Goal: Task Accomplishment & Management: Manage account settings

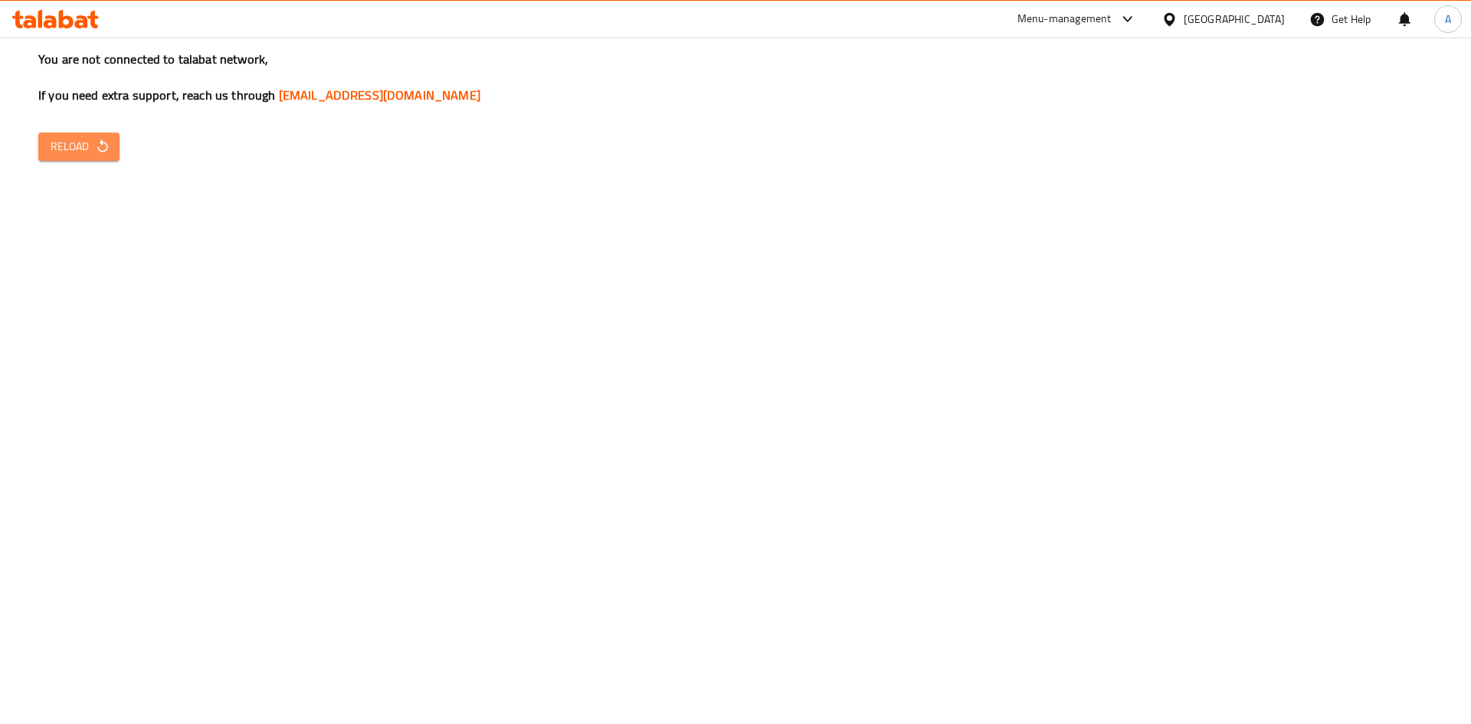
click at [98, 143] on icon "button" at bounding box center [102, 146] width 15 height 15
click at [100, 147] on icon "button" at bounding box center [102, 146] width 15 height 15
drag, startPoint x: 57, startPoint y: 163, endPoint x: 69, endPoint y: 156, distance: 13.4
click at [57, 164] on div "You are not connected to talabat network, If you need extra support, reach us t…" at bounding box center [735, 362] width 1471 height 724
click at [78, 146] on span "Reload" at bounding box center [79, 146] width 57 height 19
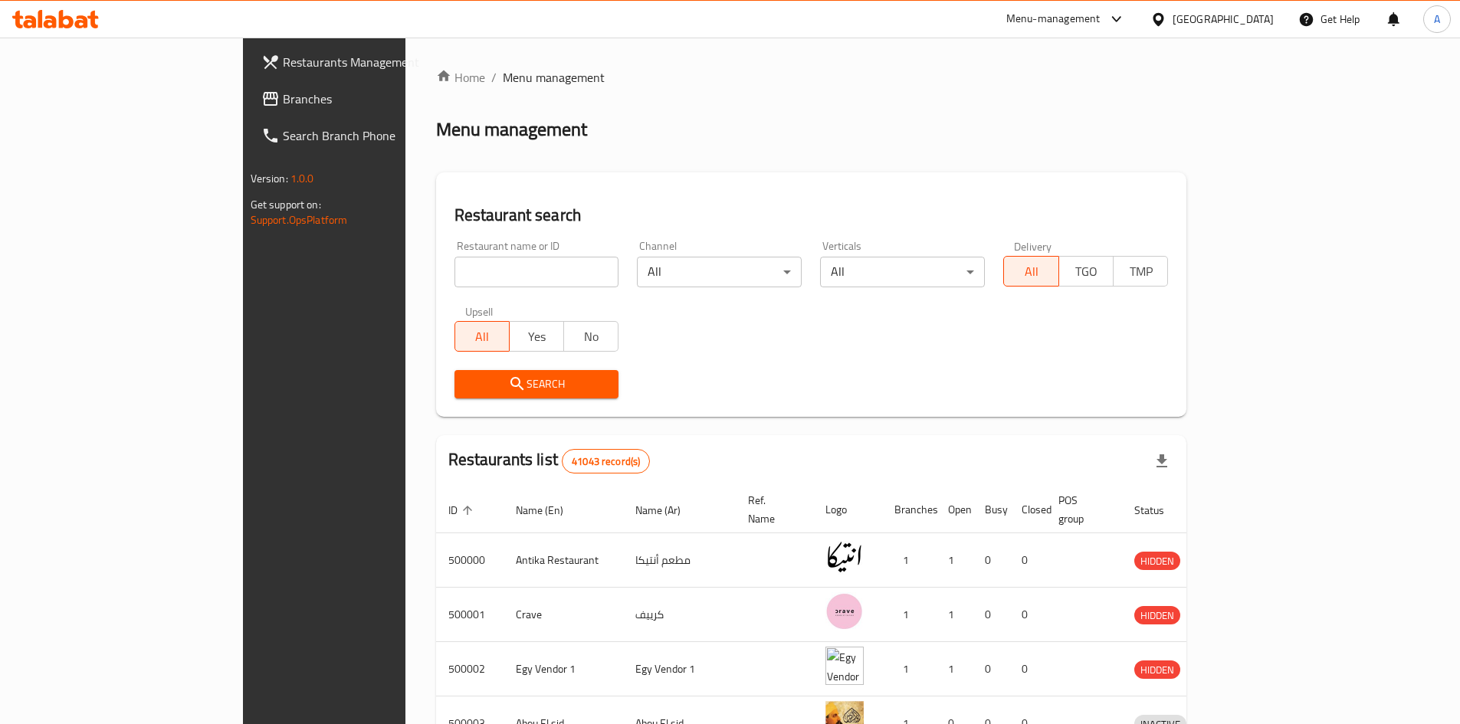
click at [454, 272] on input "search" at bounding box center [536, 272] width 165 height 31
paste input "511355"
type input "511355"
click at [467, 385] on span "Search" at bounding box center [537, 384] width 140 height 19
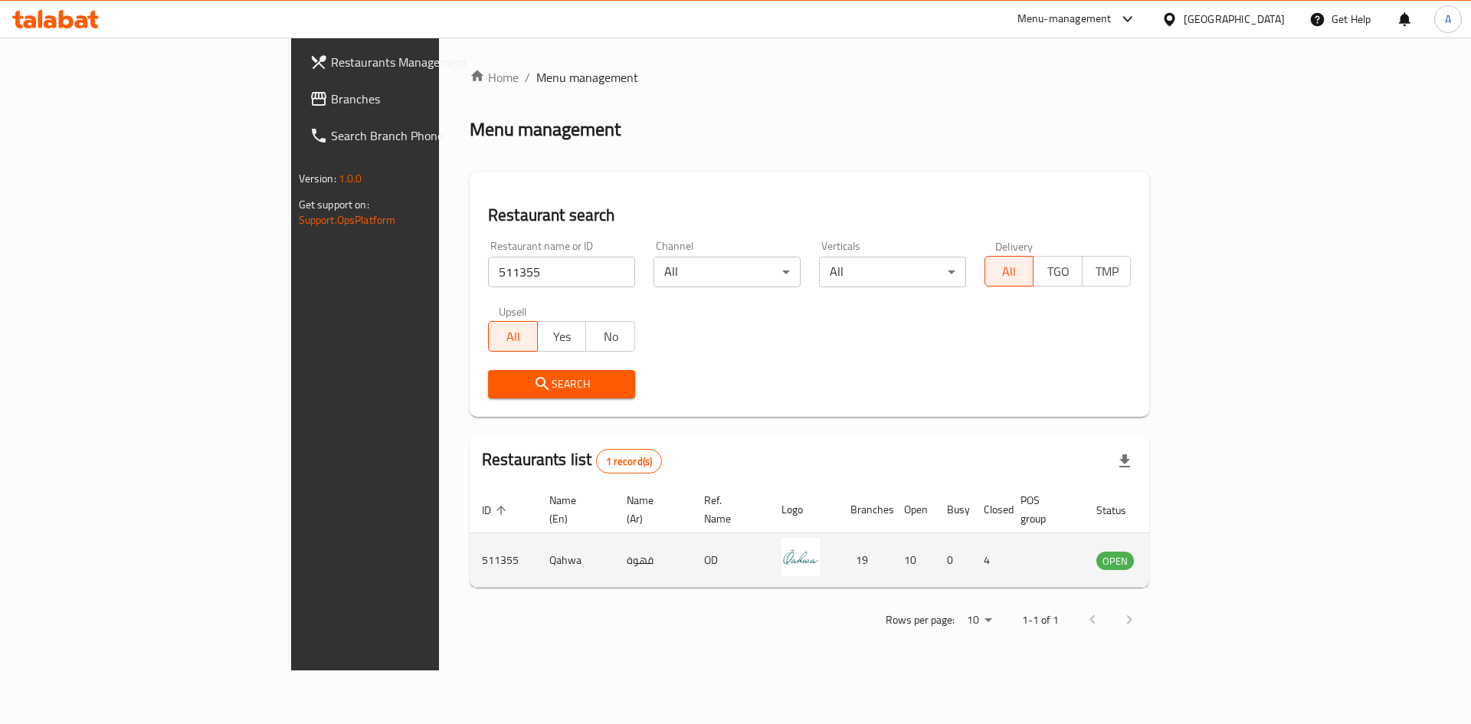
click at [1195, 551] on icon "enhanced table" at bounding box center [1186, 560] width 18 height 18
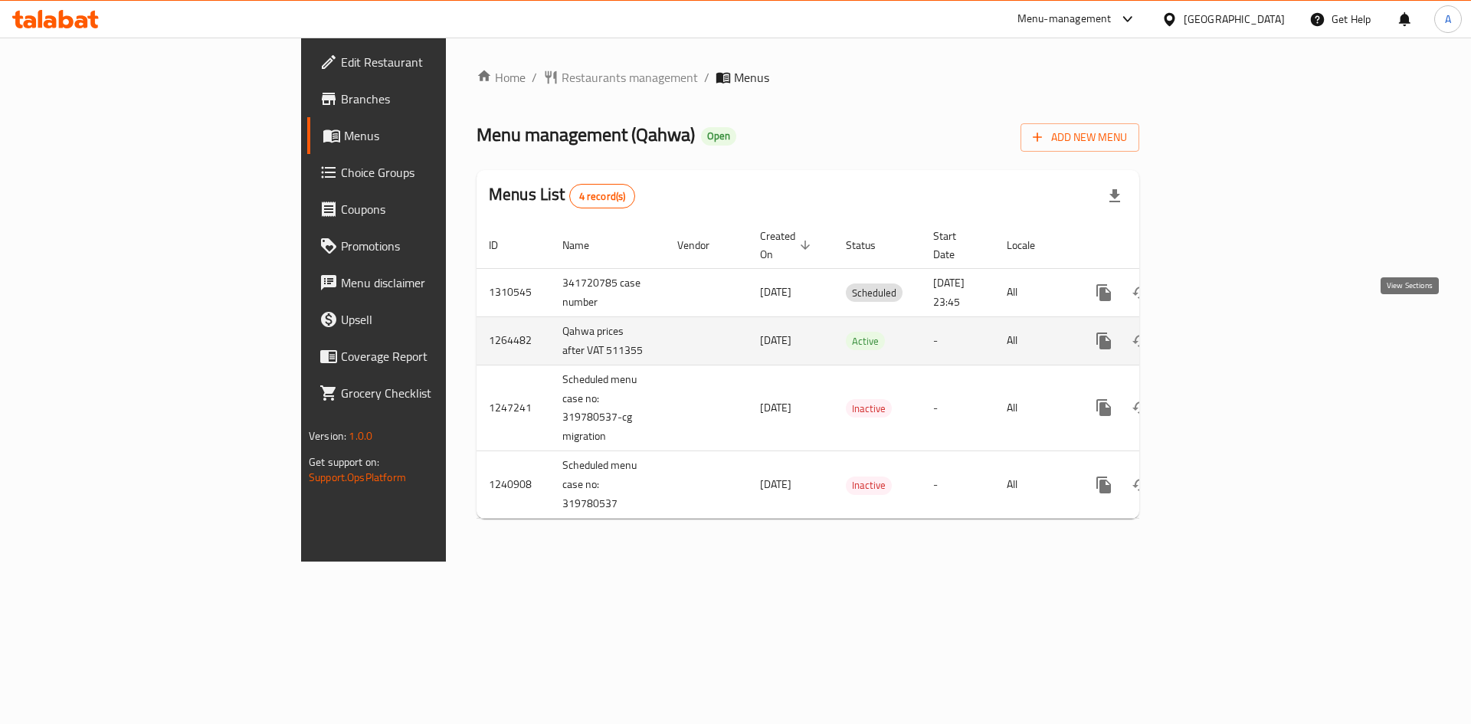
click at [1221, 334] on icon "enhanced table" at bounding box center [1214, 341] width 14 height 14
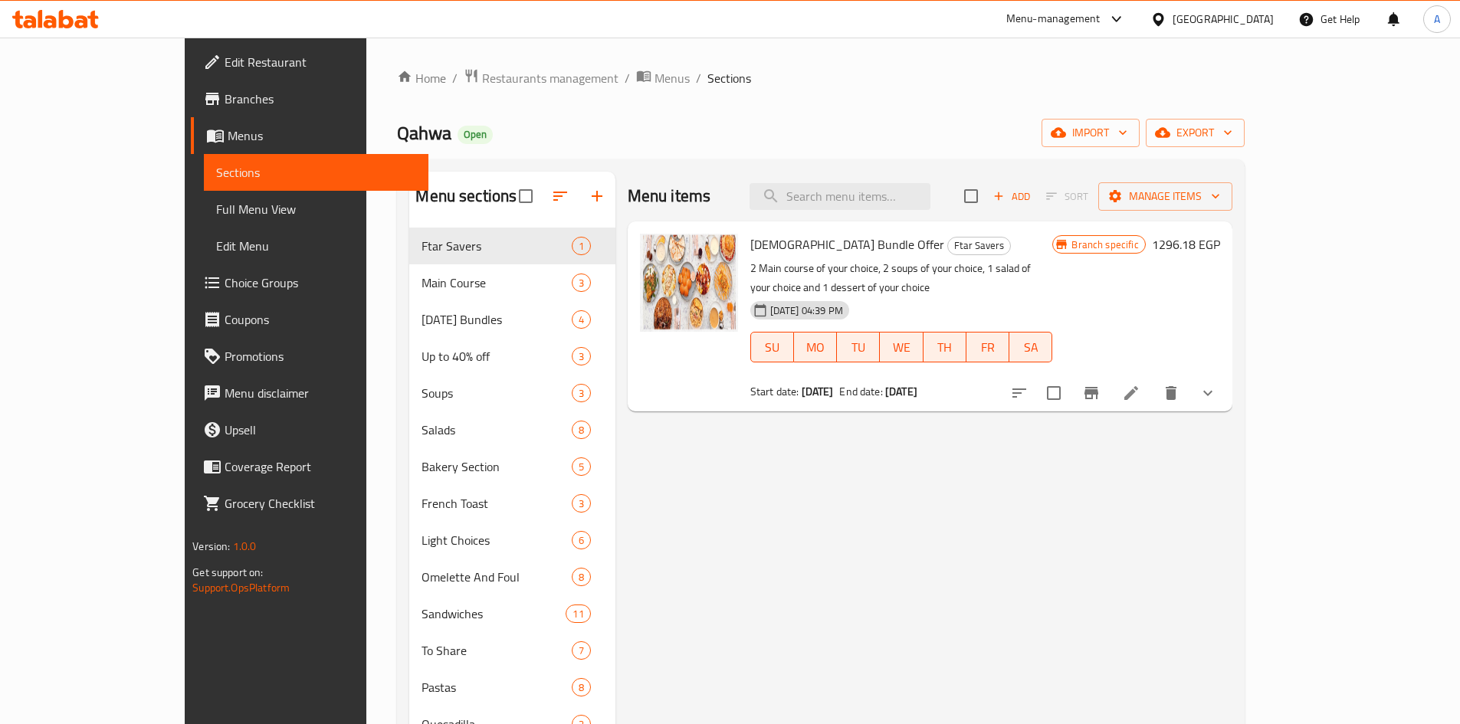
click at [224, 284] on span "Choice Groups" at bounding box center [320, 283] width 192 height 18
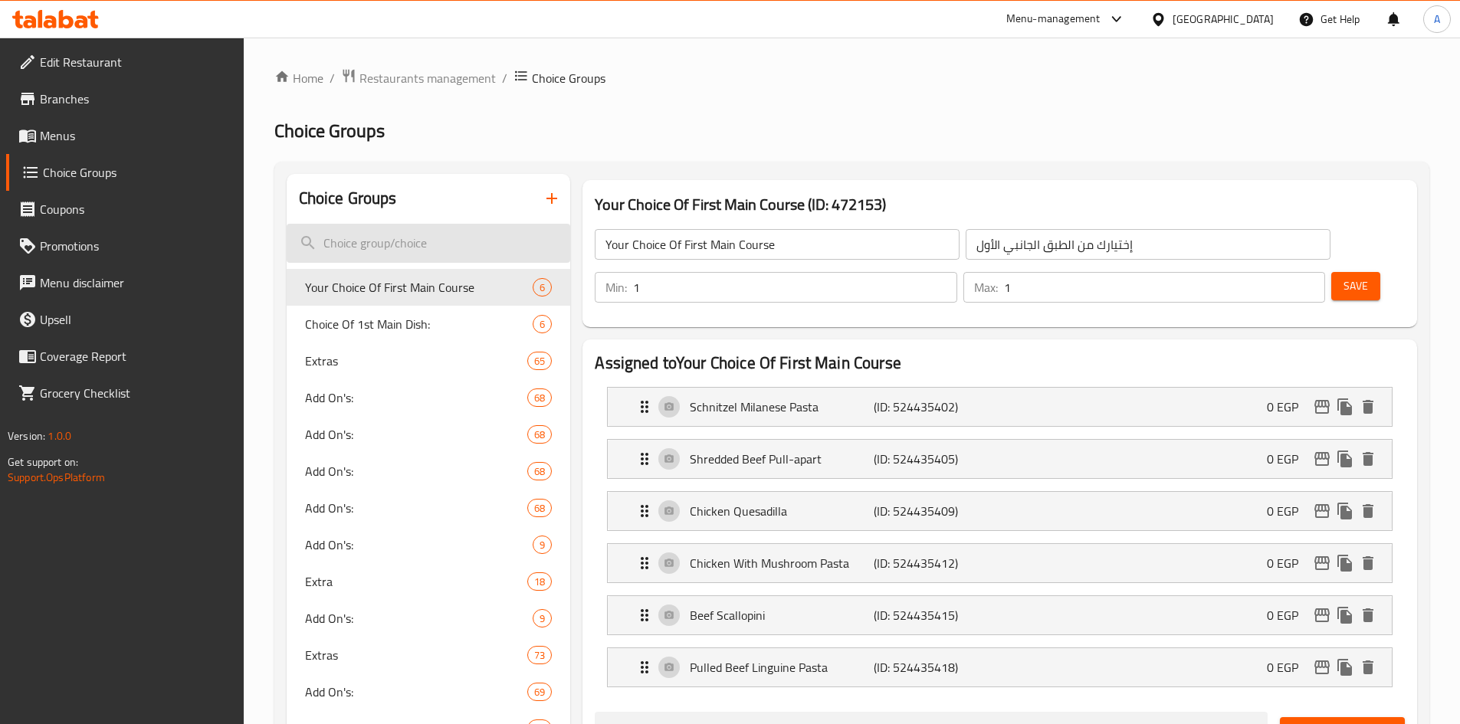
click at [451, 239] on input "search" at bounding box center [429, 243] width 284 height 39
paste input "Your Choice Of First Main Course"
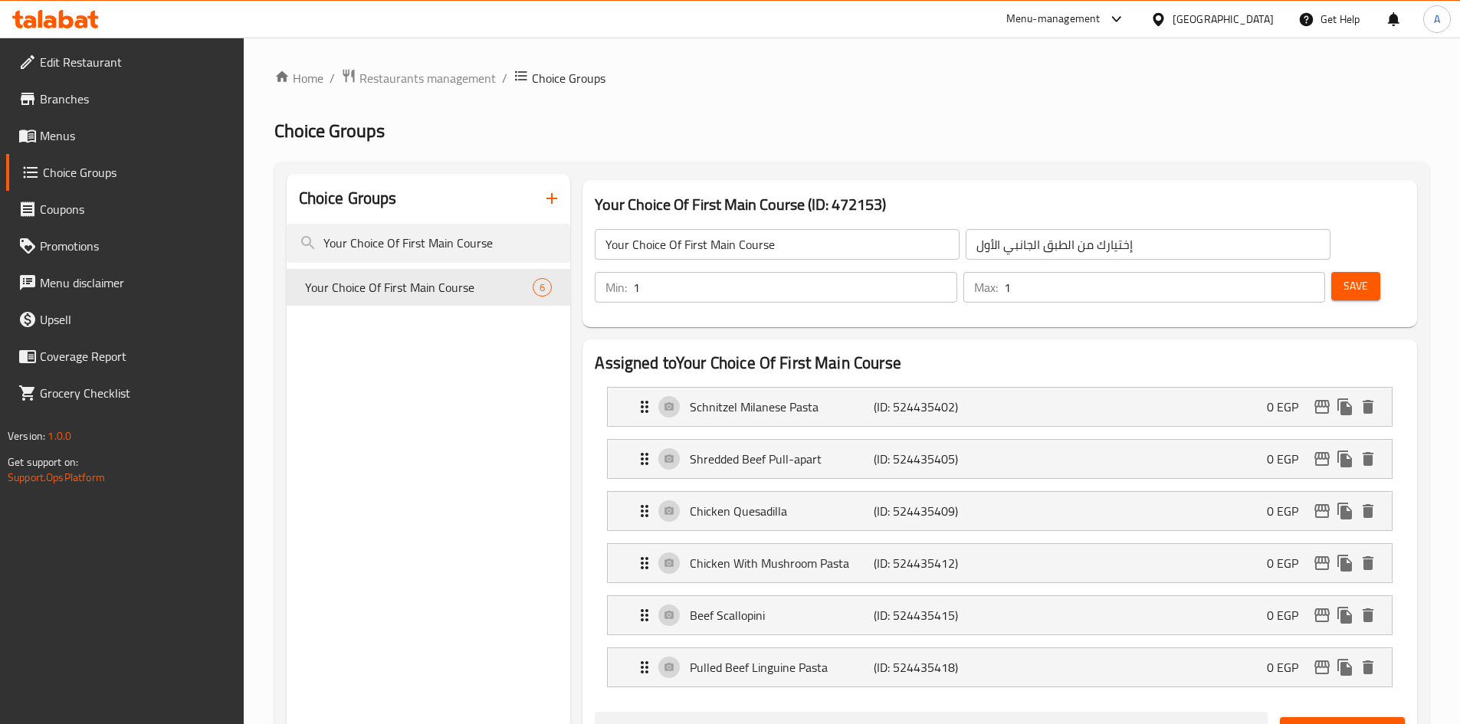
click at [693, 101] on div "Home / Restaurants management / Choice Groups Choice Groups Choice Groups Your …" at bounding box center [851, 728] width 1155 height 1320
click at [393, 245] on input "Your Choice Of First Main Course" at bounding box center [429, 243] width 284 height 39
paste input "Add On's:"
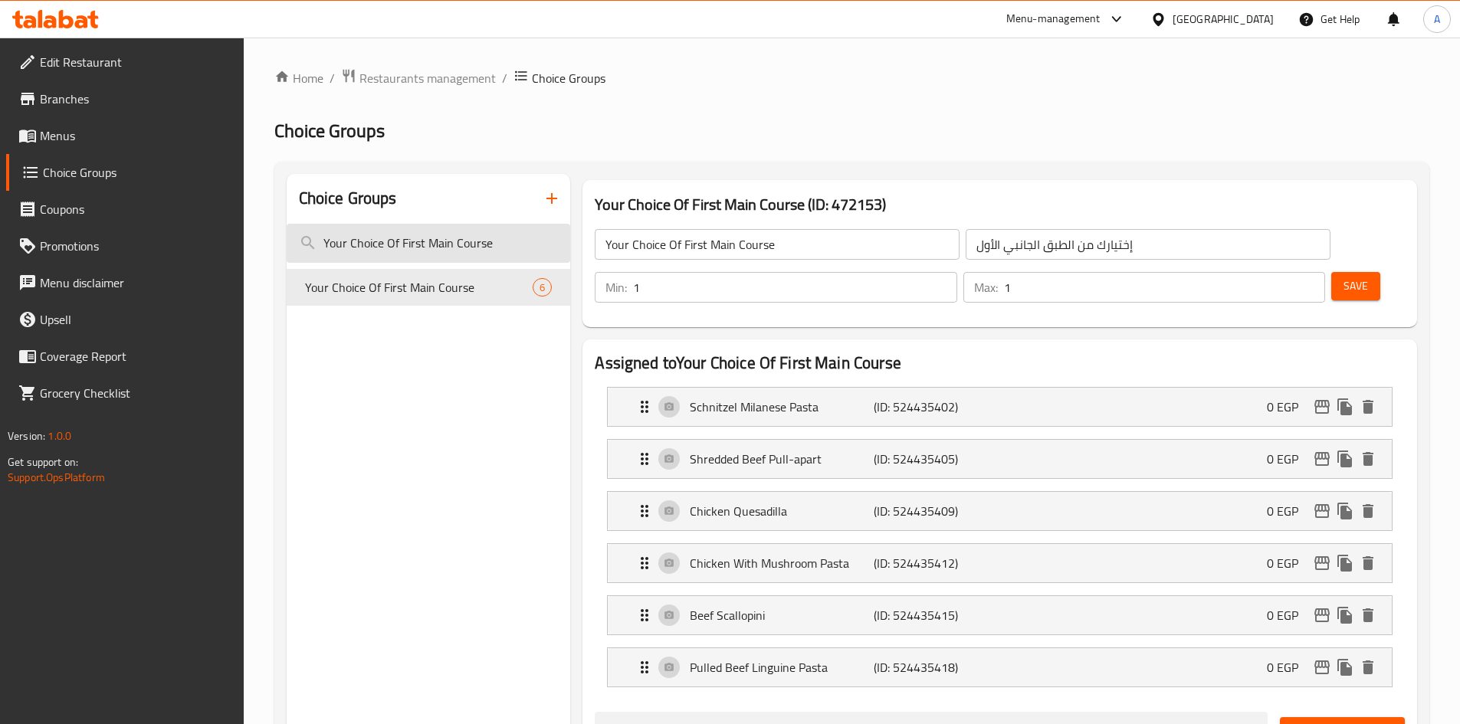
type input "Add On's:"
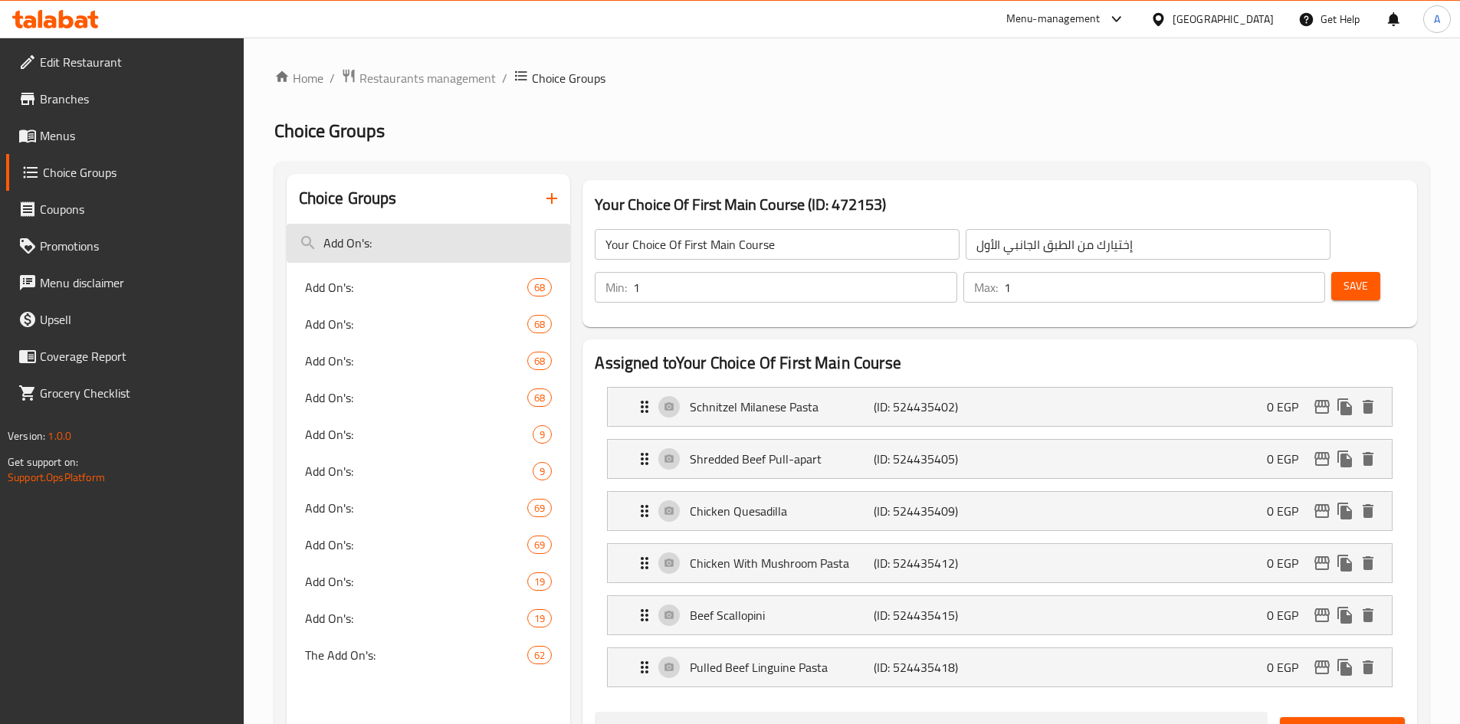
click at [502, 240] on input "Add On's:" at bounding box center [429, 243] width 284 height 39
click at [459, 227] on input "Add On's:" at bounding box center [429, 243] width 284 height 39
click at [461, 227] on input "Add On's:" at bounding box center [429, 243] width 284 height 39
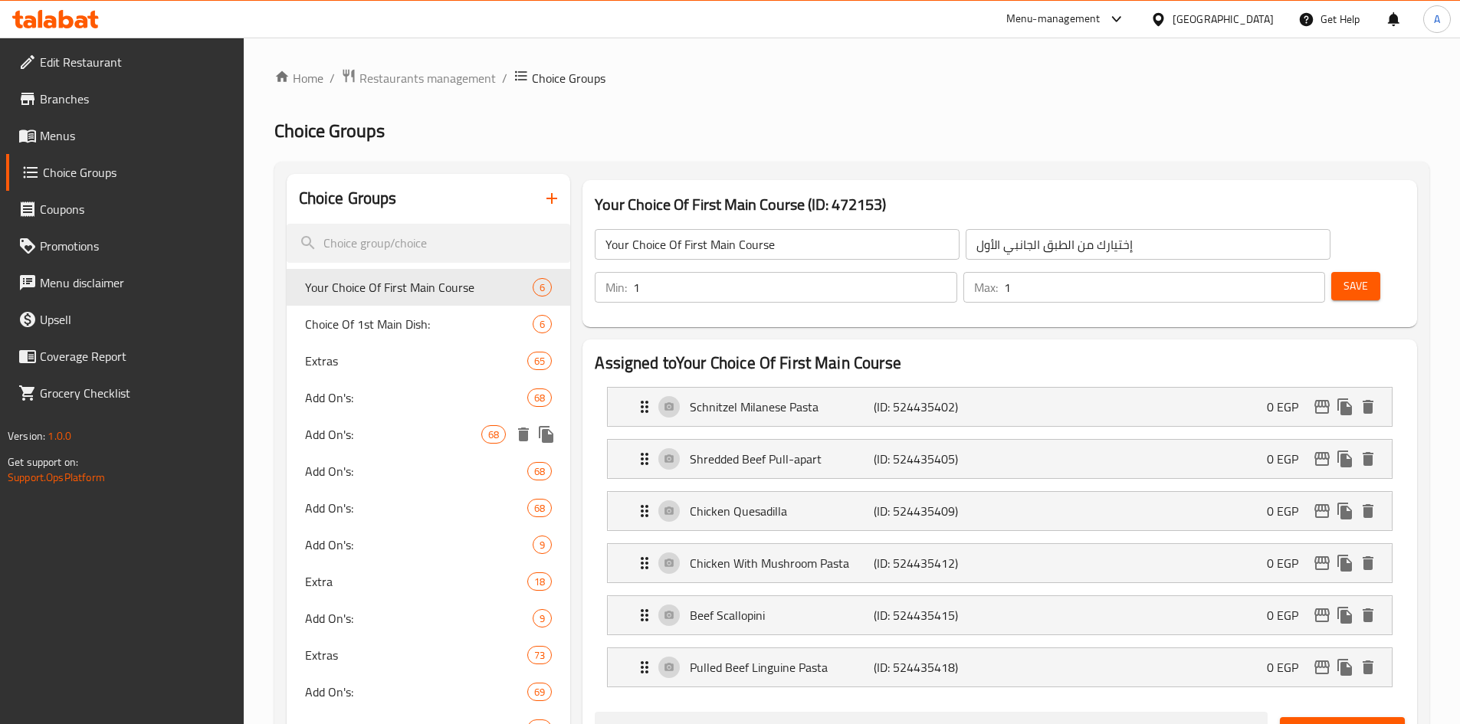
click at [365, 414] on div "Add On's: 68" at bounding box center [429, 397] width 284 height 37
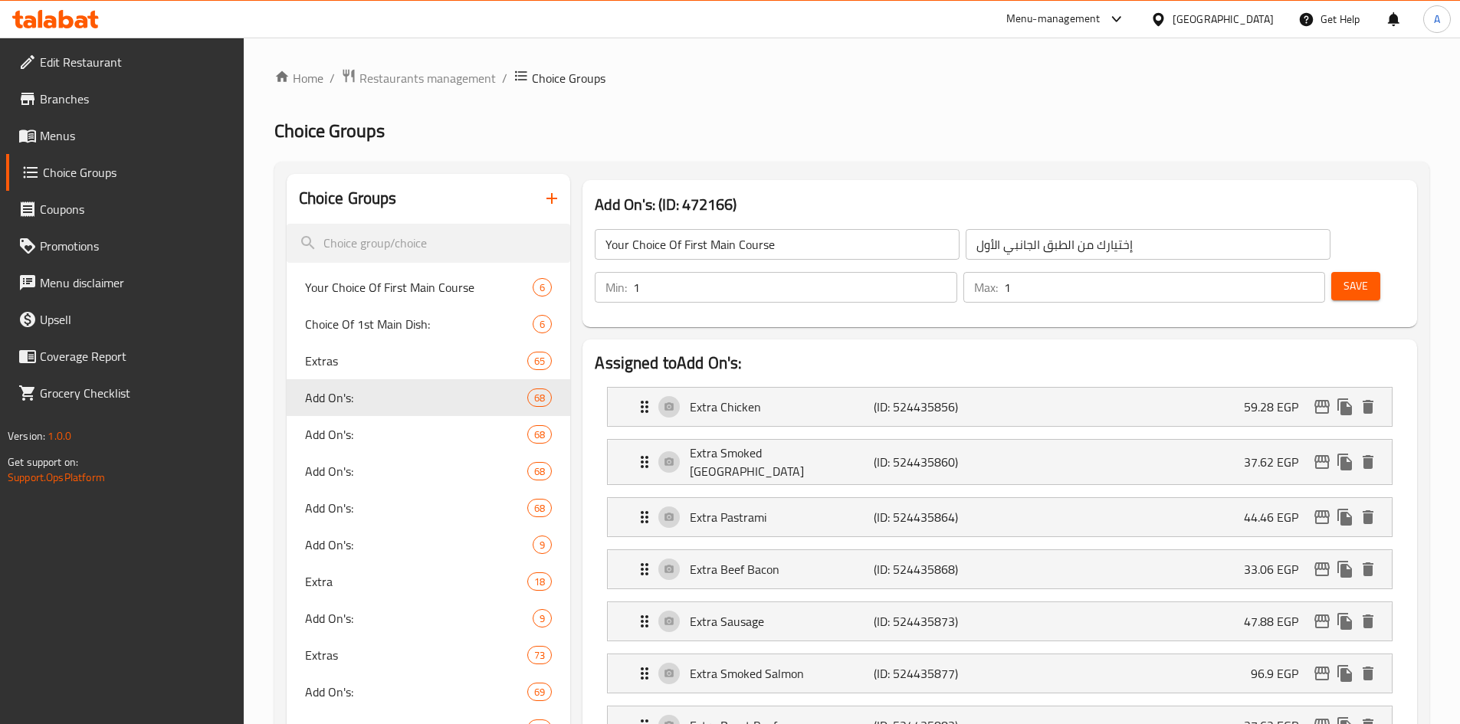
type input "Add On's:"
type input "الإضافات:"
type input "0"
type input "59"
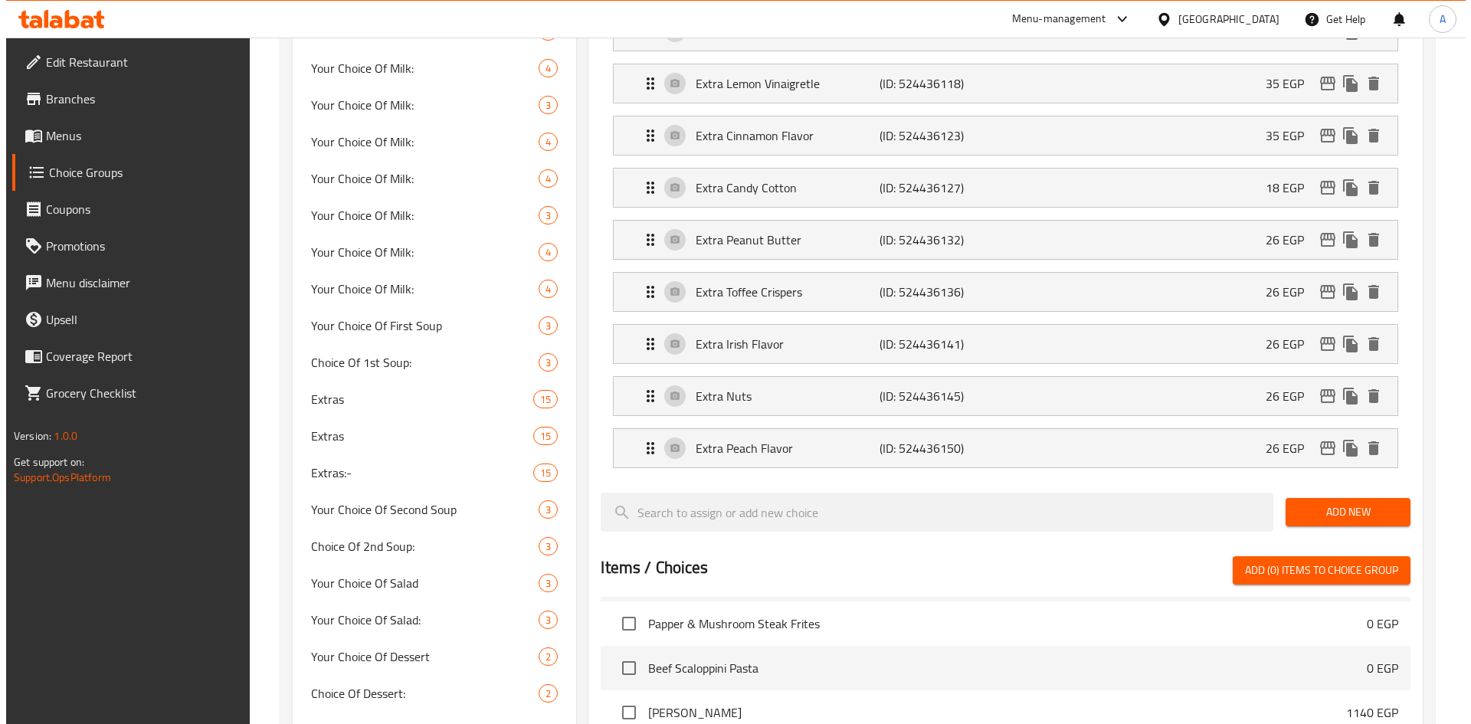
scroll to position [3882, 0]
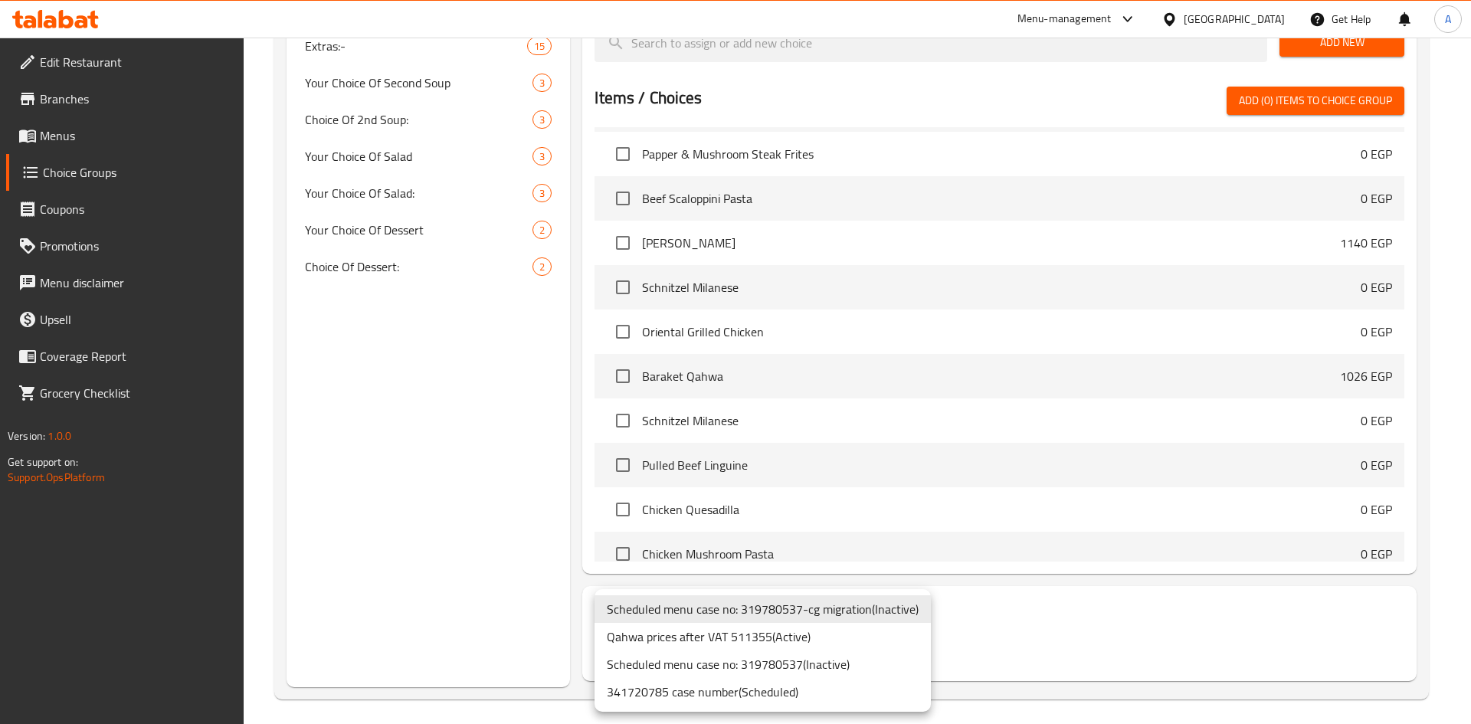
click at [847, 640] on li "Qahwa prices after VAT 511355 ( Active )" at bounding box center [763, 637] width 336 height 28
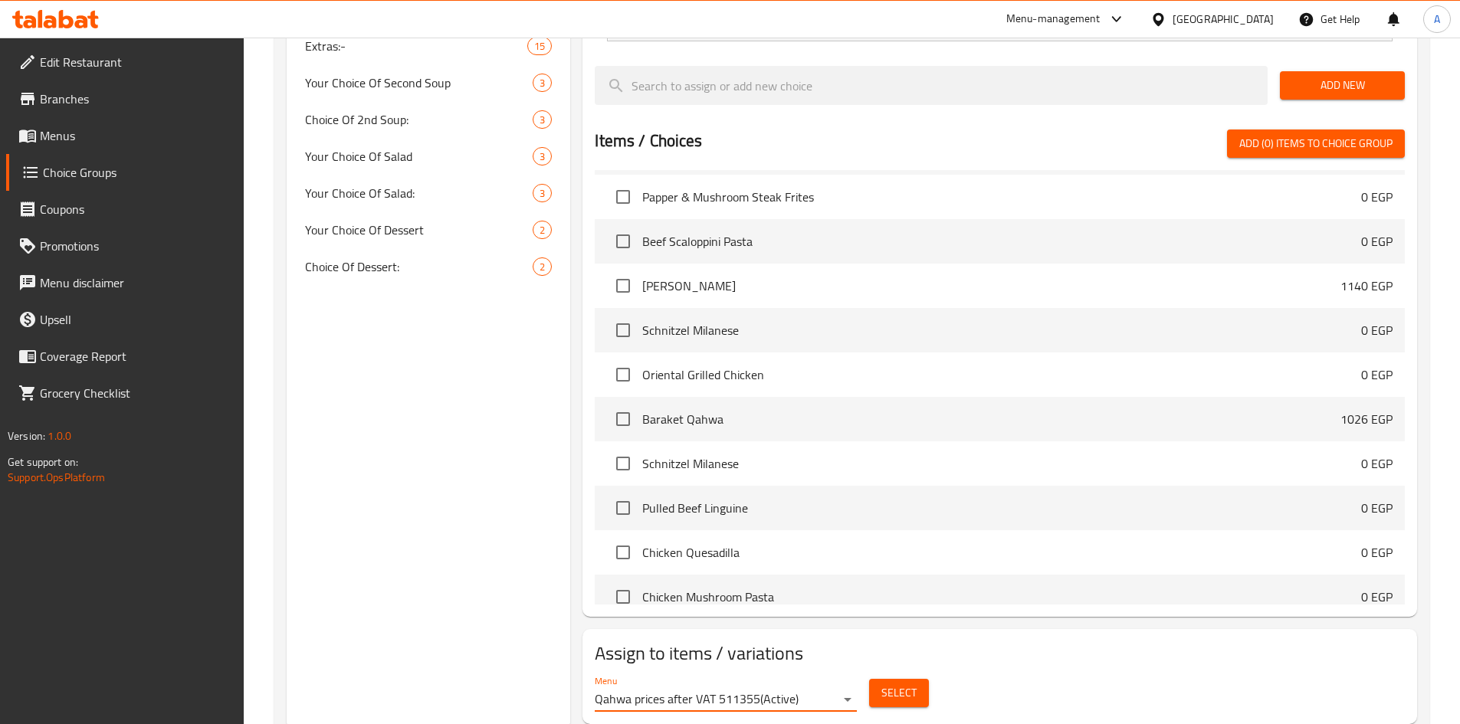
click at [886, 679] on button "Select" at bounding box center [899, 693] width 60 height 28
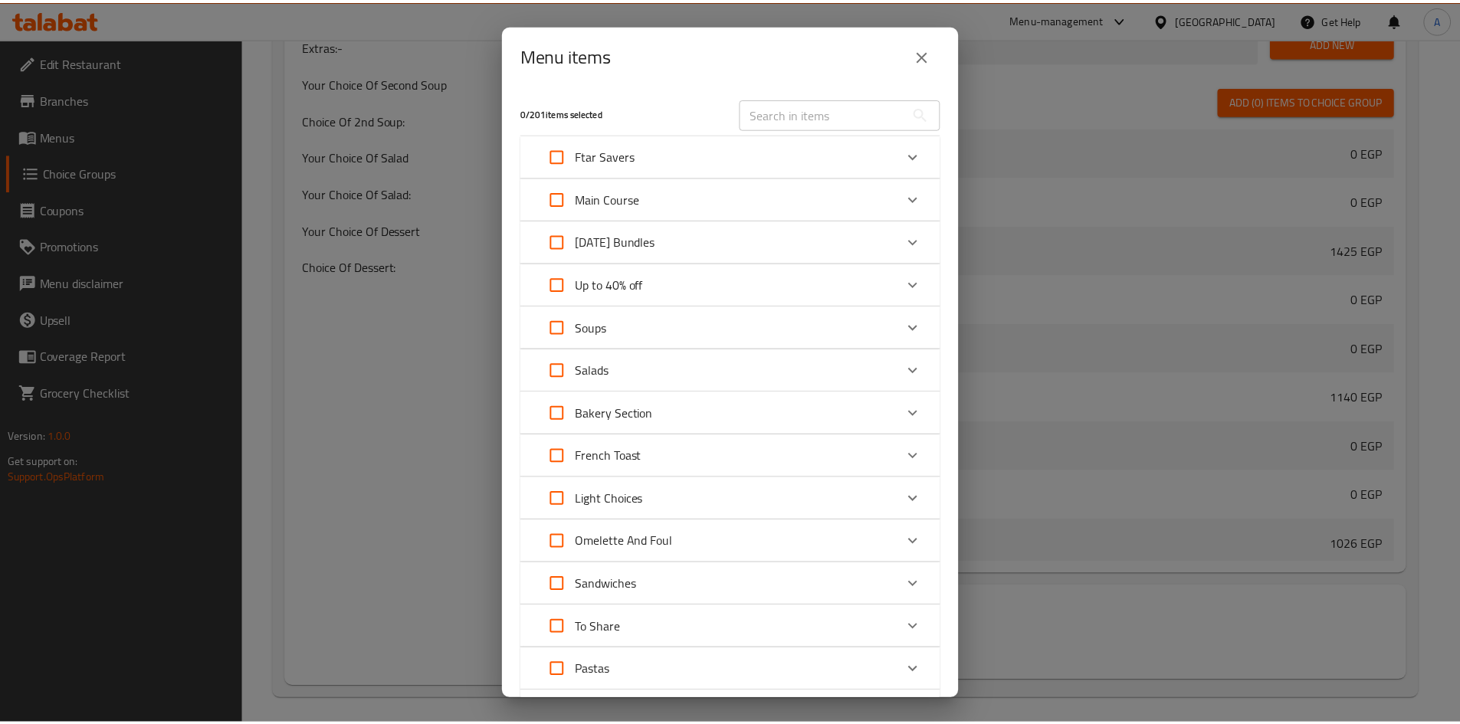
scroll to position [1517, 0]
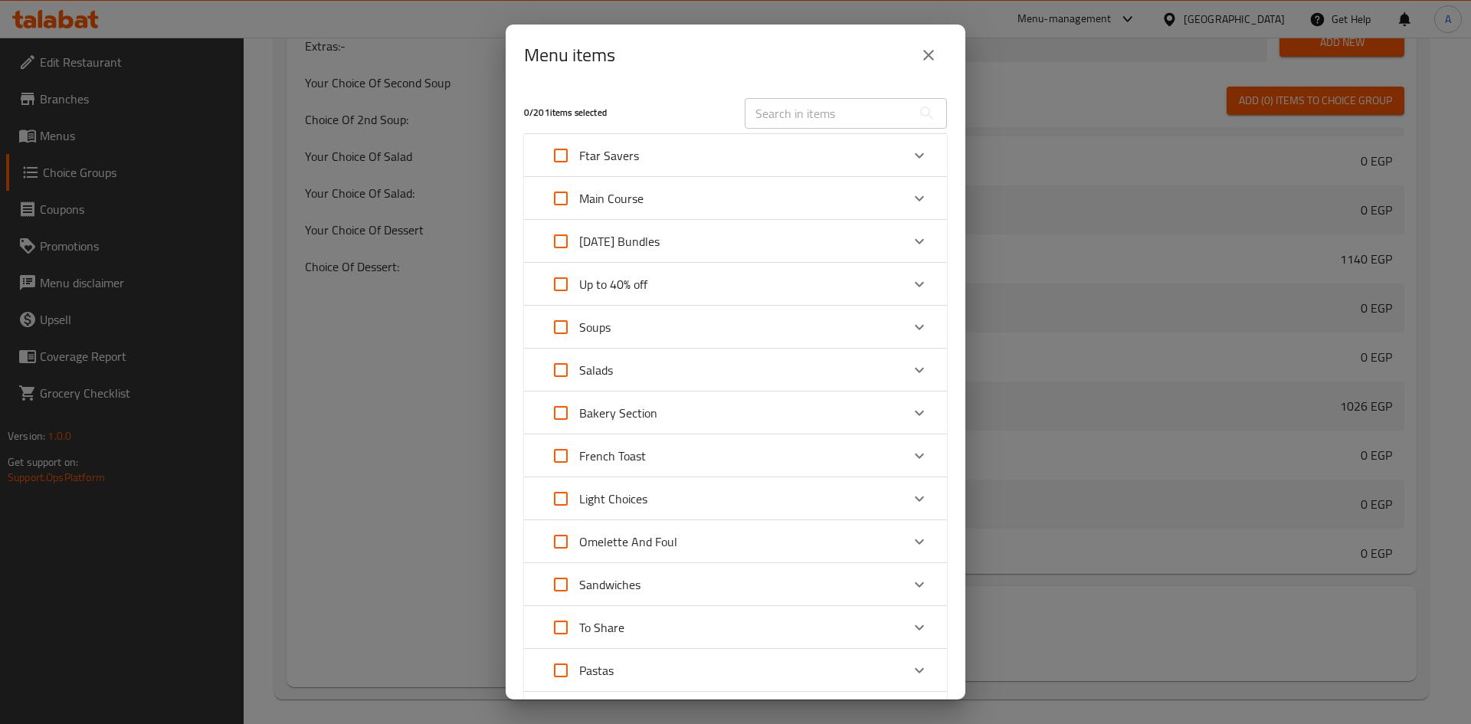
click at [936, 72] on div "Menu items" at bounding box center [735, 55] width 423 height 37
click at [934, 64] on icon "close" at bounding box center [928, 55] width 18 height 18
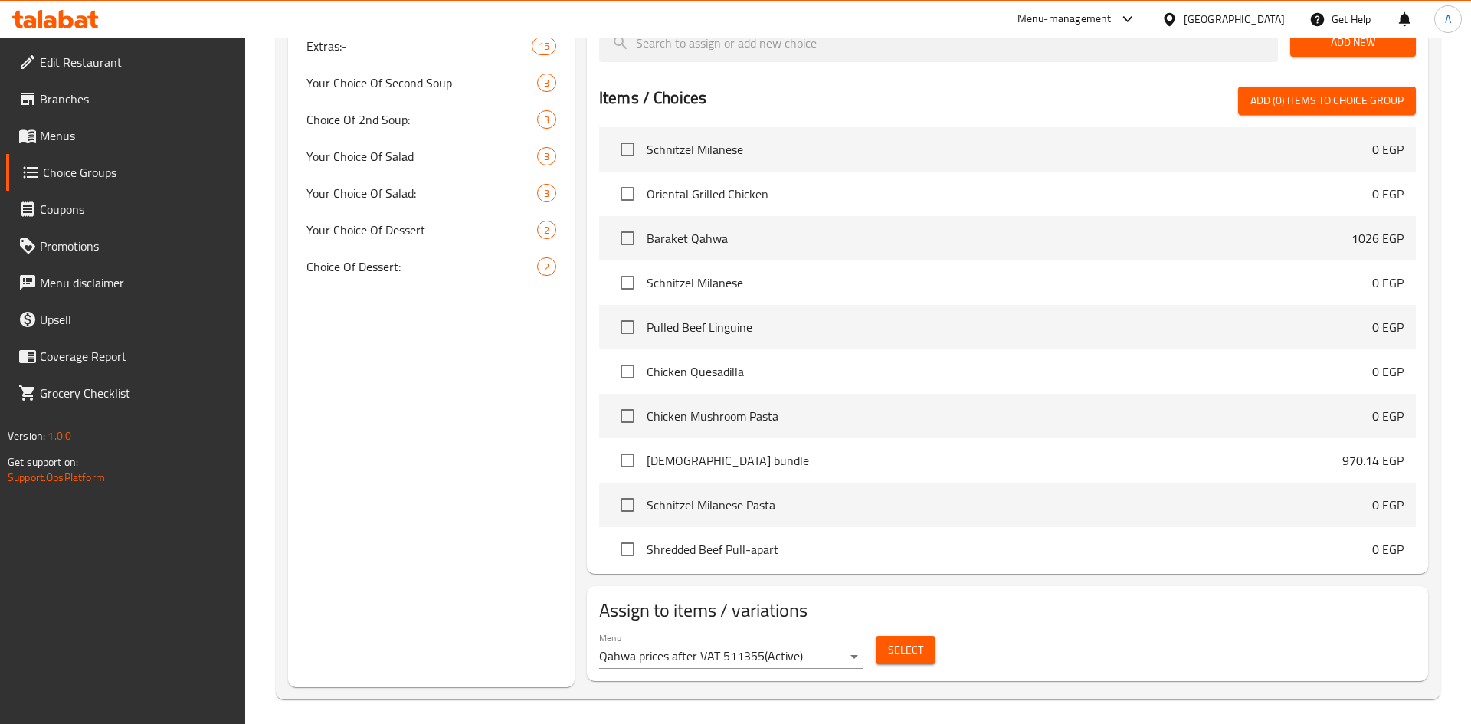
click at [930, 57] on div at bounding box center [938, 42] width 691 height 51
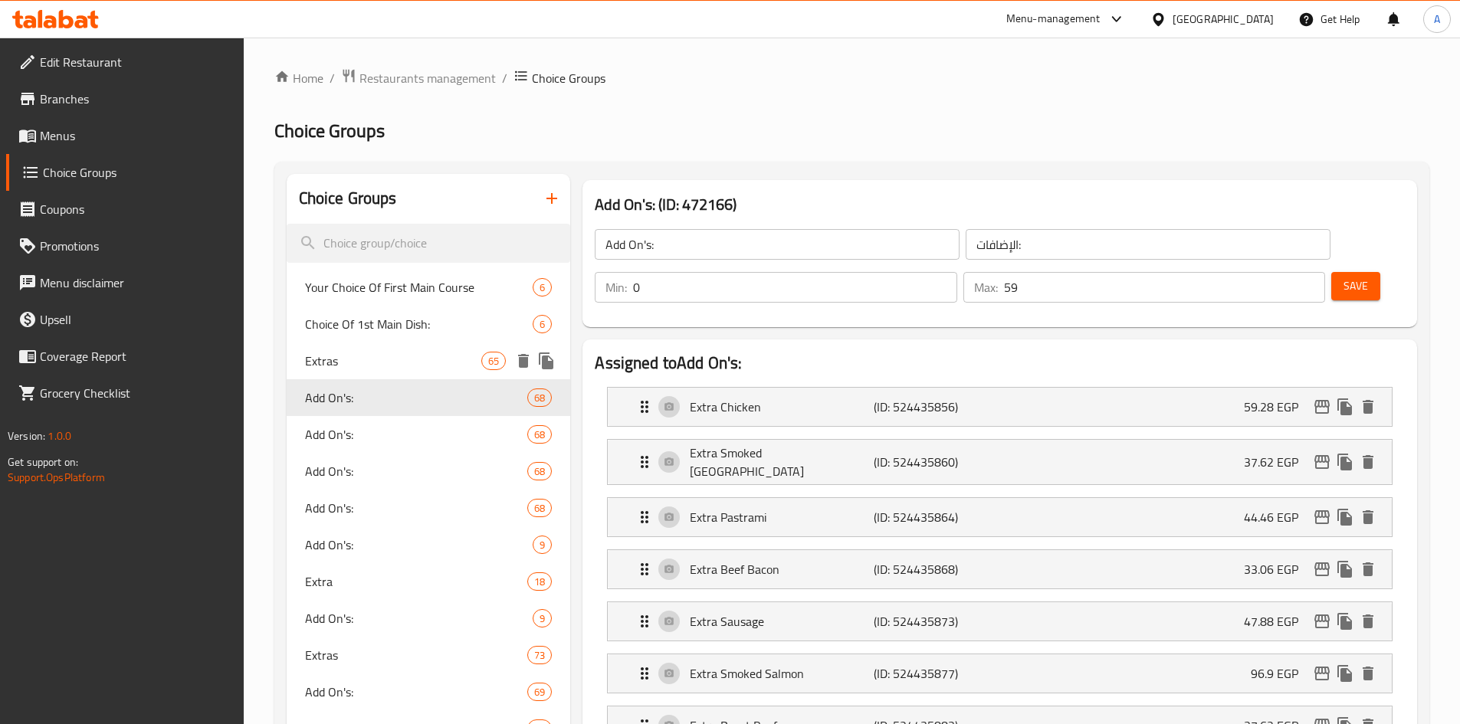
scroll to position [306, 0]
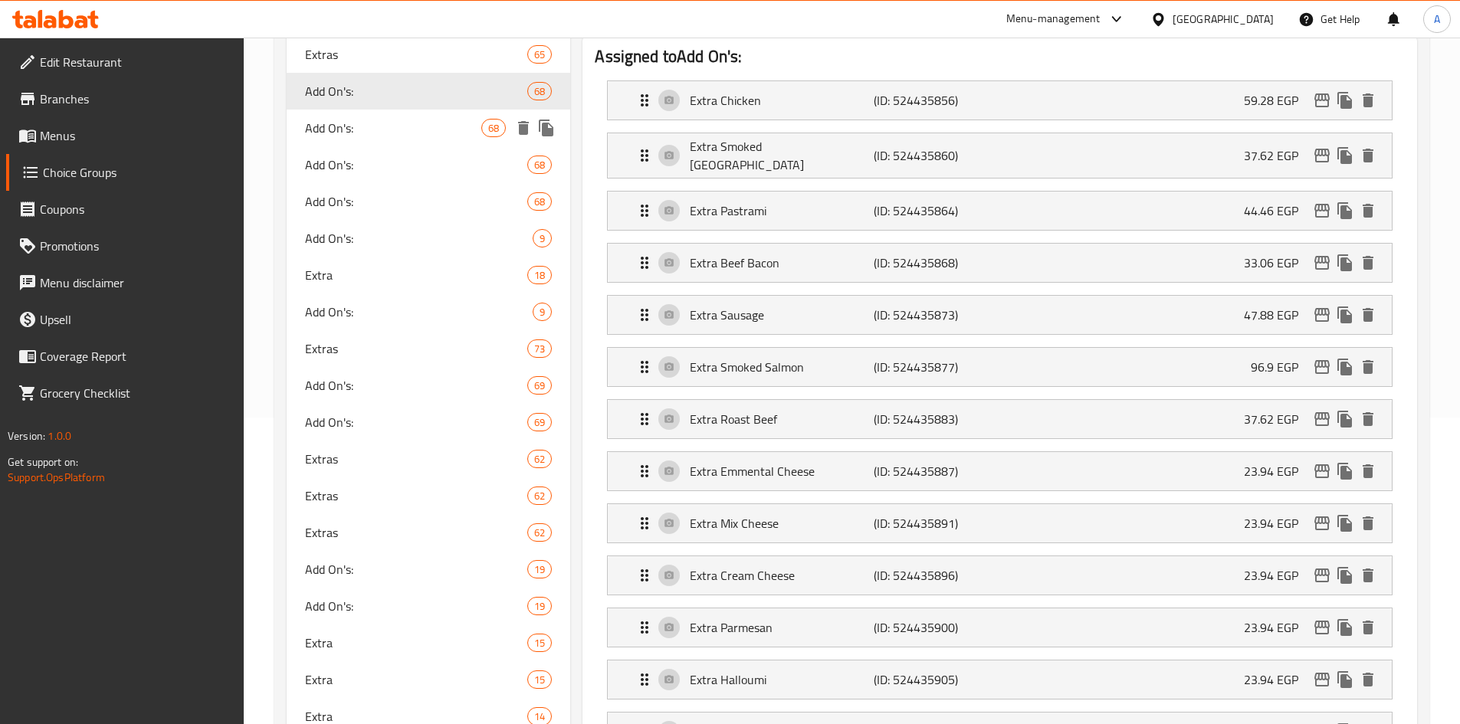
click at [360, 133] on span "Add On's:" at bounding box center [393, 128] width 177 height 18
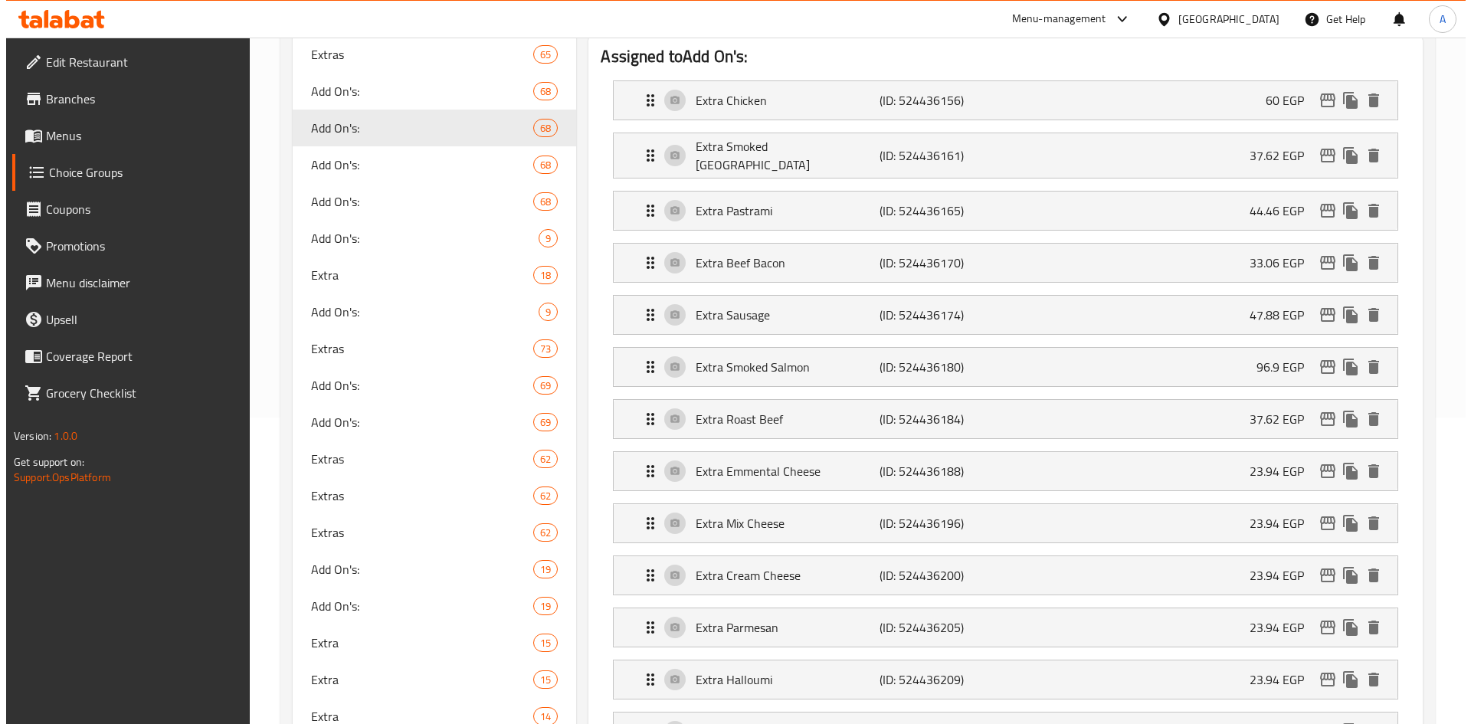
scroll to position [3882, 0]
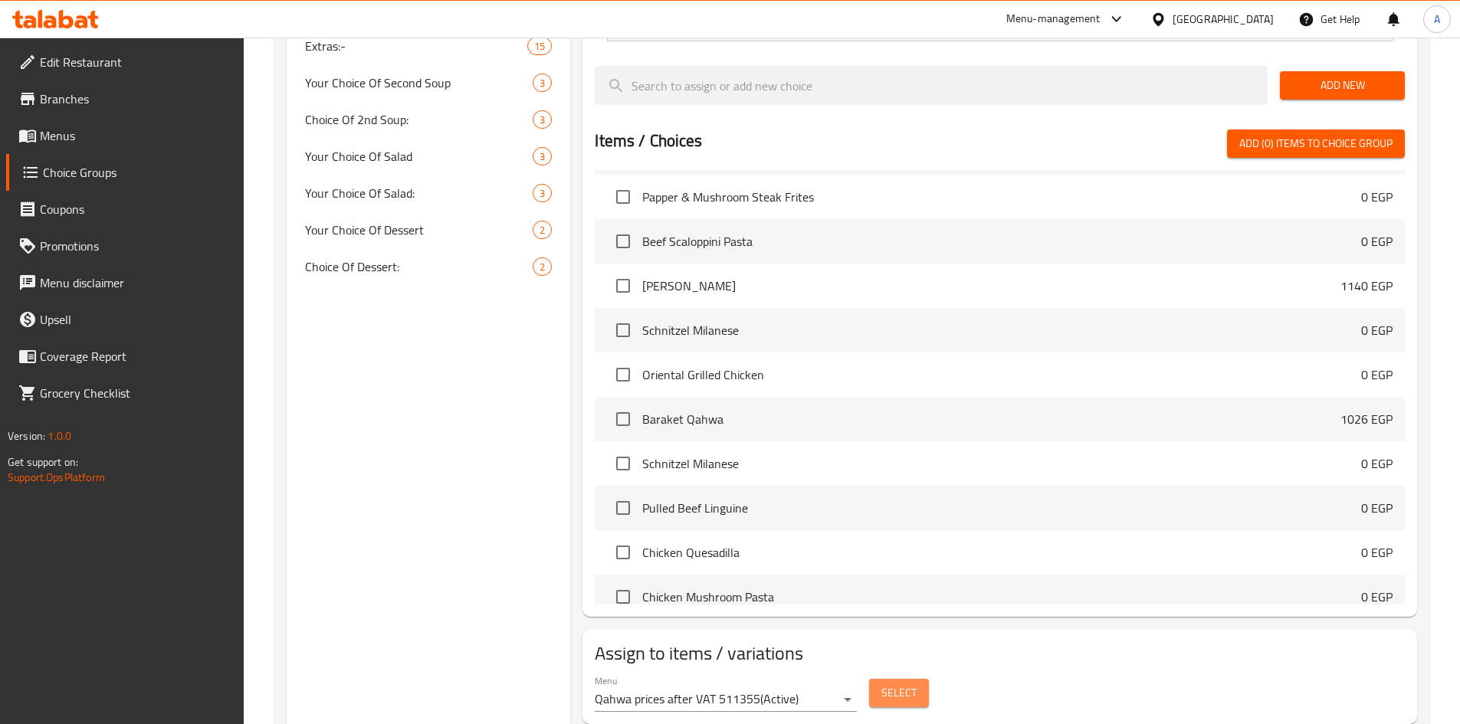
click at [905, 683] on span "Select" at bounding box center [898, 692] width 35 height 19
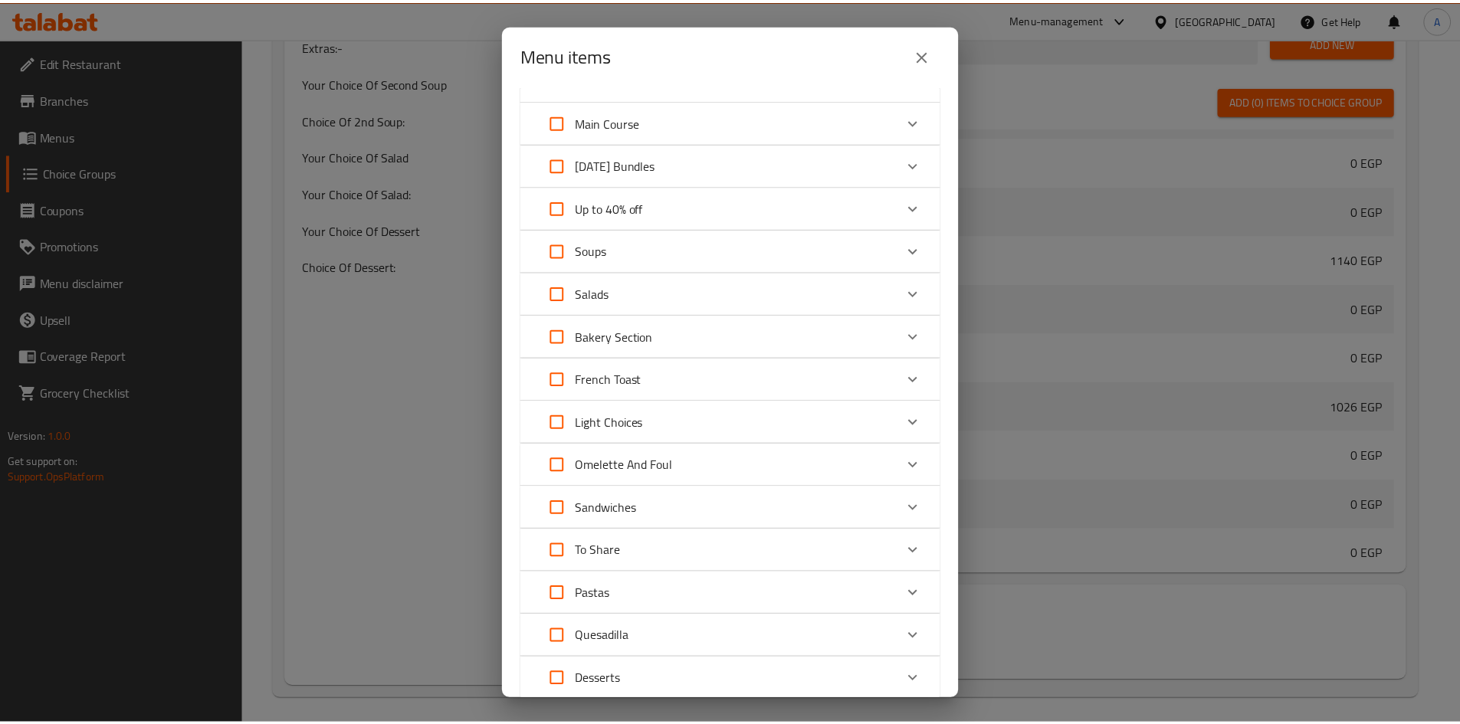
scroll to position [0, 0]
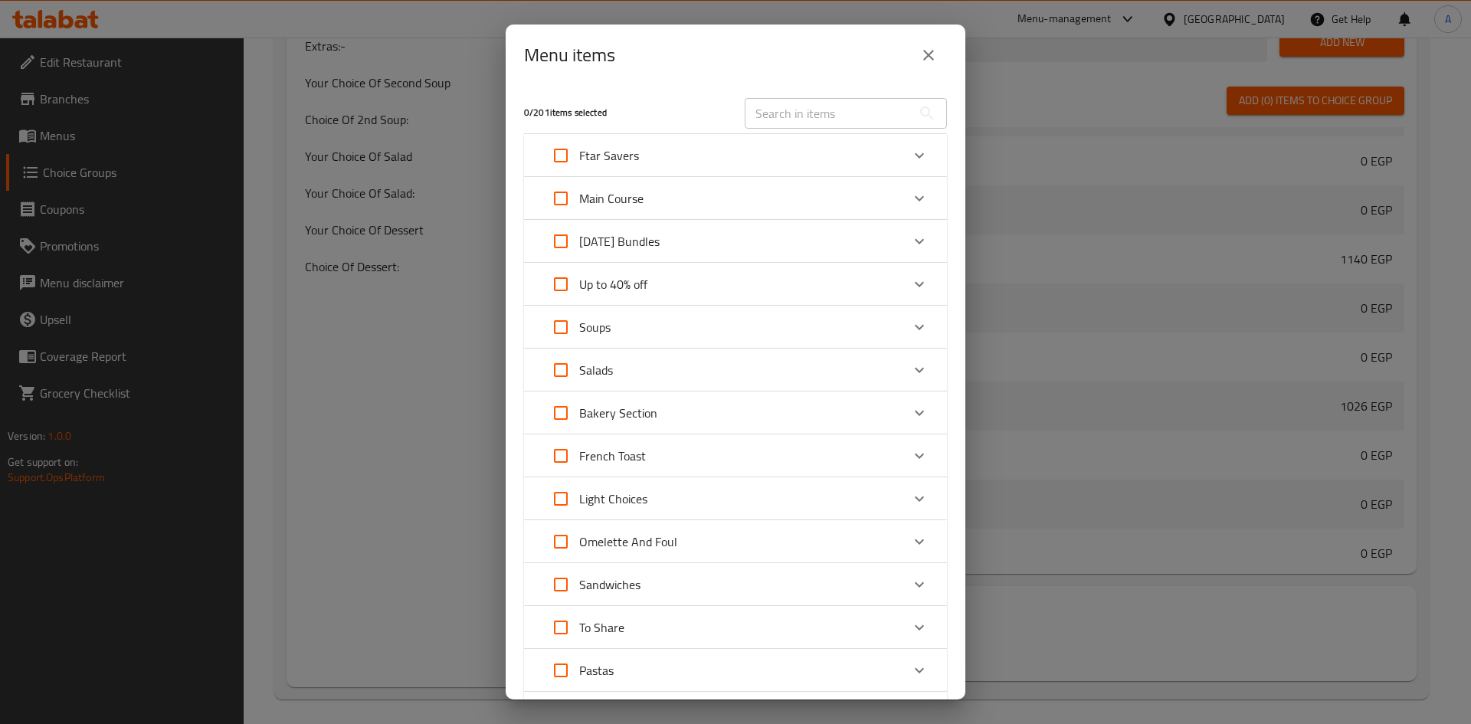
click at [930, 50] on icon "close" at bounding box center [928, 55] width 18 height 18
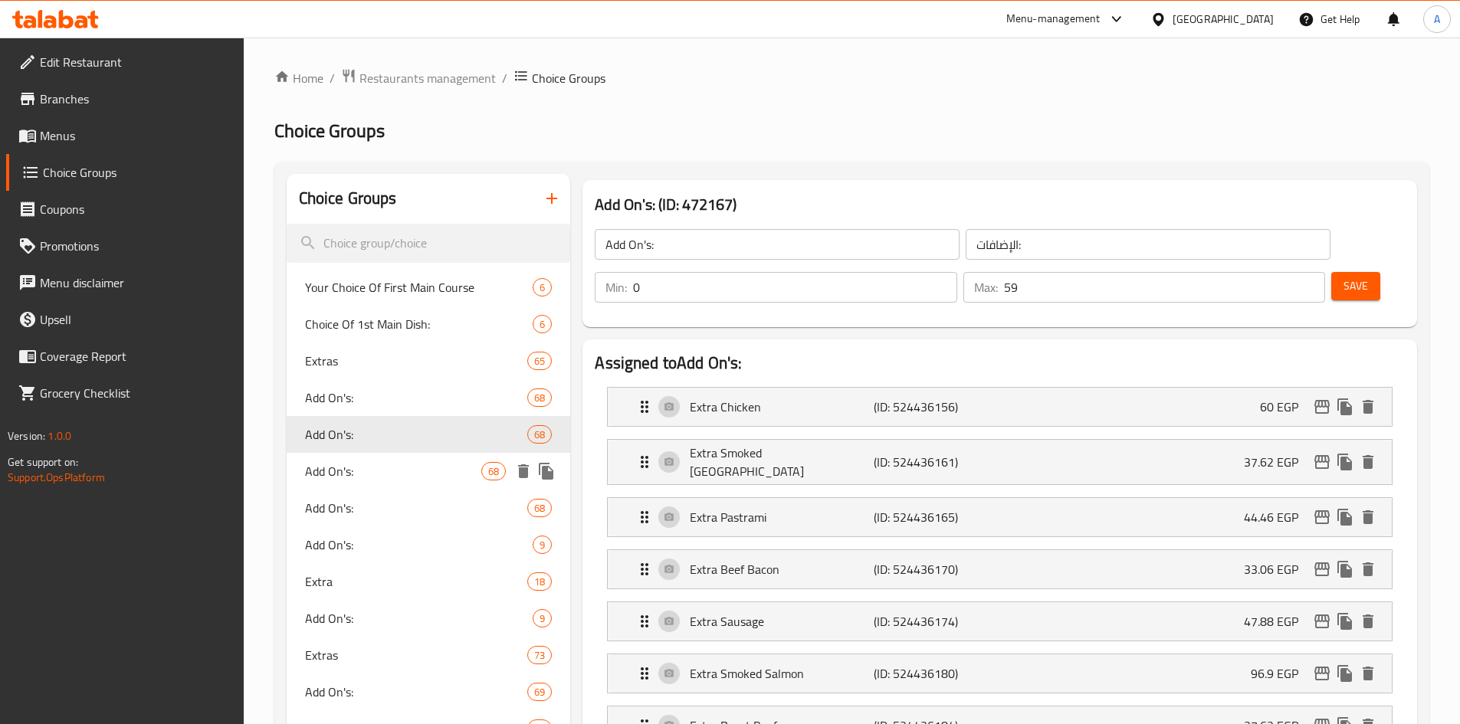
scroll to position [230, 0]
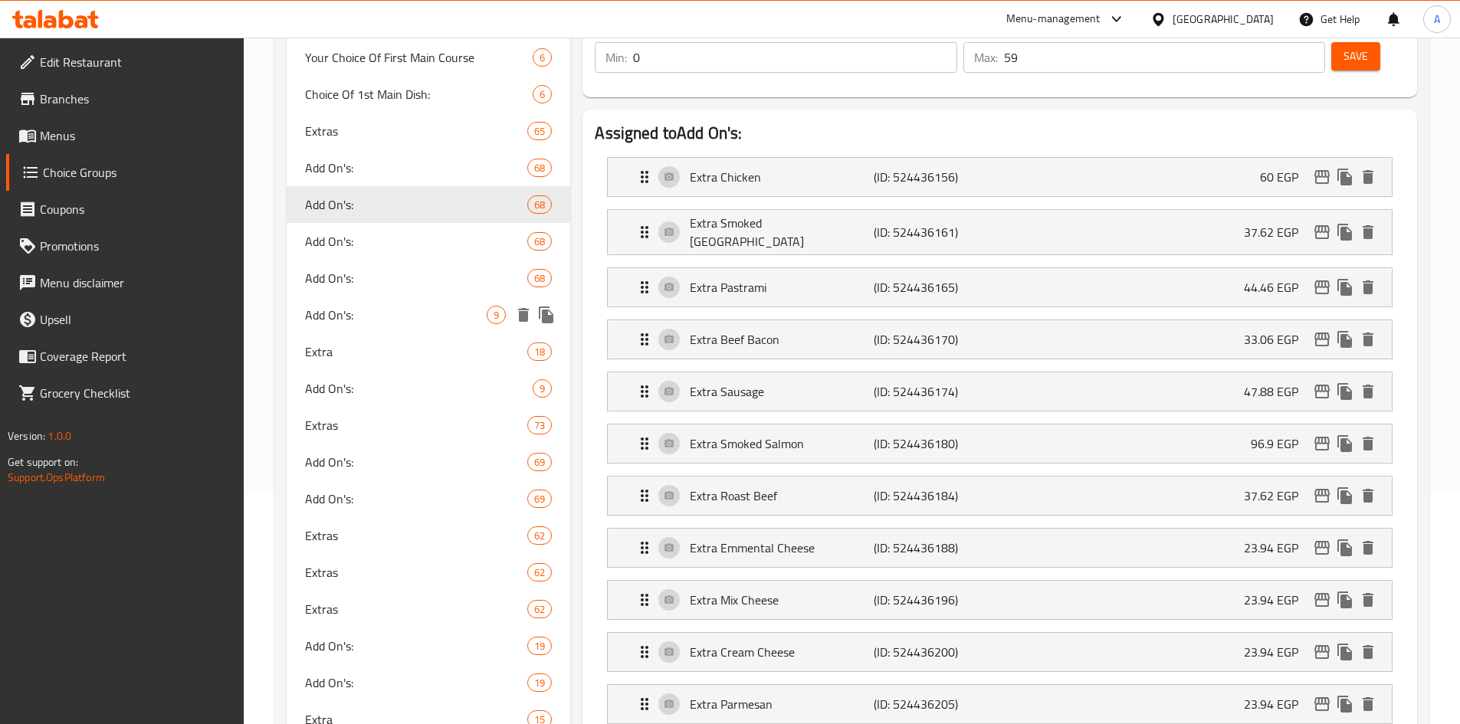
click at [392, 312] on span "Add On's:" at bounding box center [396, 315] width 182 height 18
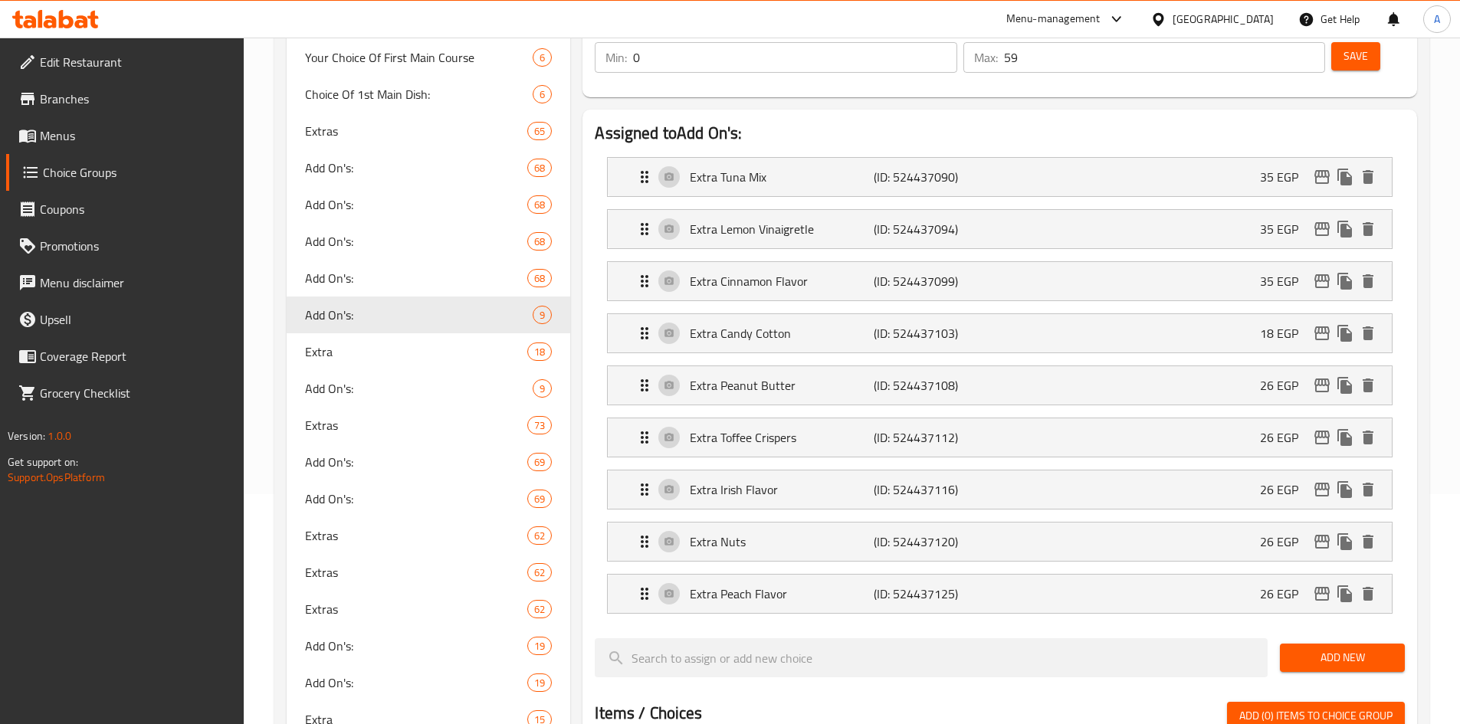
scroll to position [0, 0]
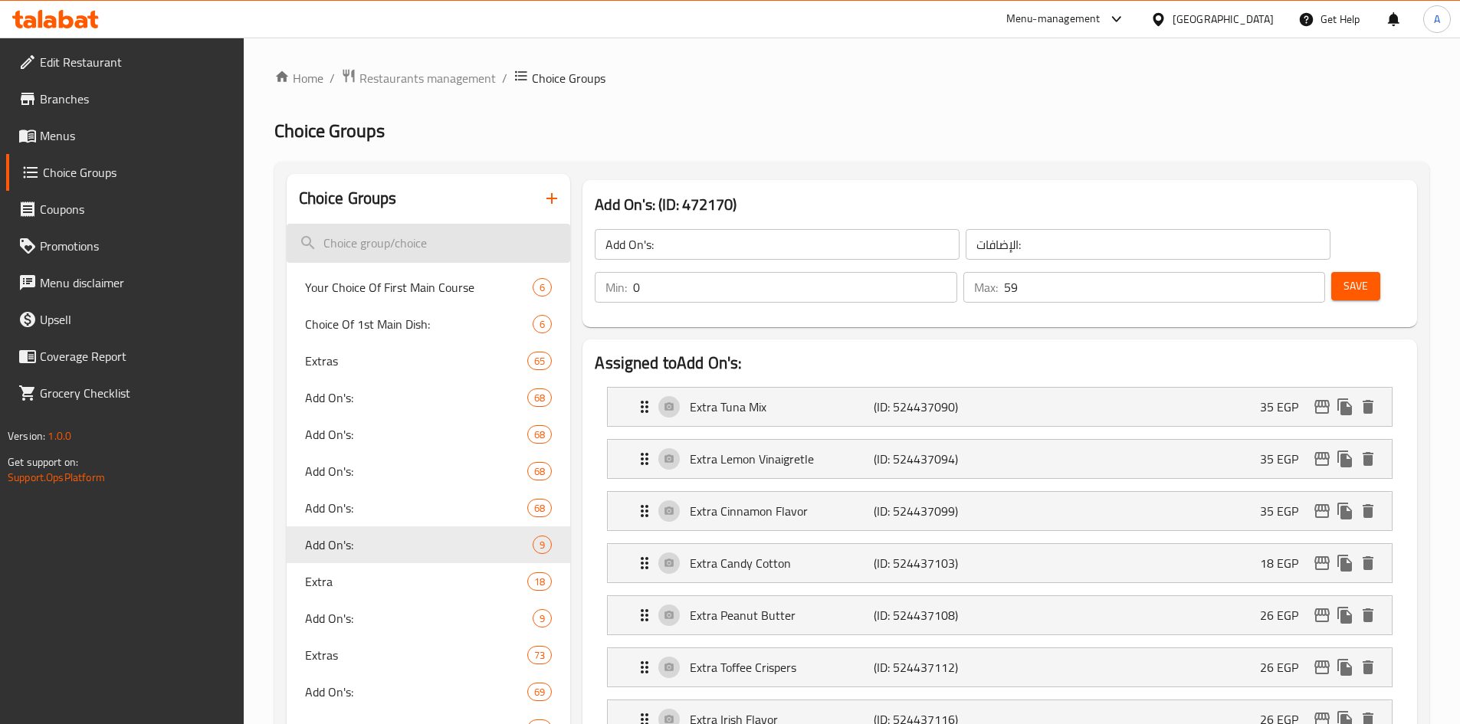
click at [421, 239] on input "search" at bounding box center [429, 243] width 284 height 39
paste input "Extras"
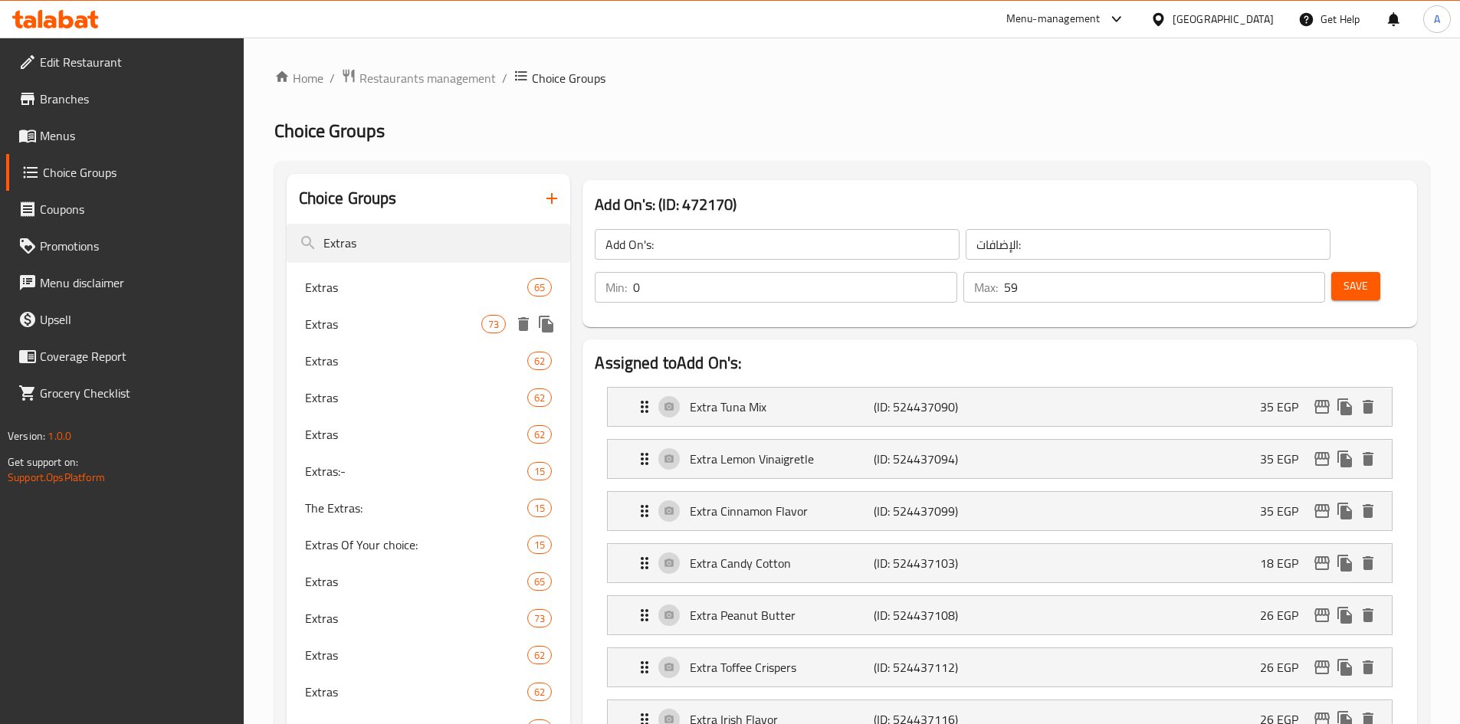
type input "Extras"
click at [406, 336] on div "Extras 73" at bounding box center [429, 324] width 284 height 37
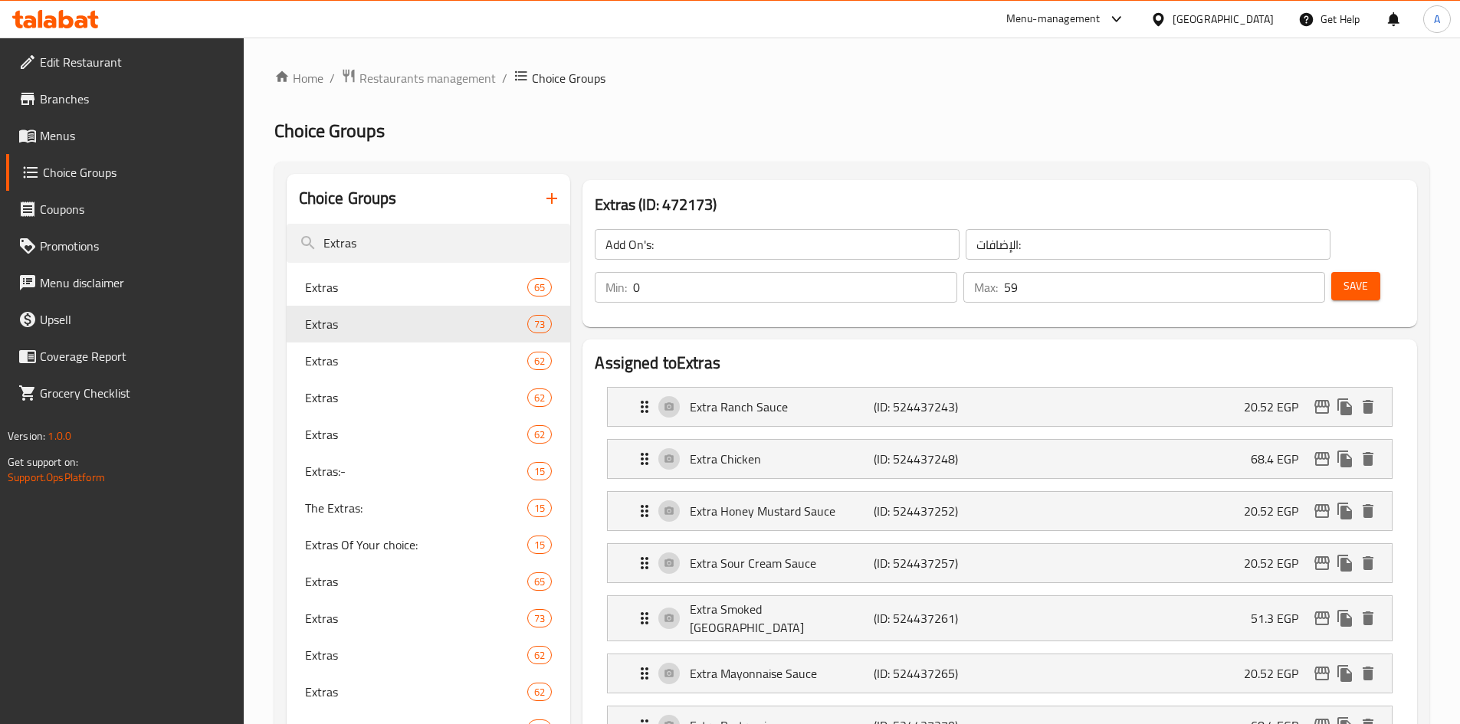
type input "Extras"
type input "إضافات"
type input "64"
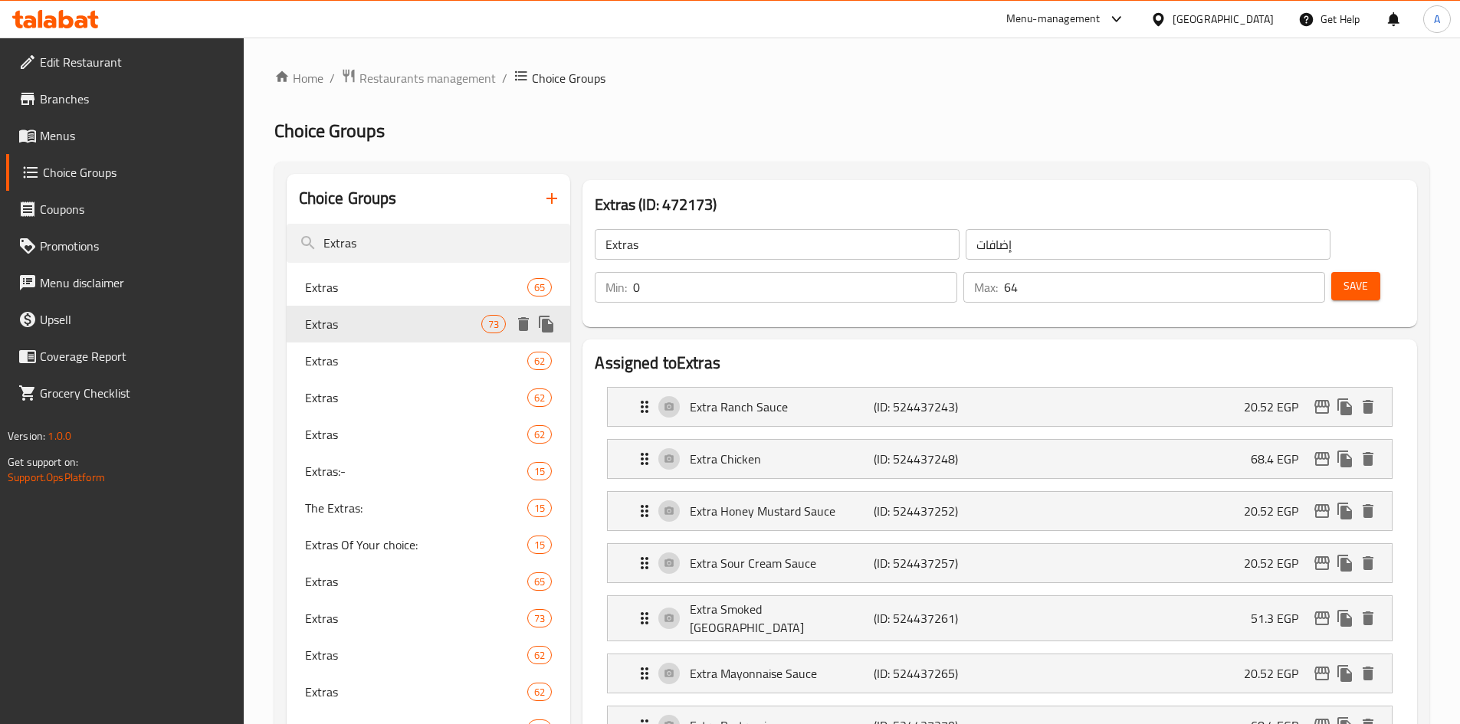
click at [358, 318] on span "Extras" at bounding box center [393, 324] width 177 height 18
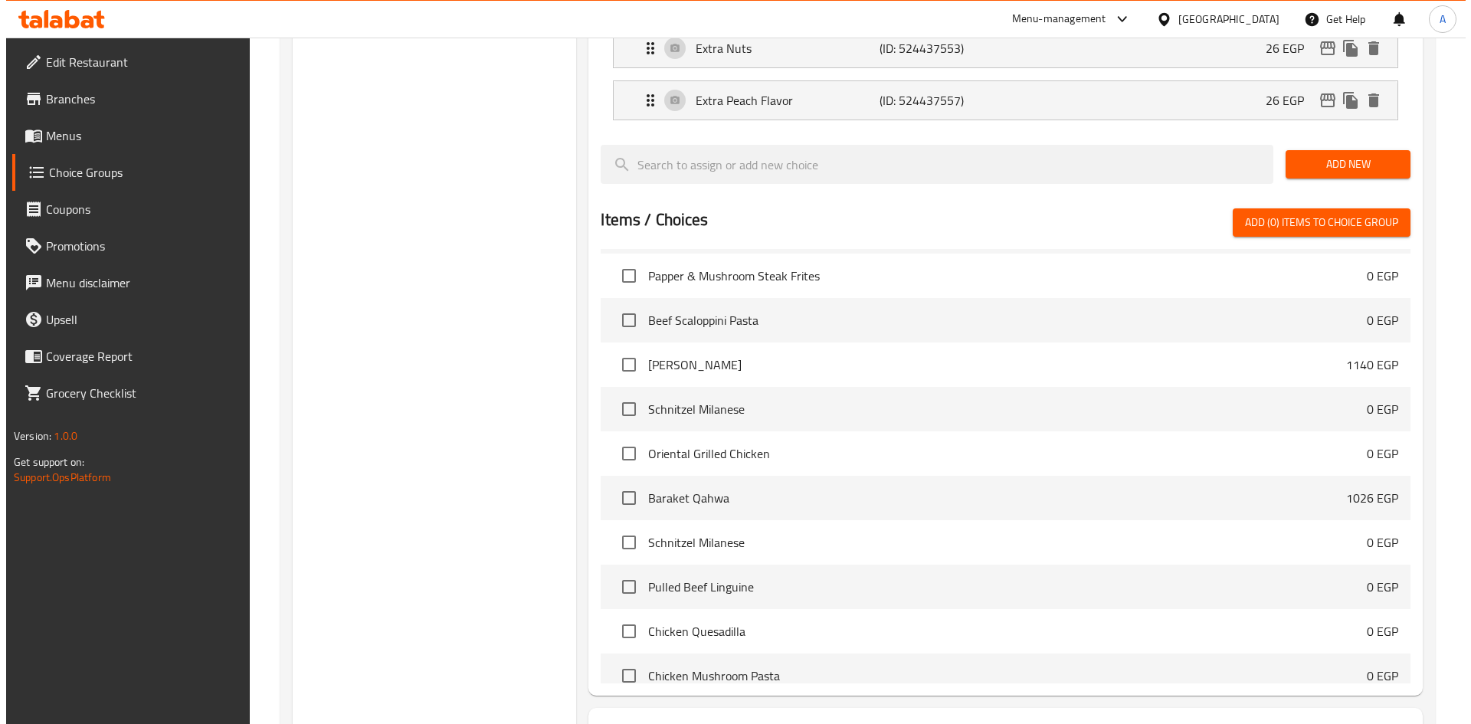
scroll to position [4143, 0]
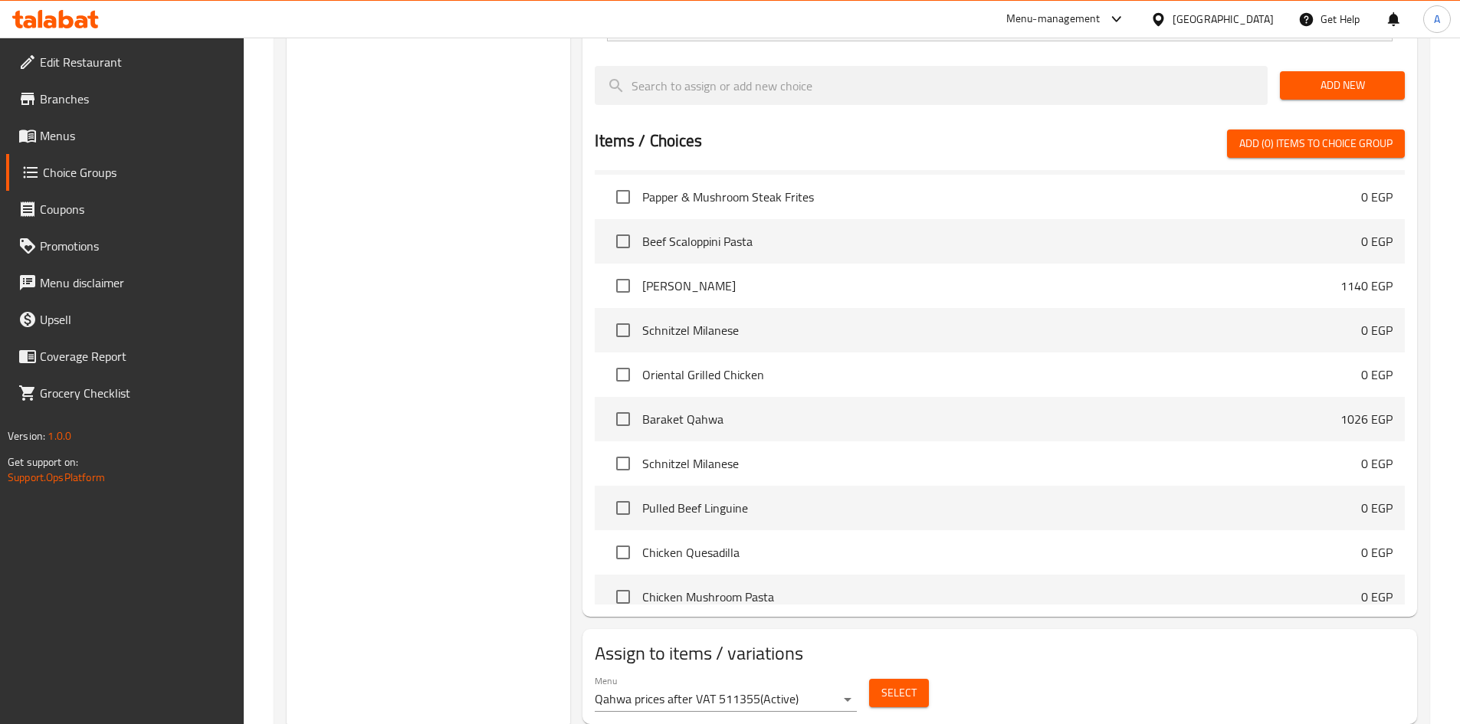
click at [881, 683] on span "Select" at bounding box center [898, 692] width 35 height 19
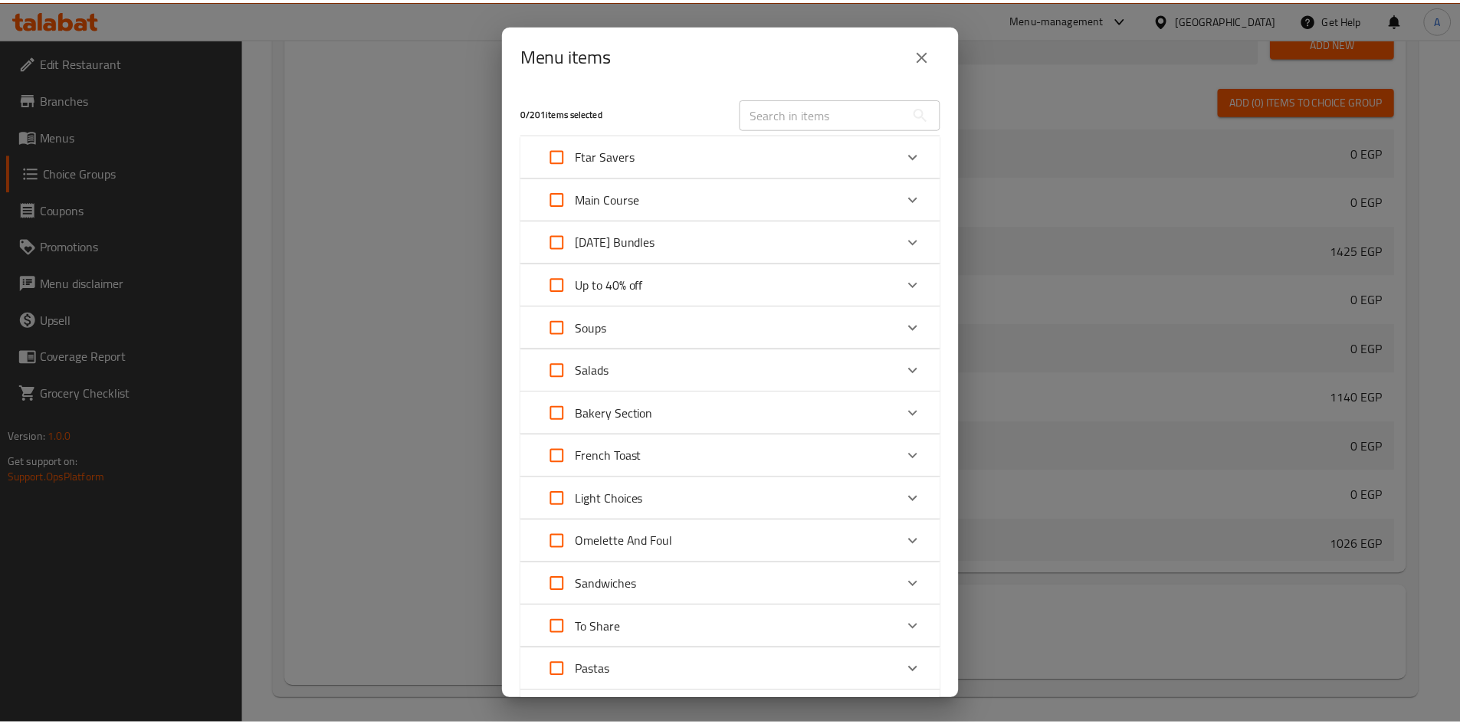
scroll to position [1517, 0]
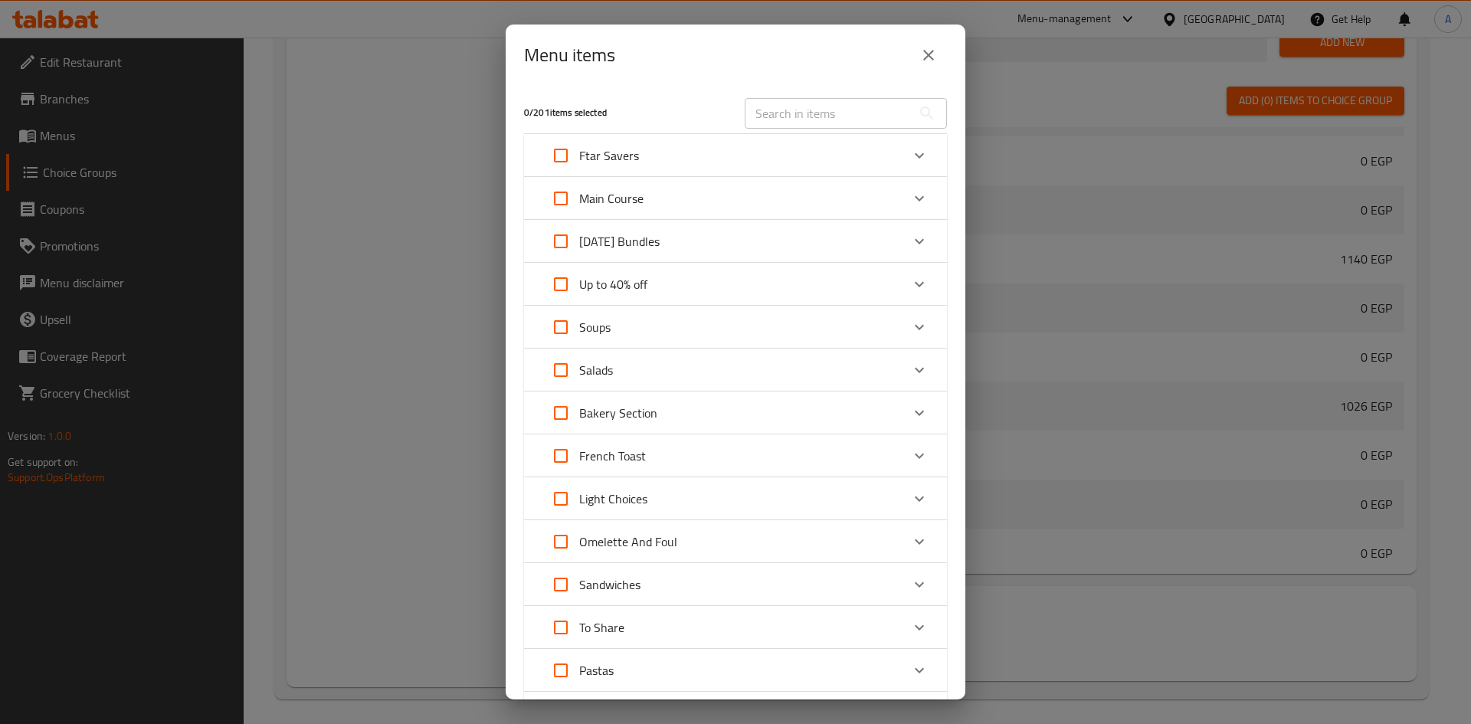
click at [936, 46] on icon "close" at bounding box center [928, 55] width 18 height 18
click at [913, 54] on input "search" at bounding box center [931, 42] width 673 height 39
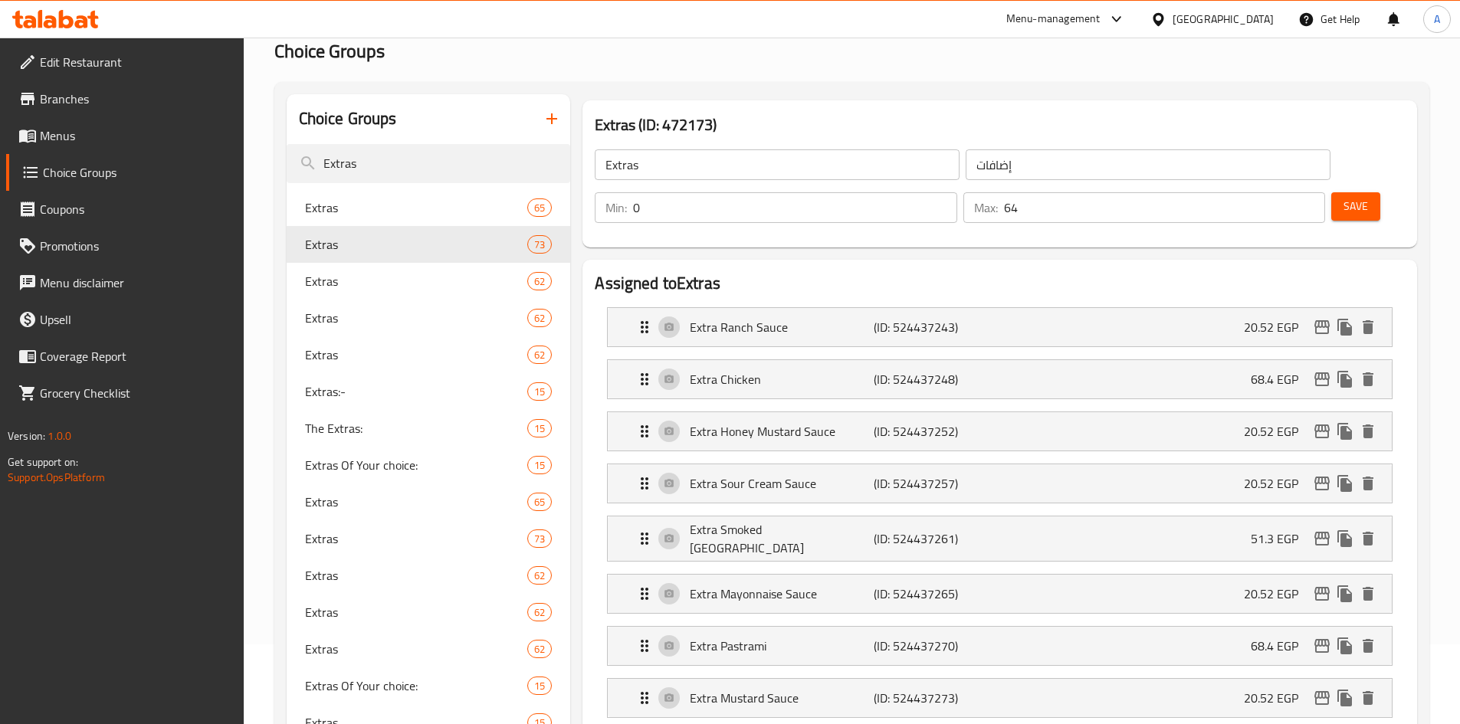
scroll to position [0, 0]
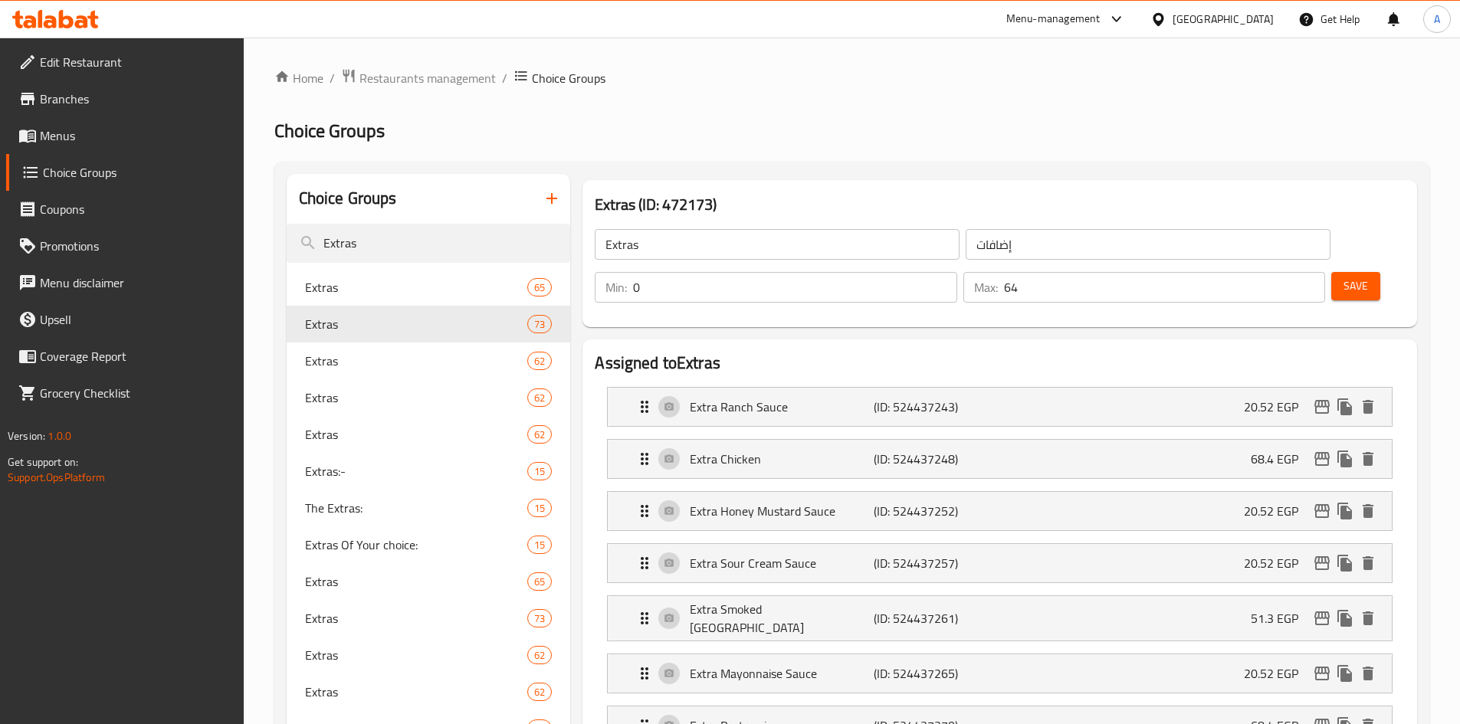
click at [106, 133] on span "Menus" at bounding box center [136, 135] width 192 height 18
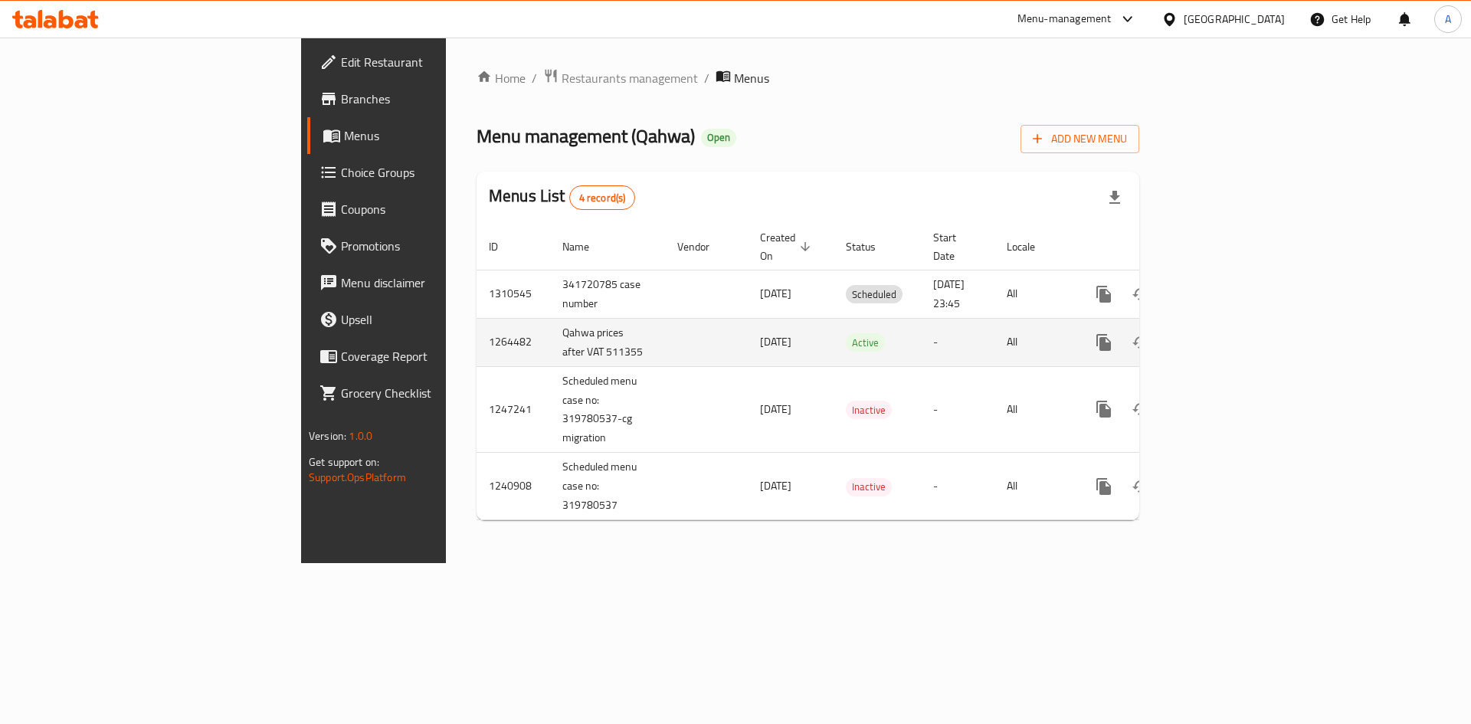
click at [1224, 333] on icon "enhanced table" at bounding box center [1214, 342] width 18 height 18
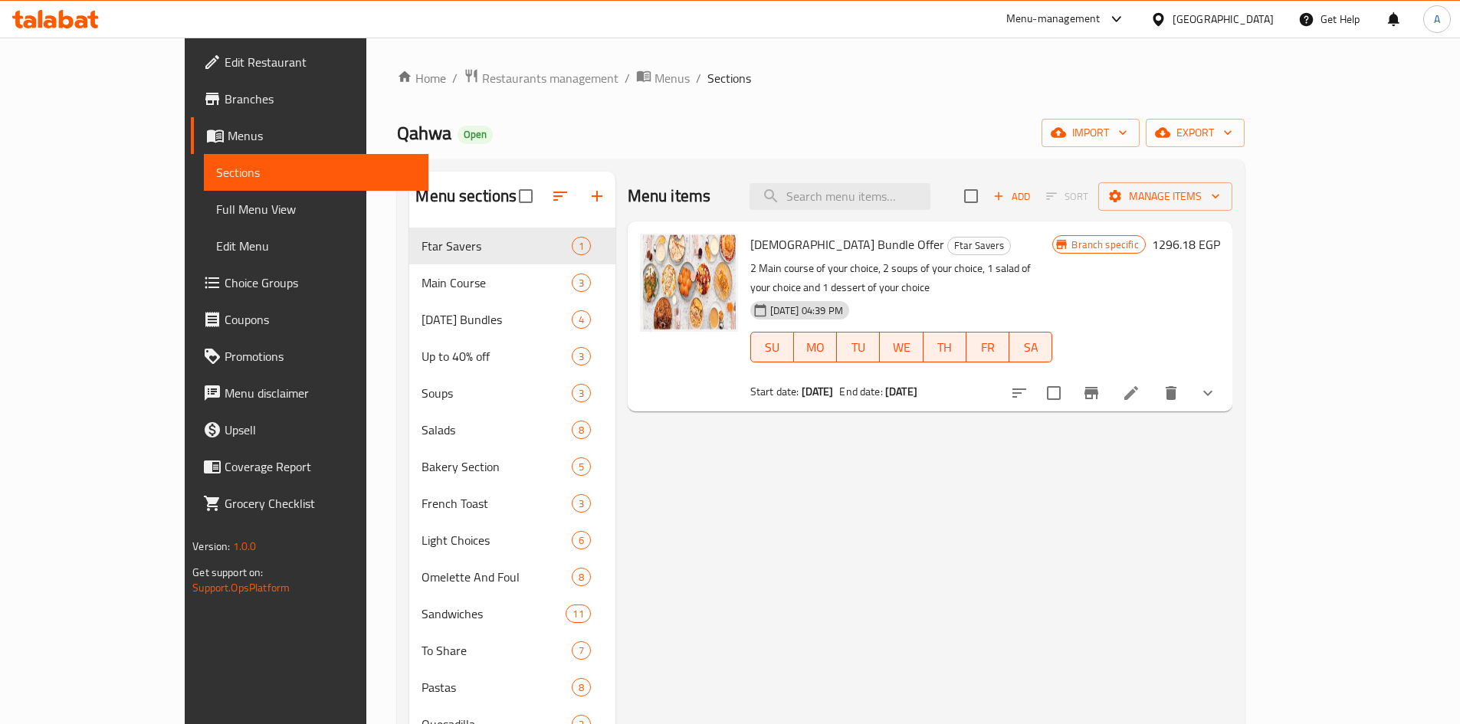
click at [850, 180] on div "Menu items Add Sort Manage items" at bounding box center [929, 197] width 604 height 50
click at [868, 190] on input "search" at bounding box center [839, 196] width 181 height 27
paste input "Mushroom Soup"
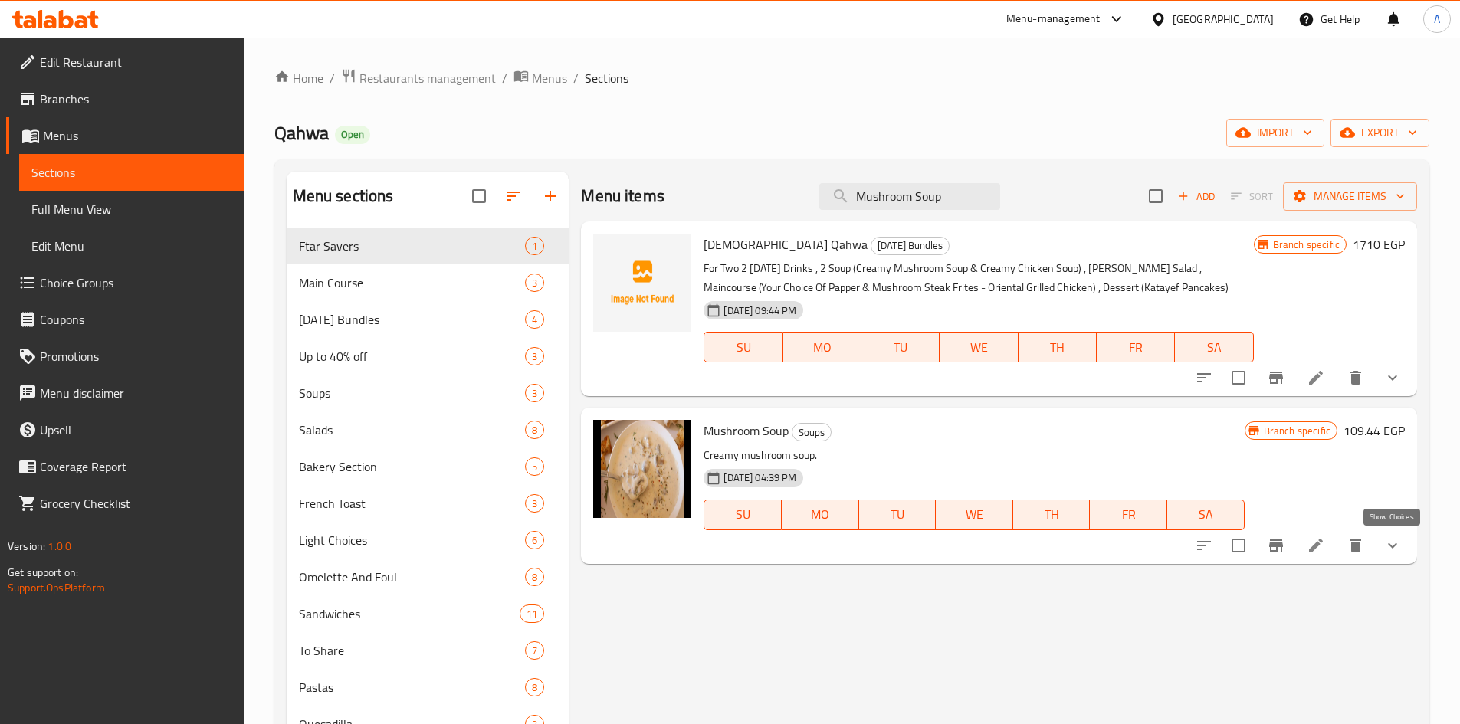
type input "Mushroom Soup"
click at [1391, 552] on icon "show more" at bounding box center [1392, 545] width 18 height 18
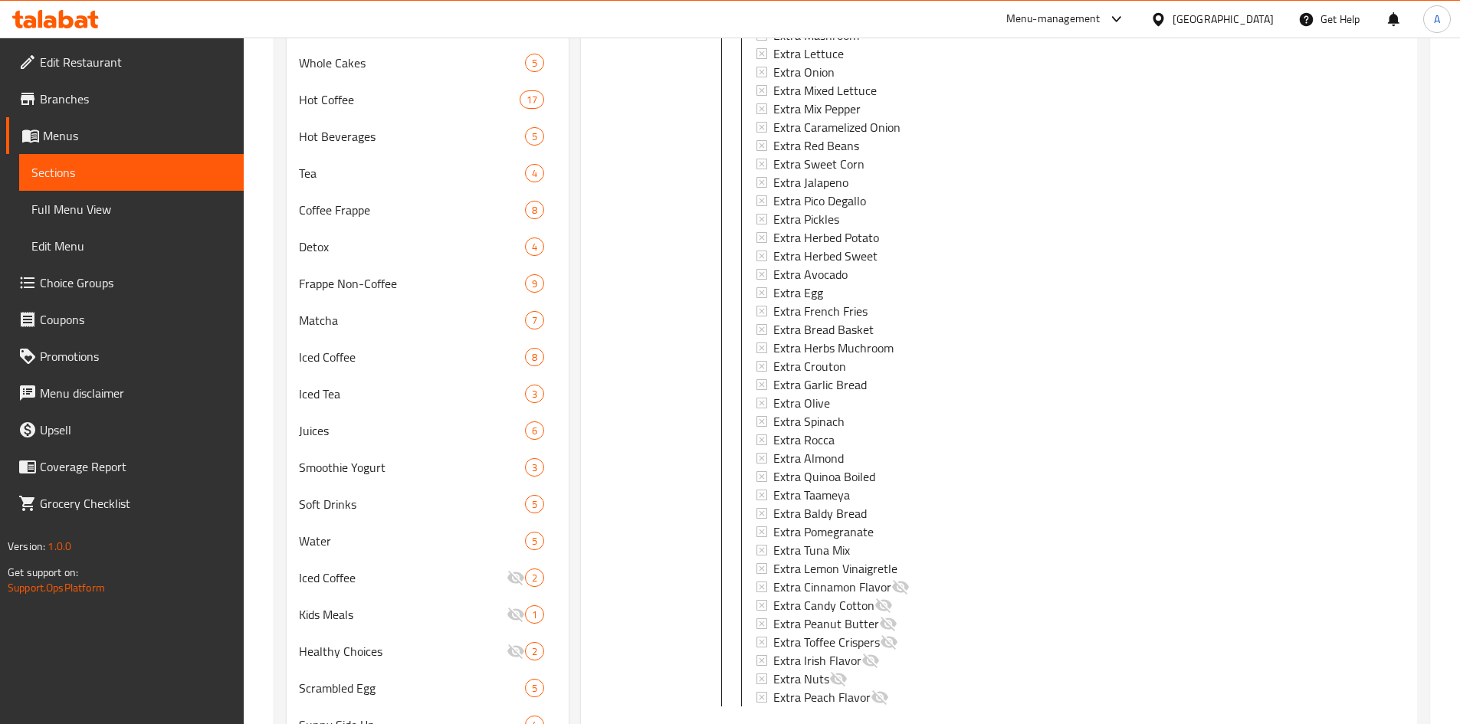
scroll to position [913, 0]
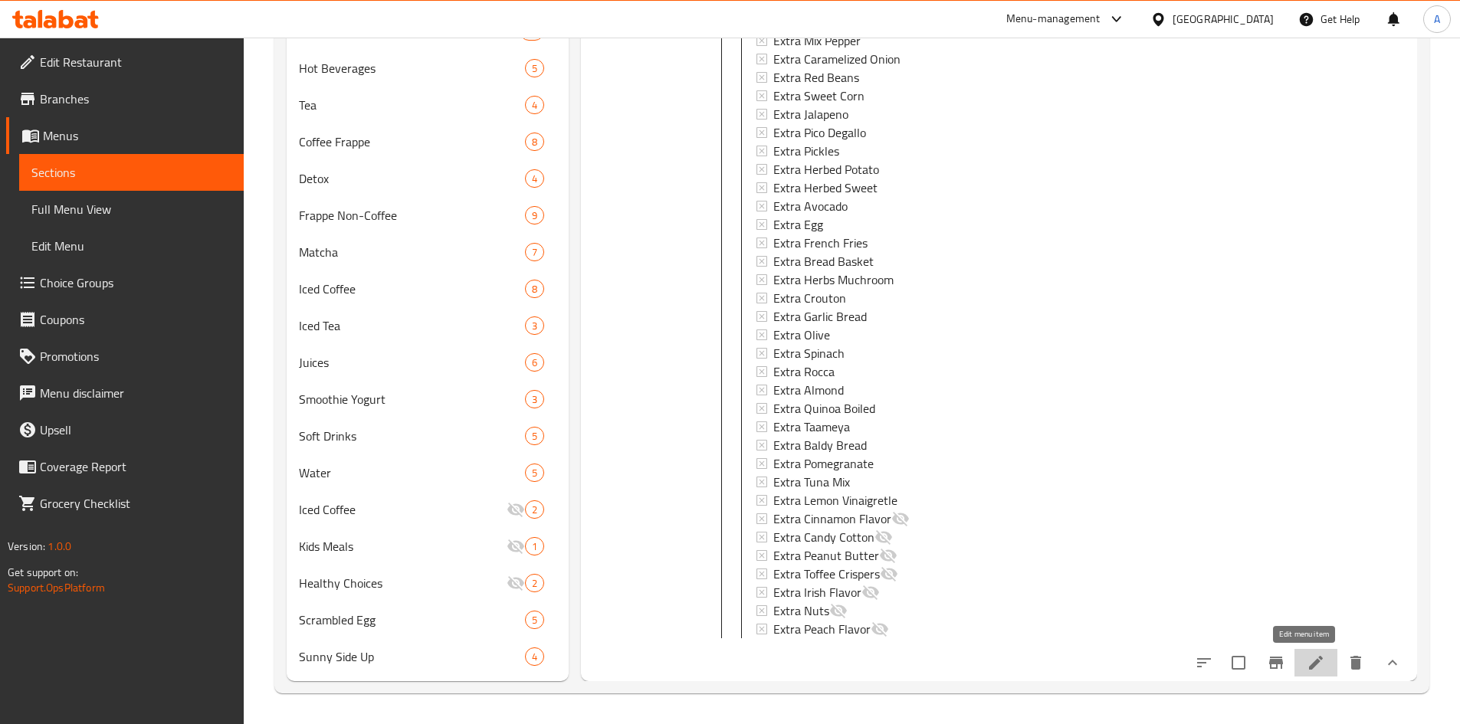
click at [1309, 663] on icon at bounding box center [1316, 663] width 14 height 14
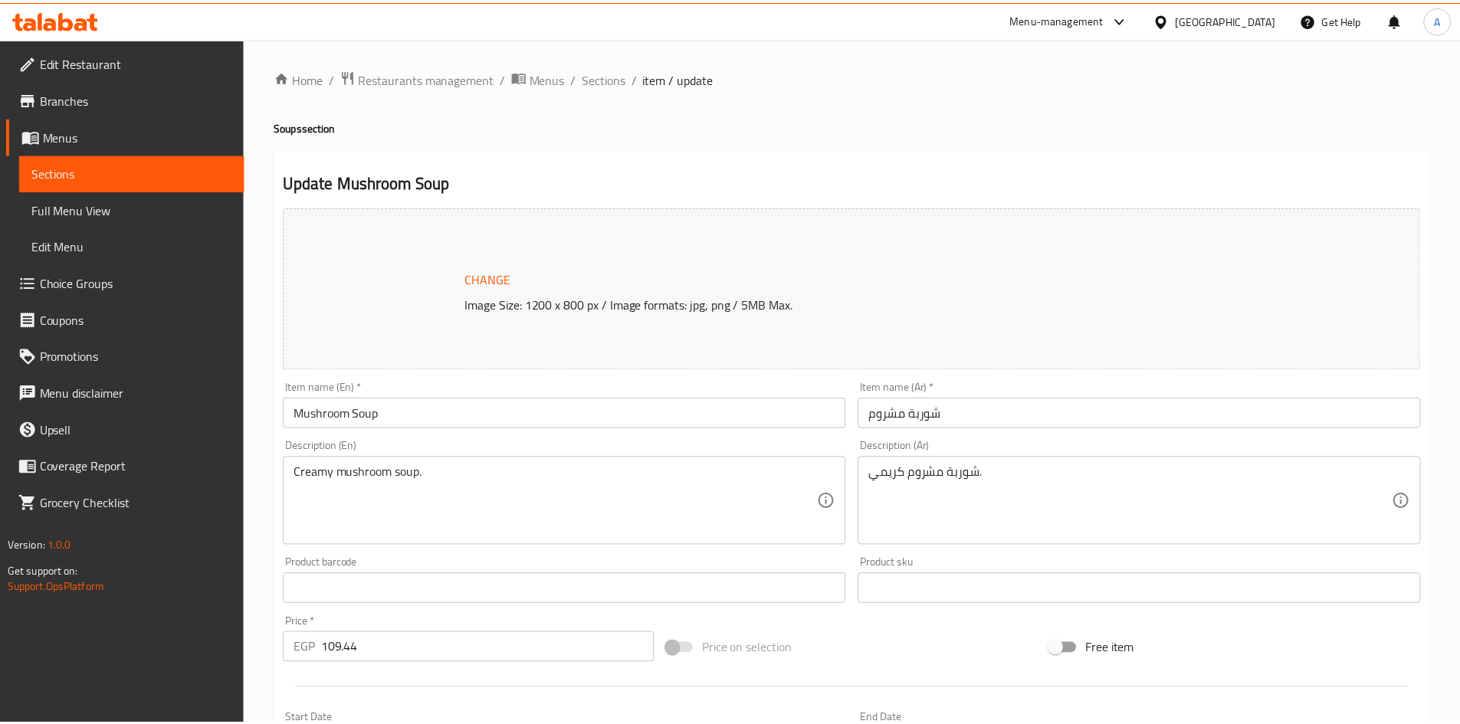
scroll to position [469, 0]
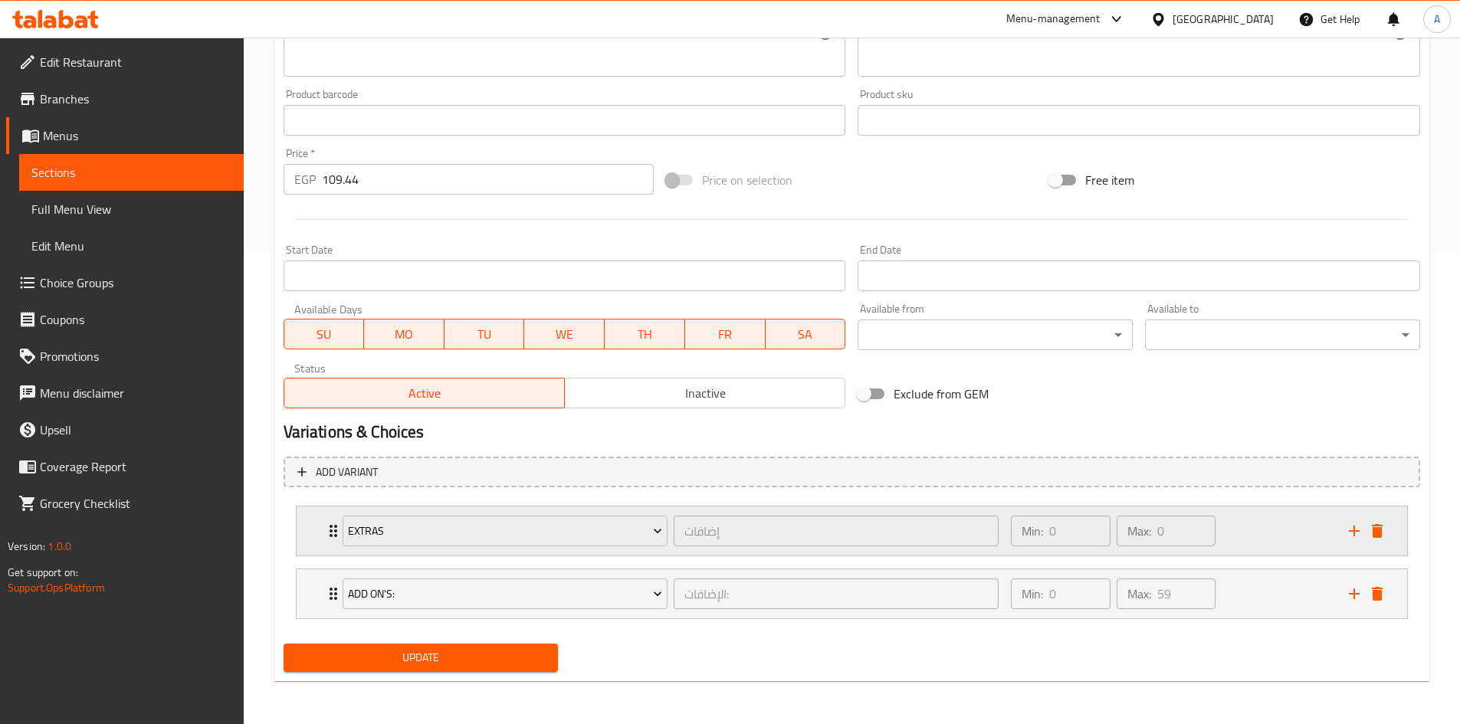
click at [314, 552] on div "Extras إضافات ​ Min: 0 ​ Max: 0 ​" at bounding box center [852, 530] width 1110 height 49
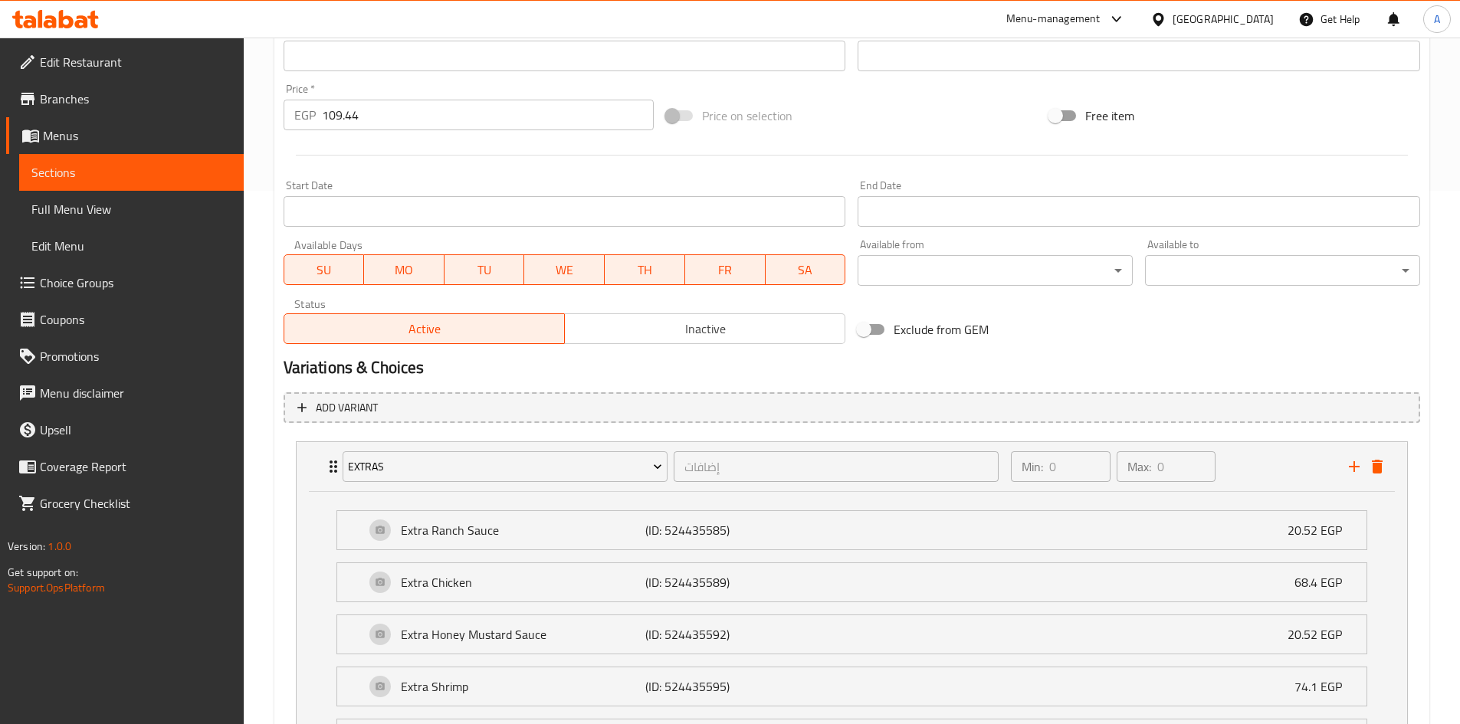
scroll to position [622, 0]
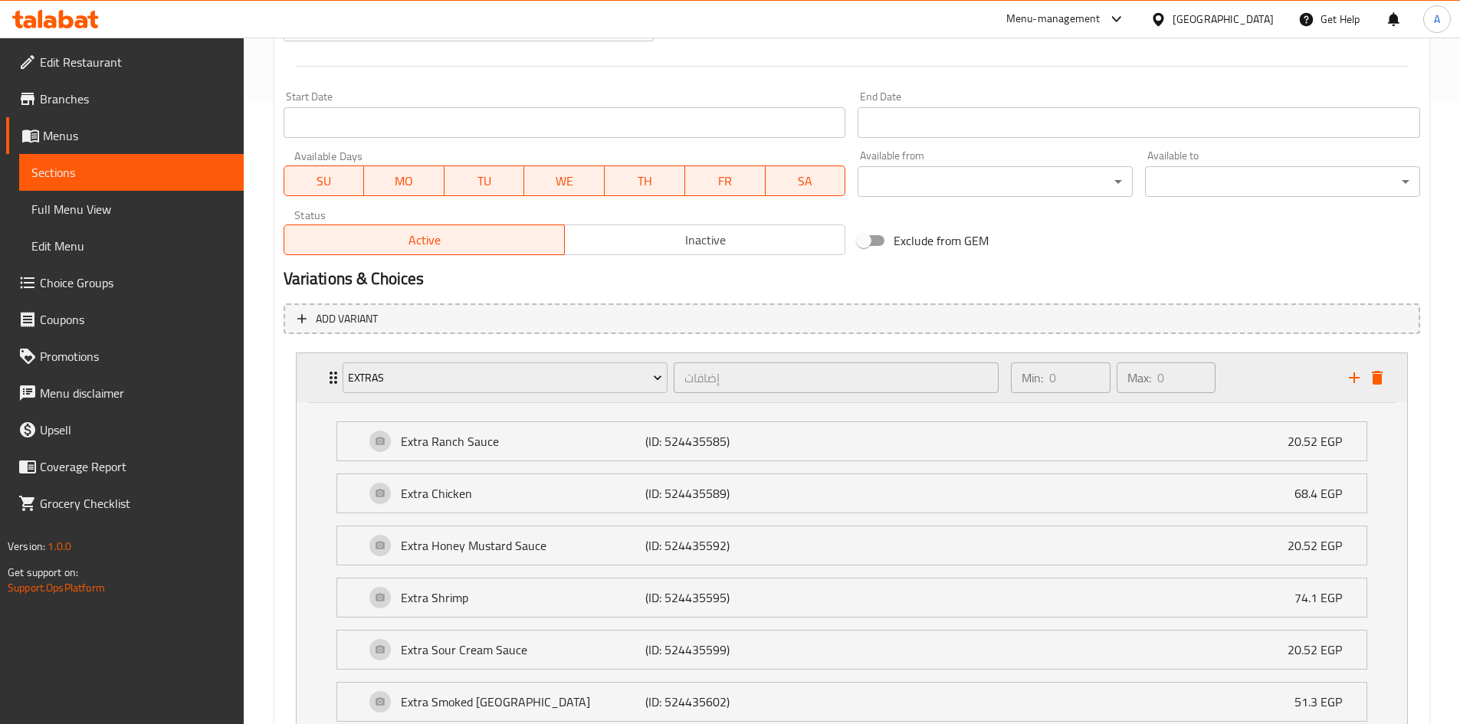
click at [317, 382] on div "Extras إضافات ​ Min: 0 ​ Max: 0 ​" at bounding box center [852, 377] width 1110 height 49
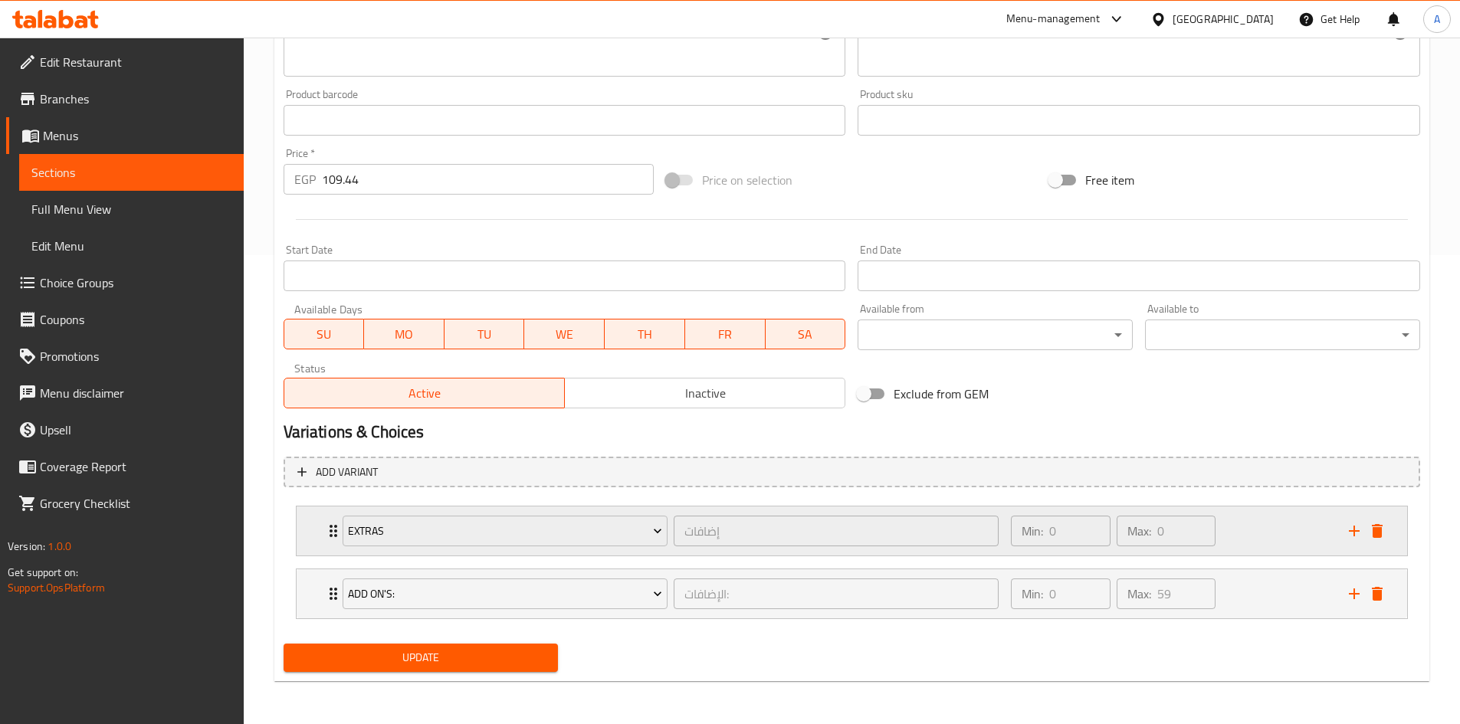
click at [316, 421] on h2 "Variations & Choices" at bounding box center [851, 432] width 1136 height 23
click at [311, 529] on div "Extras إضافات ​ Min: 0 ​ Max: 0 ​" at bounding box center [852, 530] width 1110 height 49
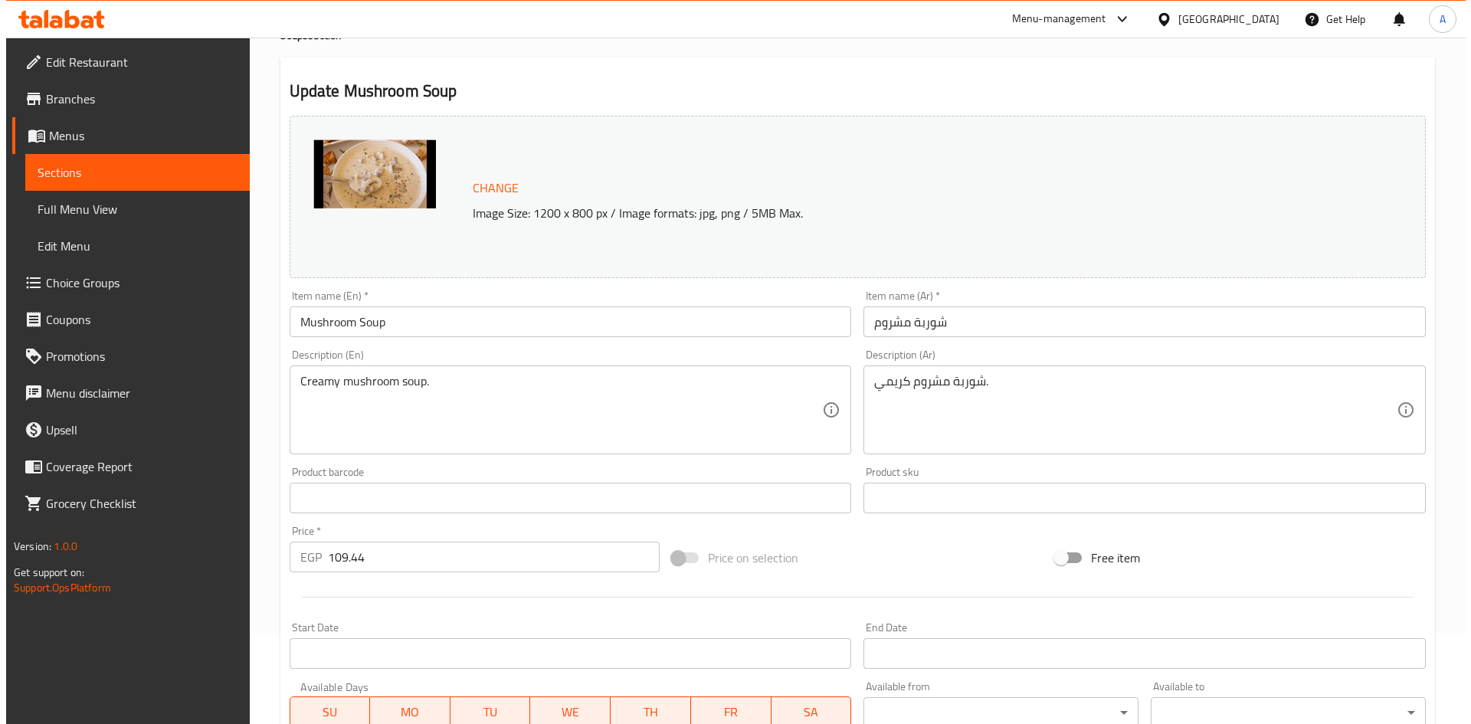
scroll to position [0, 0]
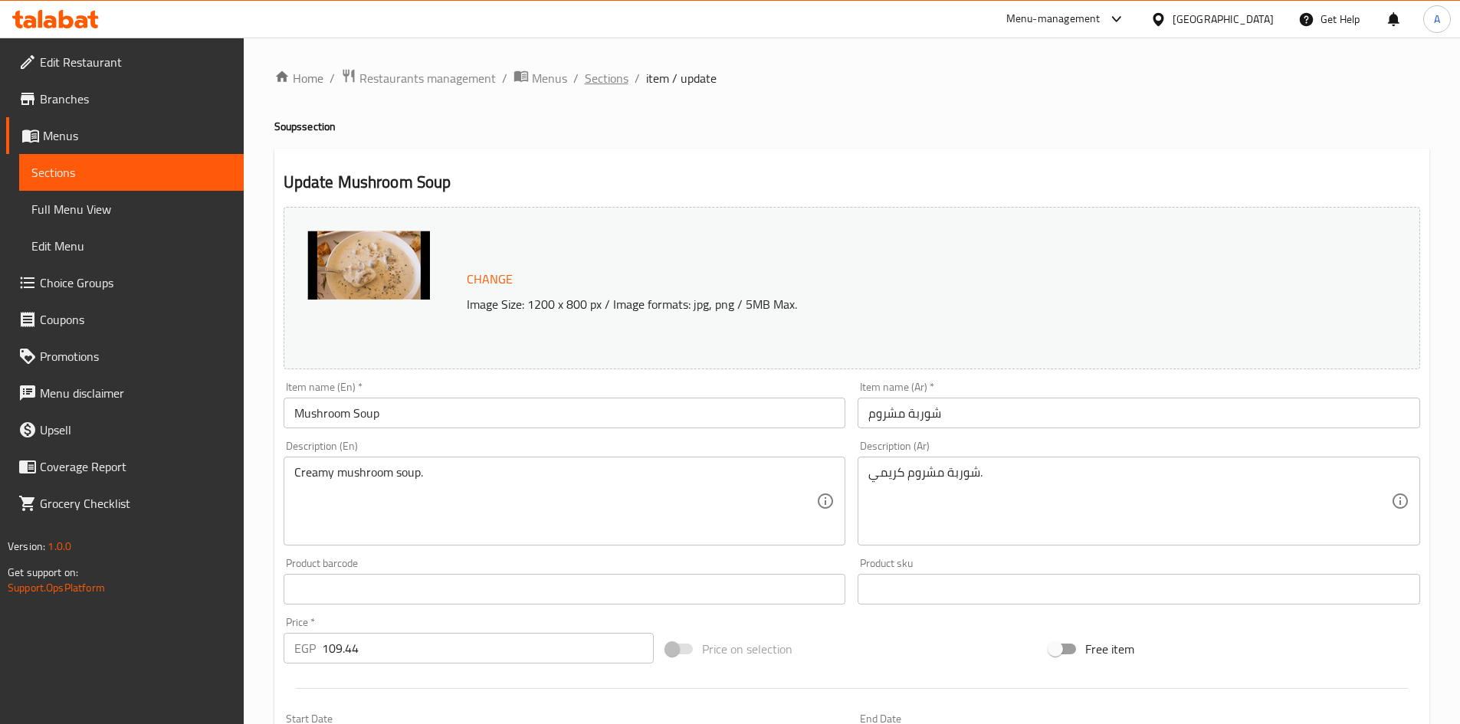
click at [611, 69] on span "Sections" at bounding box center [607, 78] width 44 height 18
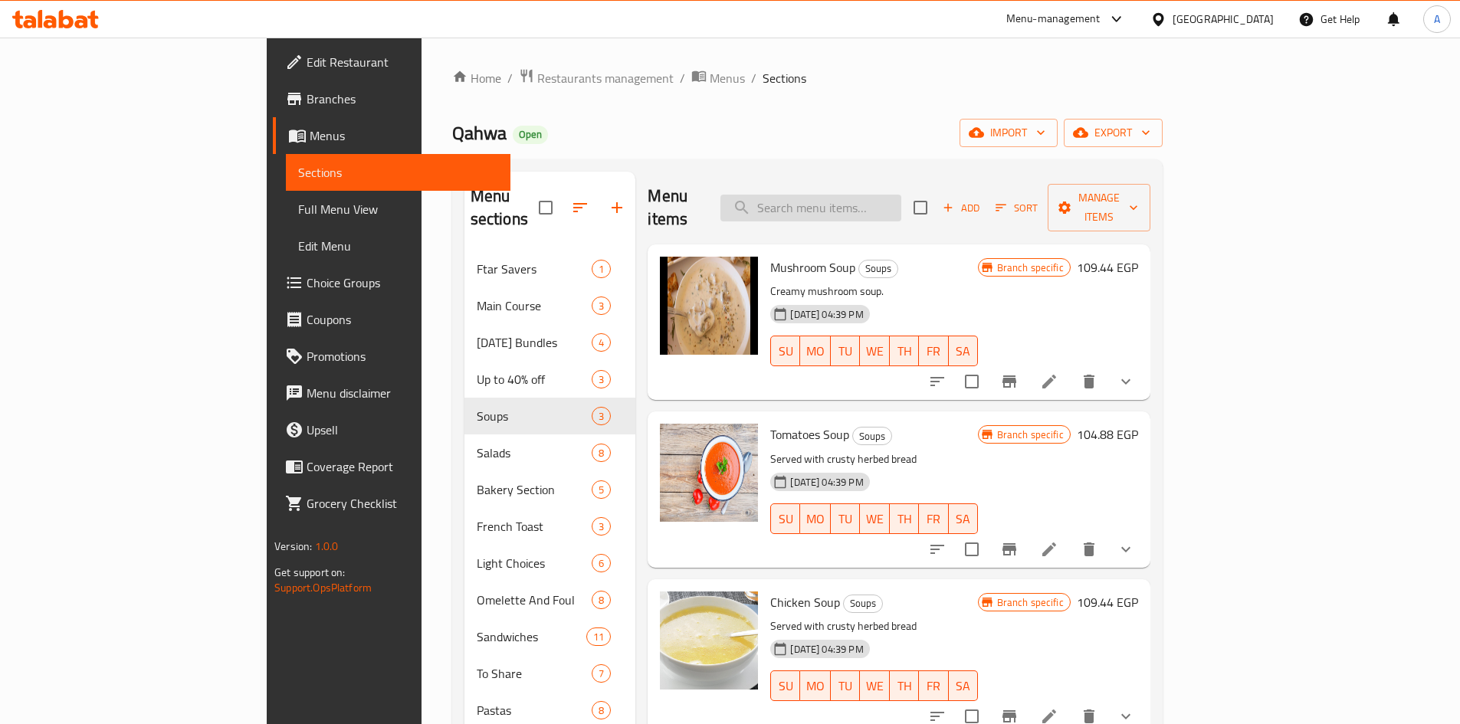
click at [901, 198] on input "search" at bounding box center [810, 208] width 181 height 27
paste input "Crunchy Yogurt"
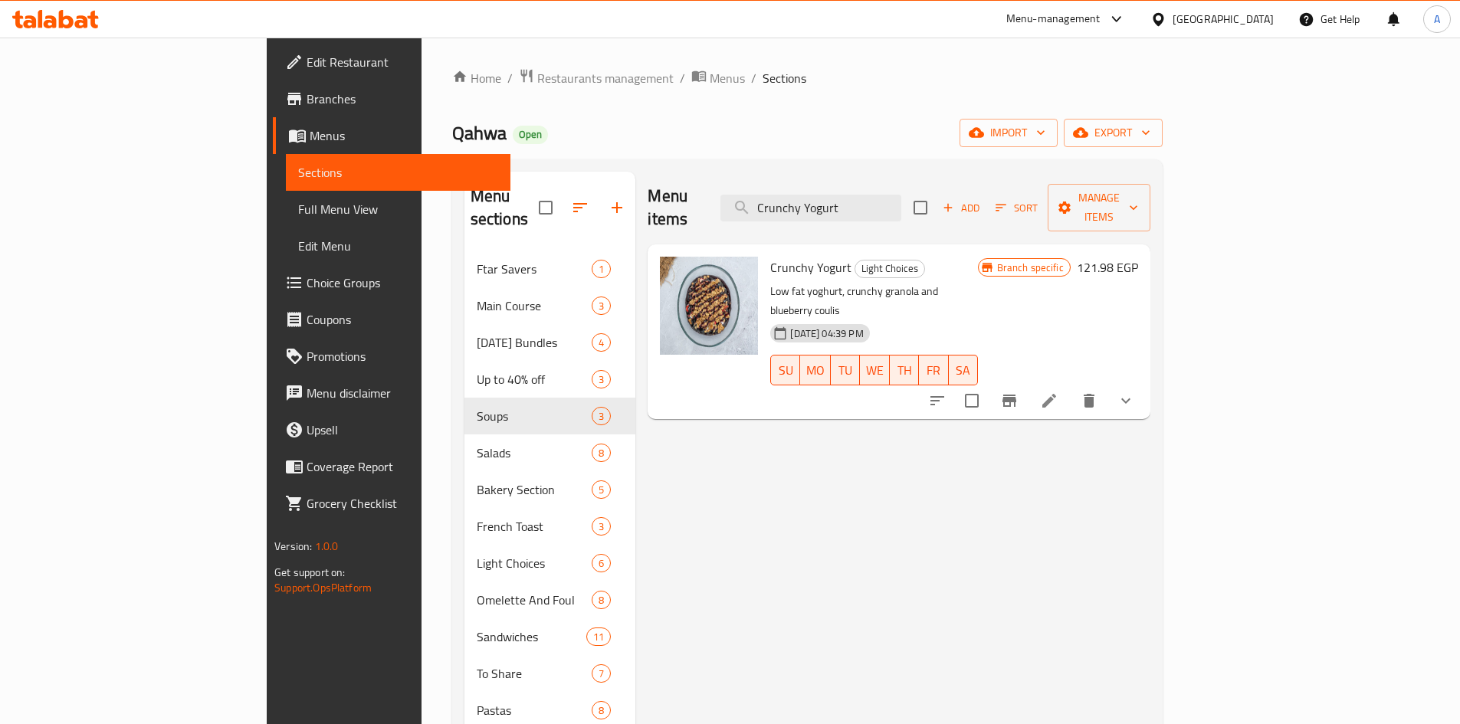
type input "Crunchy Yogurt"
click at [1058, 392] on icon at bounding box center [1049, 401] width 18 height 18
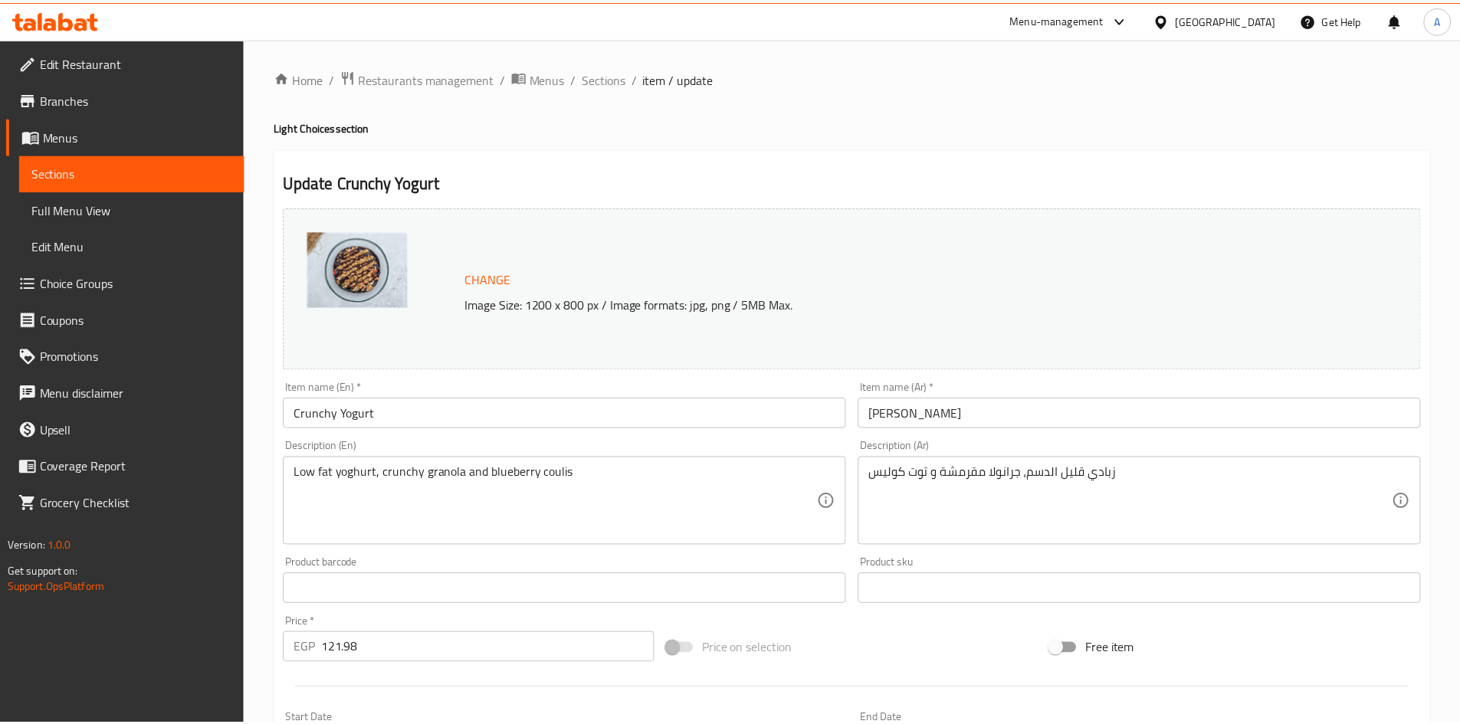
scroll to position [469, 0]
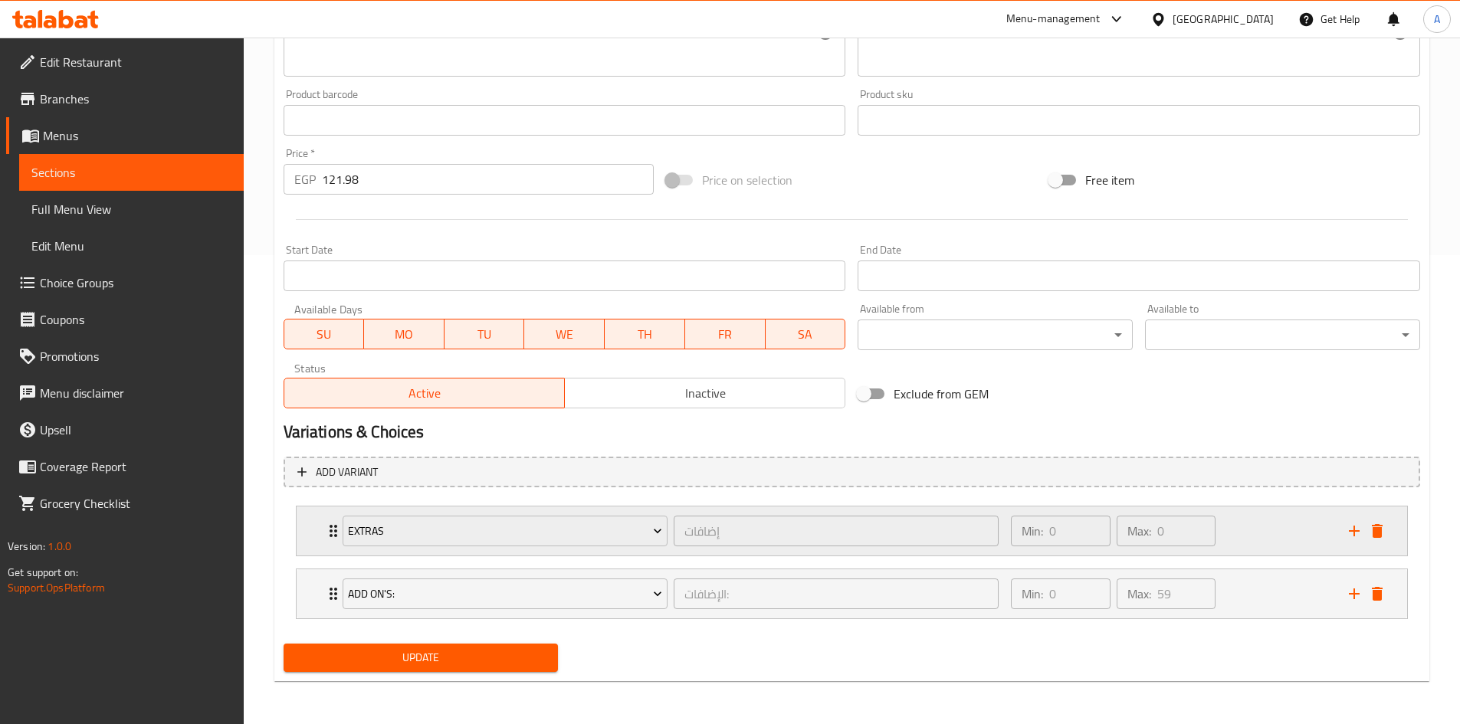
click at [322, 526] on div "Extras إضافات ​ Min: 0 ​ Max: 0 ​" at bounding box center [852, 530] width 1110 height 49
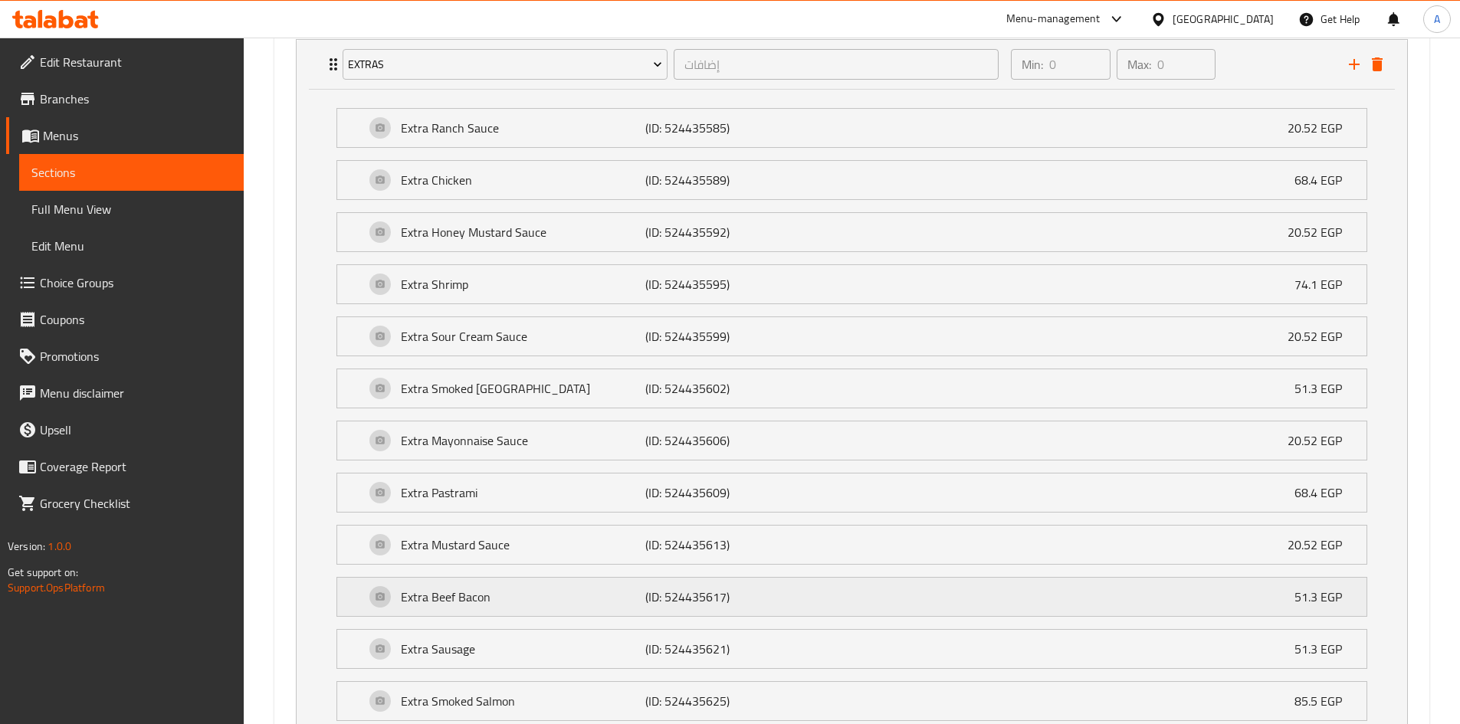
scroll to position [929, 0]
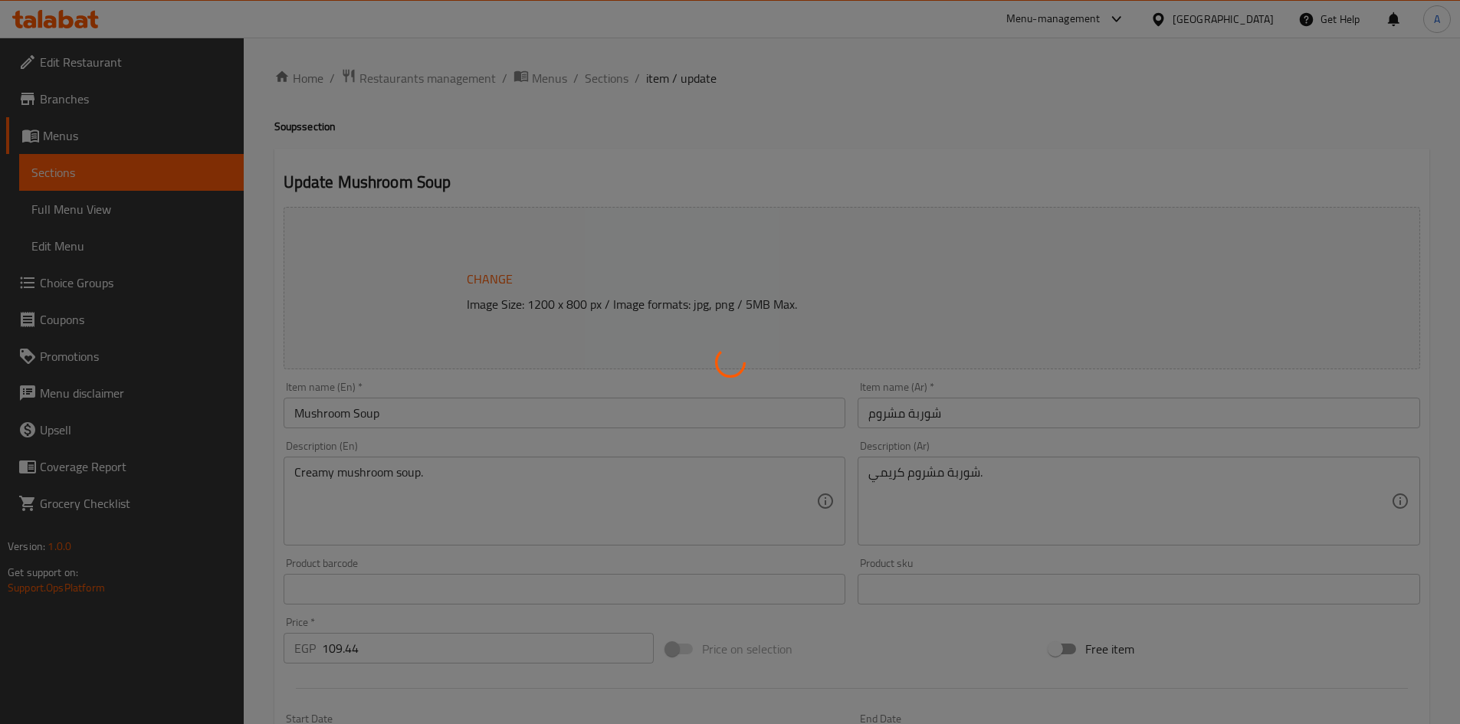
type input "إضافات"
type input "0"
type input "الإضافات:"
type input "0"
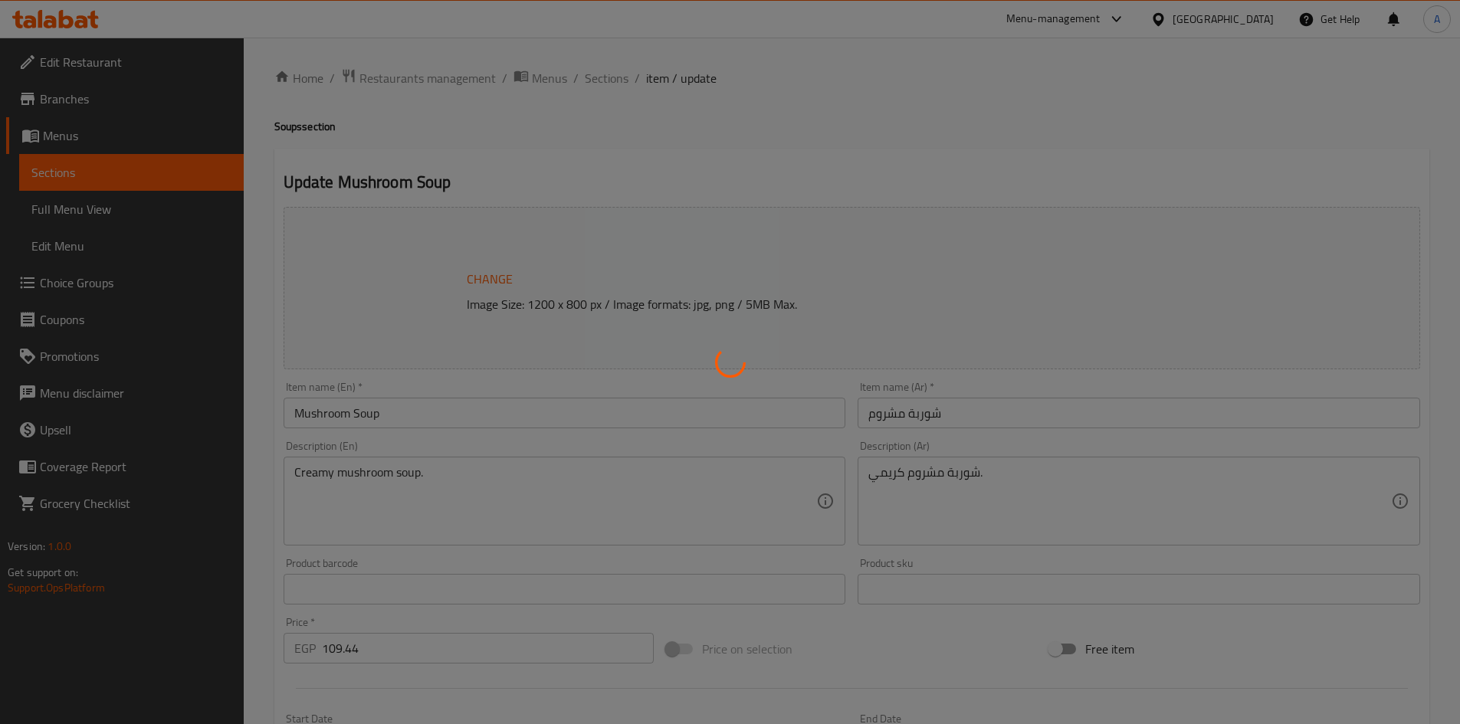
type input "59"
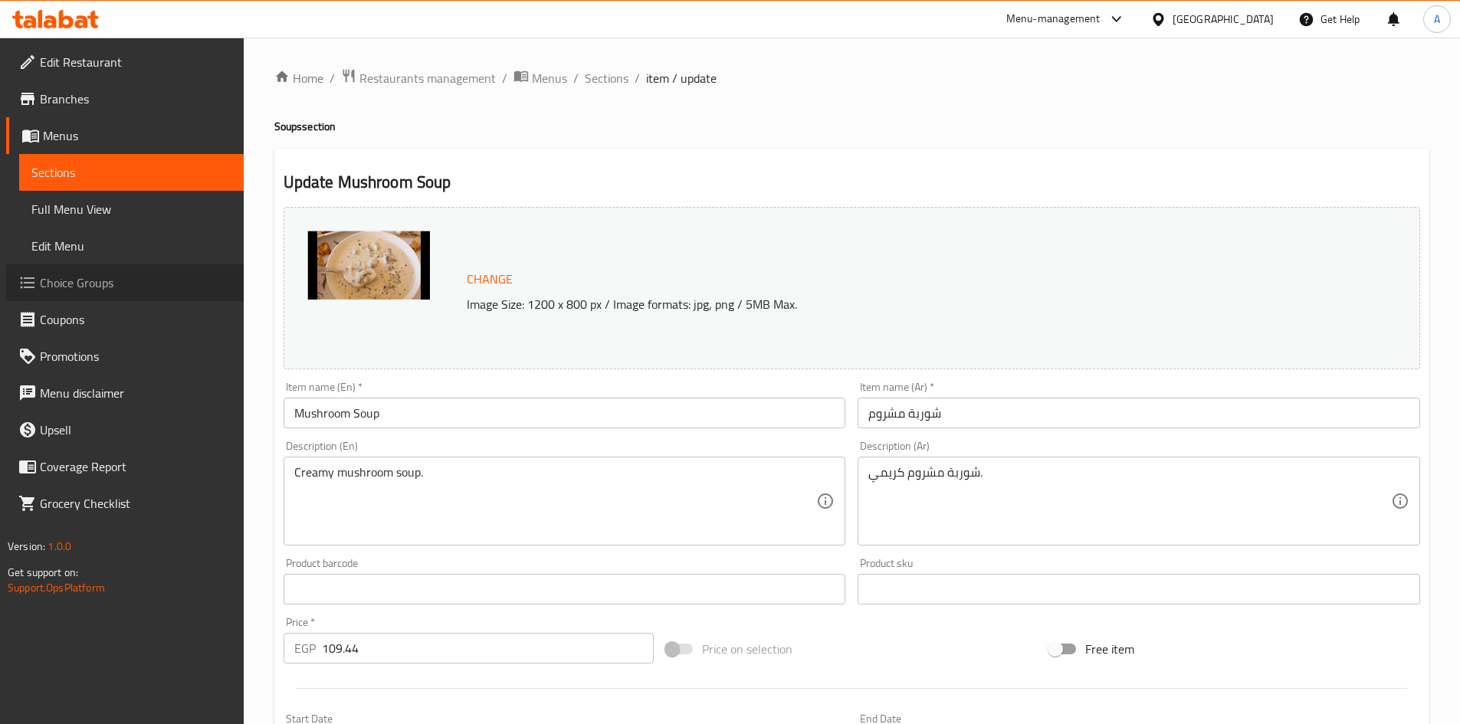
click at [92, 283] on span "Choice Groups" at bounding box center [136, 283] width 192 height 18
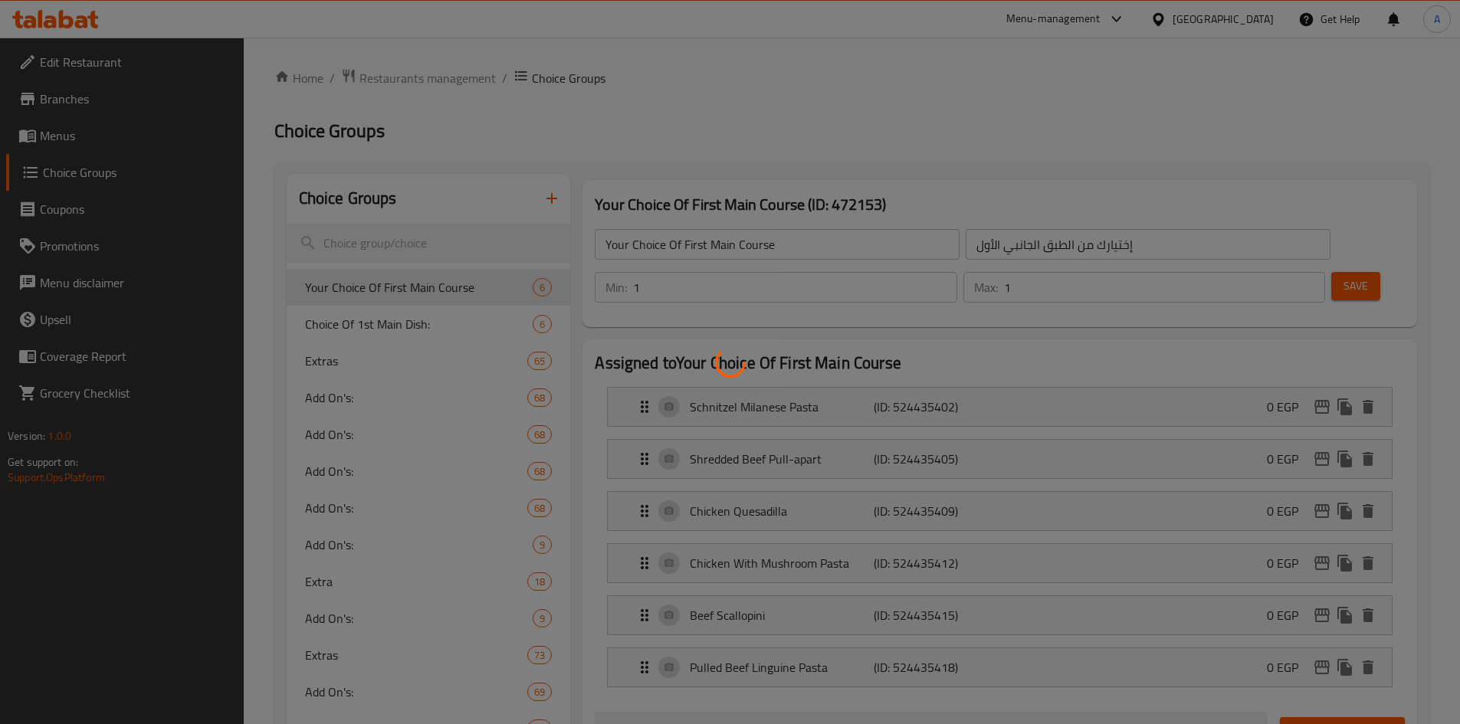
click at [440, 241] on div at bounding box center [730, 362] width 1460 height 724
click at [441, 241] on div at bounding box center [730, 362] width 1460 height 724
click at [441, 242] on div at bounding box center [730, 362] width 1460 height 724
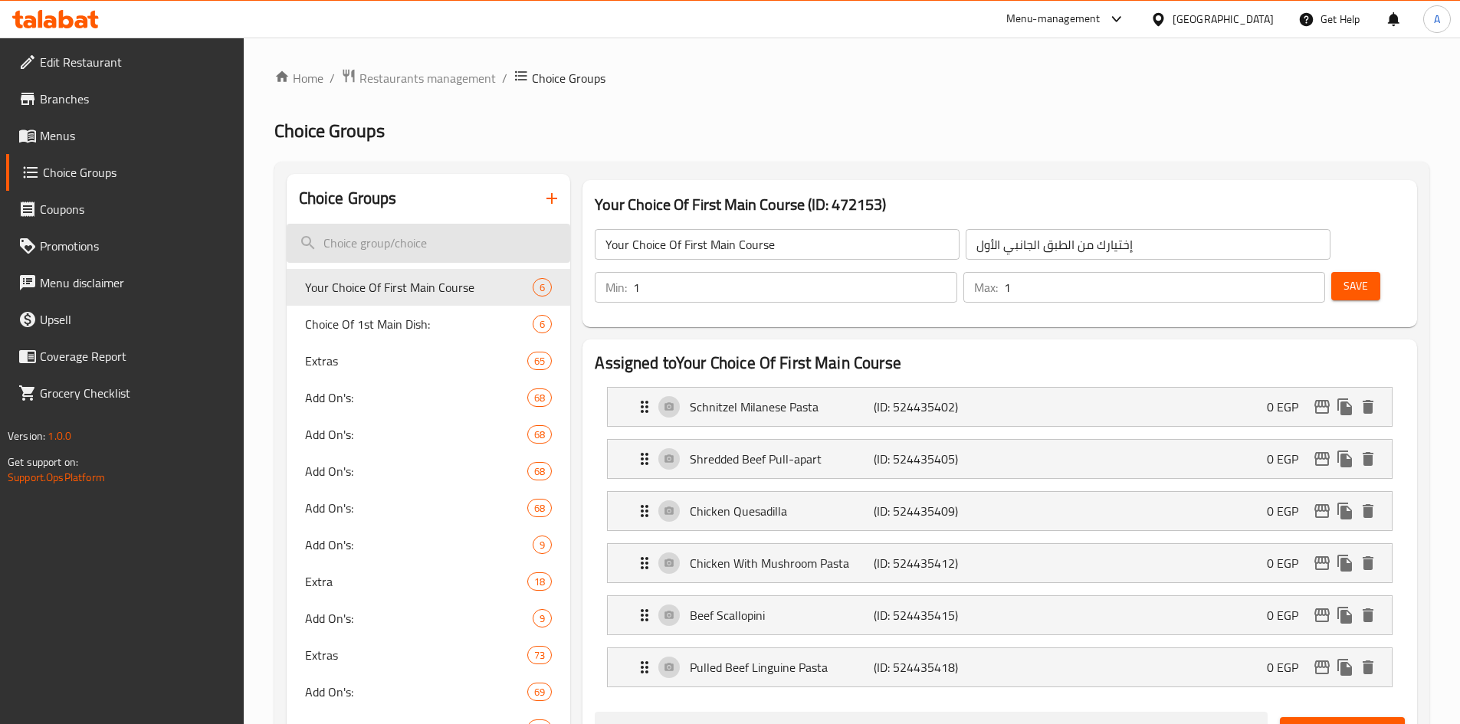
click at [444, 247] on input "search" at bounding box center [429, 243] width 284 height 39
click at [346, 238] on input "search" at bounding box center [429, 243] width 284 height 39
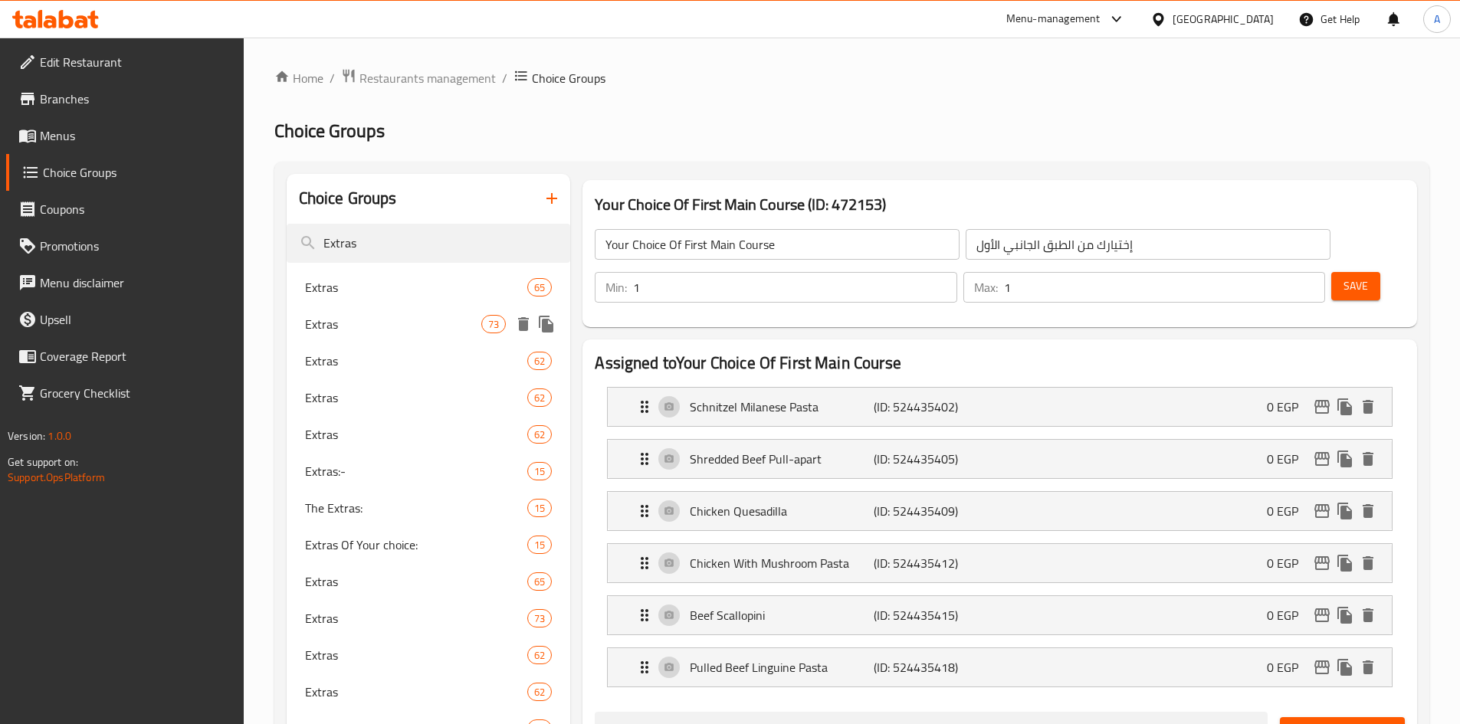
type input "Extras"
click at [336, 329] on span "Extras" at bounding box center [393, 324] width 177 height 18
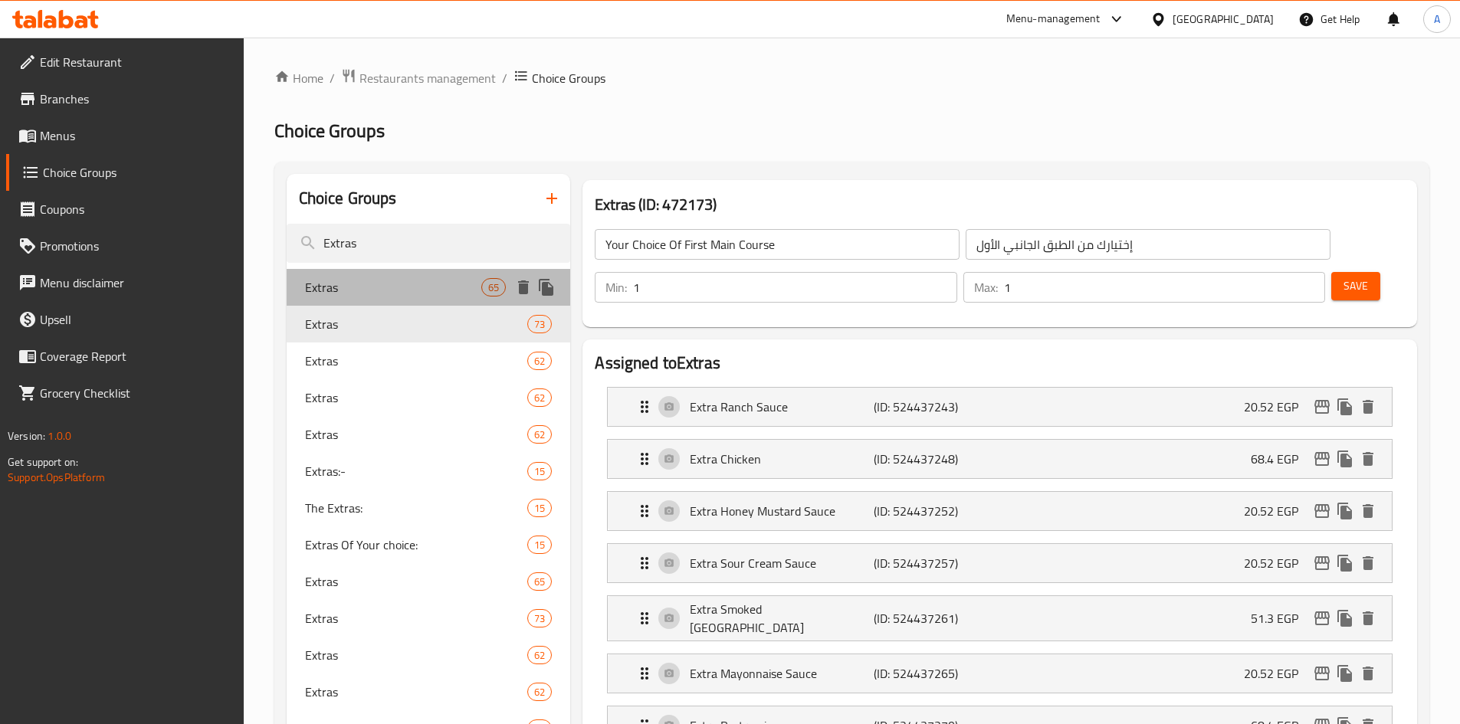
click at [349, 283] on span "Extras" at bounding box center [393, 287] width 177 height 18
click at [399, 315] on span "Extras" at bounding box center [416, 324] width 223 height 18
click at [409, 274] on div "Extras 65" at bounding box center [429, 287] width 284 height 37
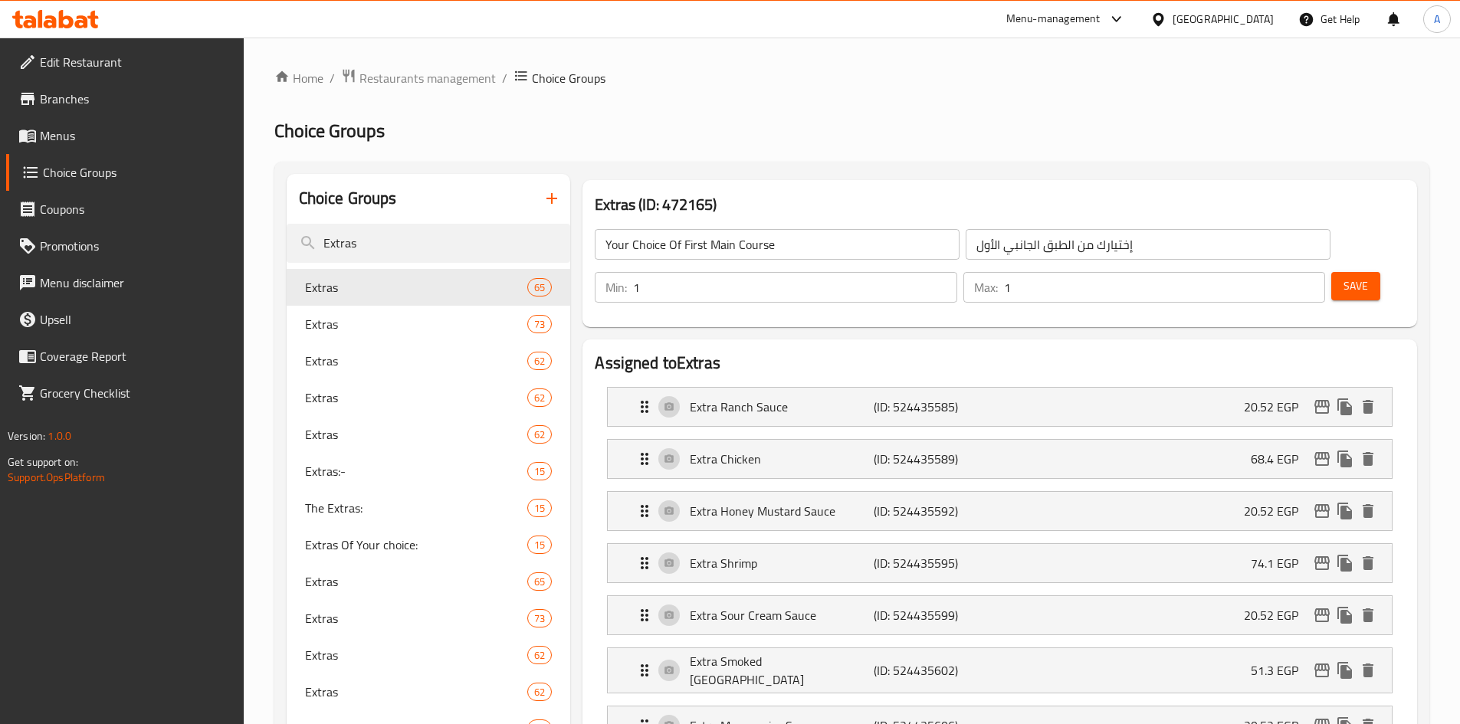
type input "Extras"
type input "إضافات"
type input "0"
click at [711, 200] on h3 "Extras (ID: 472165)" at bounding box center [1000, 204] width 810 height 25
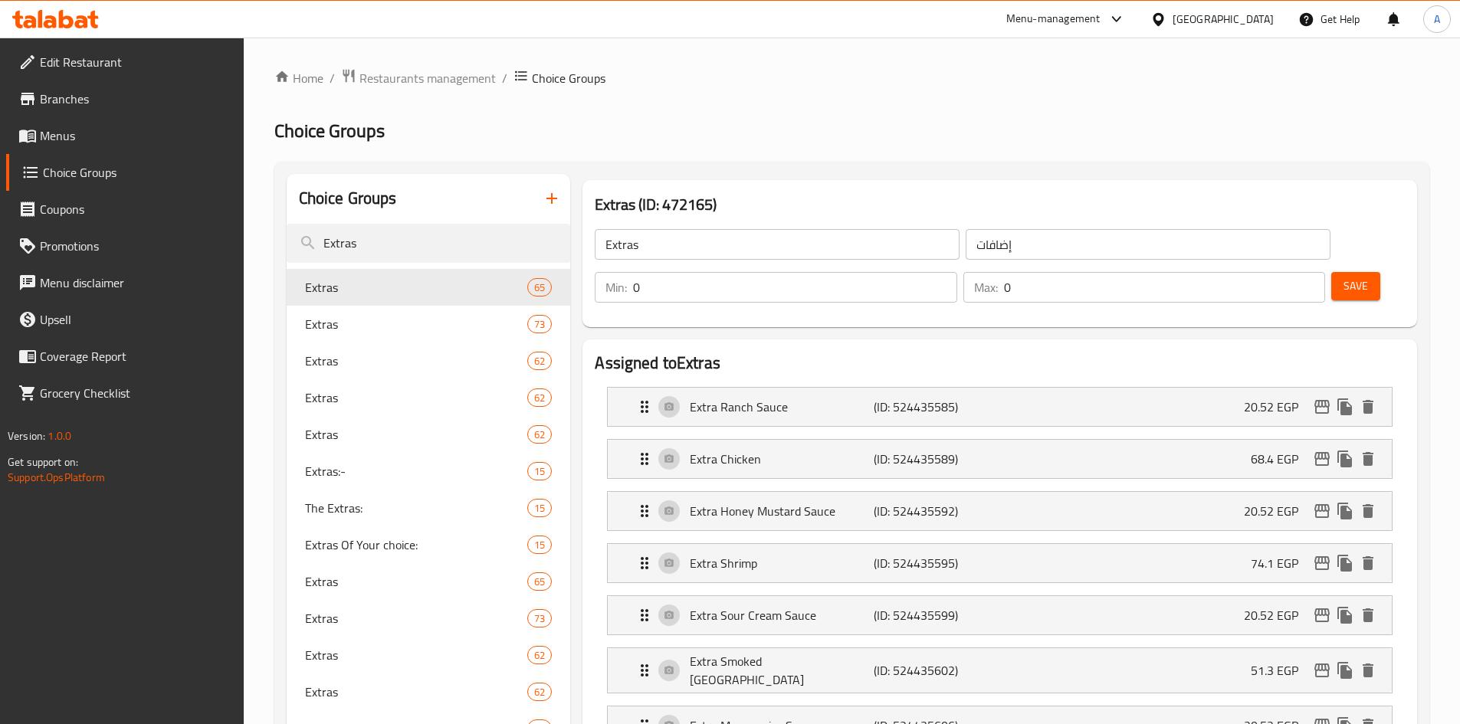
drag, startPoint x: 711, startPoint y: 200, endPoint x: 736, endPoint y: 120, distance: 83.4
click at [712, 200] on h3 "Extras (ID: 472165)" at bounding box center [1000, 204] width 810 height 25
click at [428, 293] on span "Extras" at bounding box center [393, 287] width 177 height 18
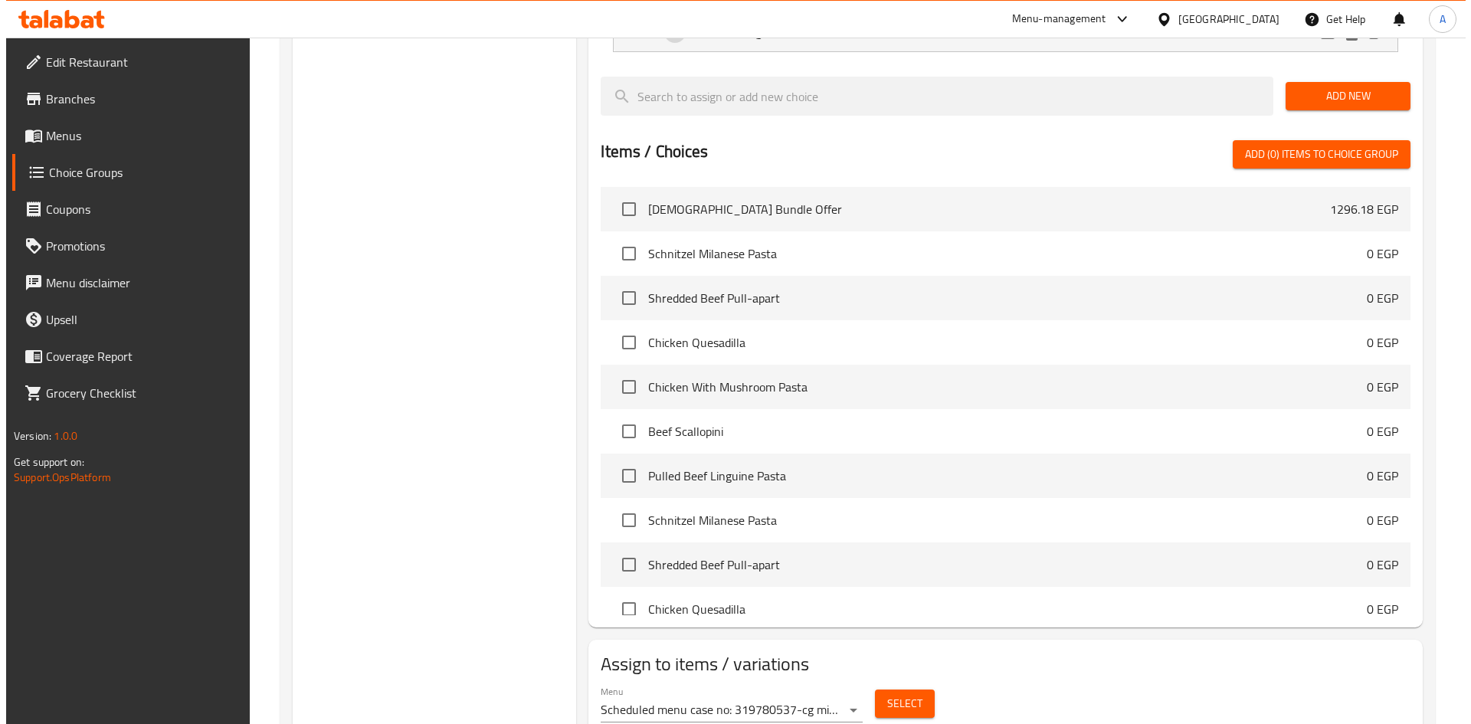
scroll to position [3726, 0]
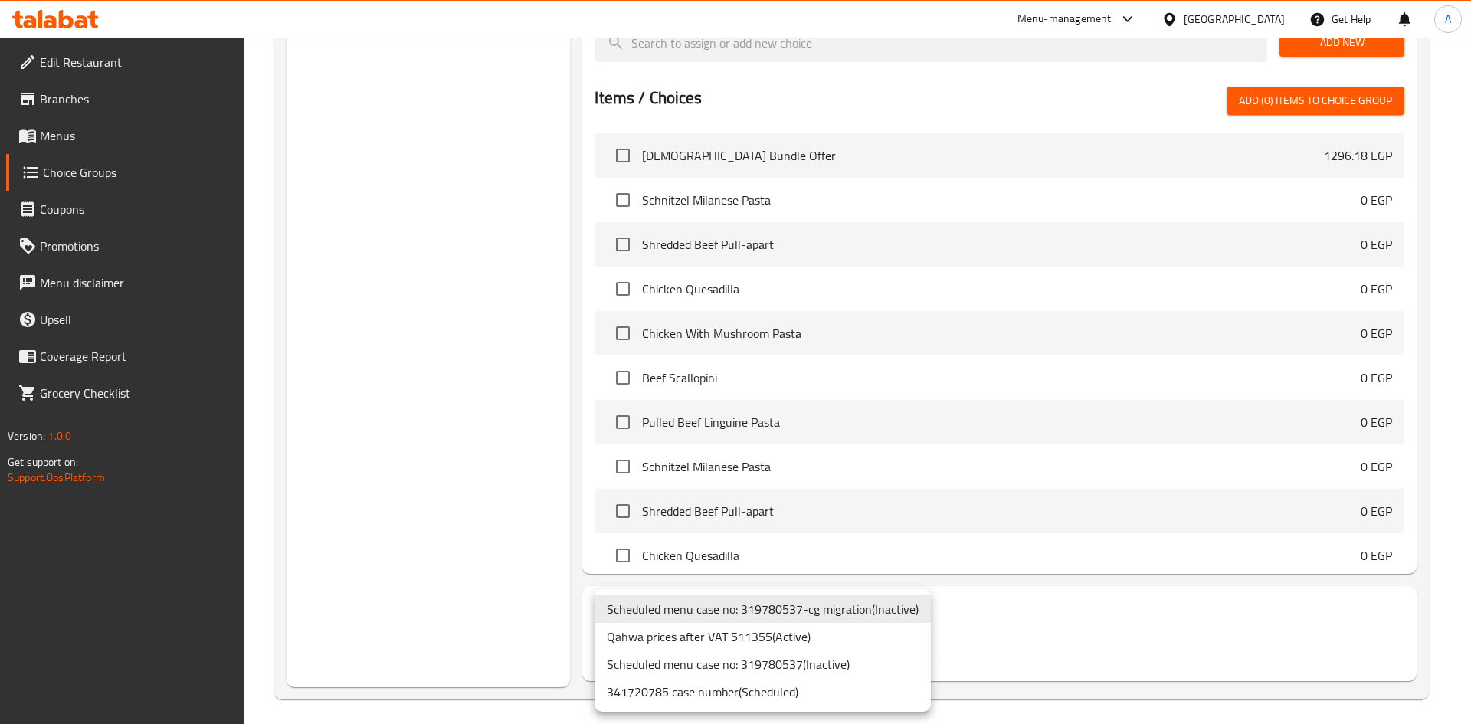
click at [846, 644] on li "Qahwa prices after VAT 511355 ( Active )" at bounding box center [763, 637] width 336 height 28
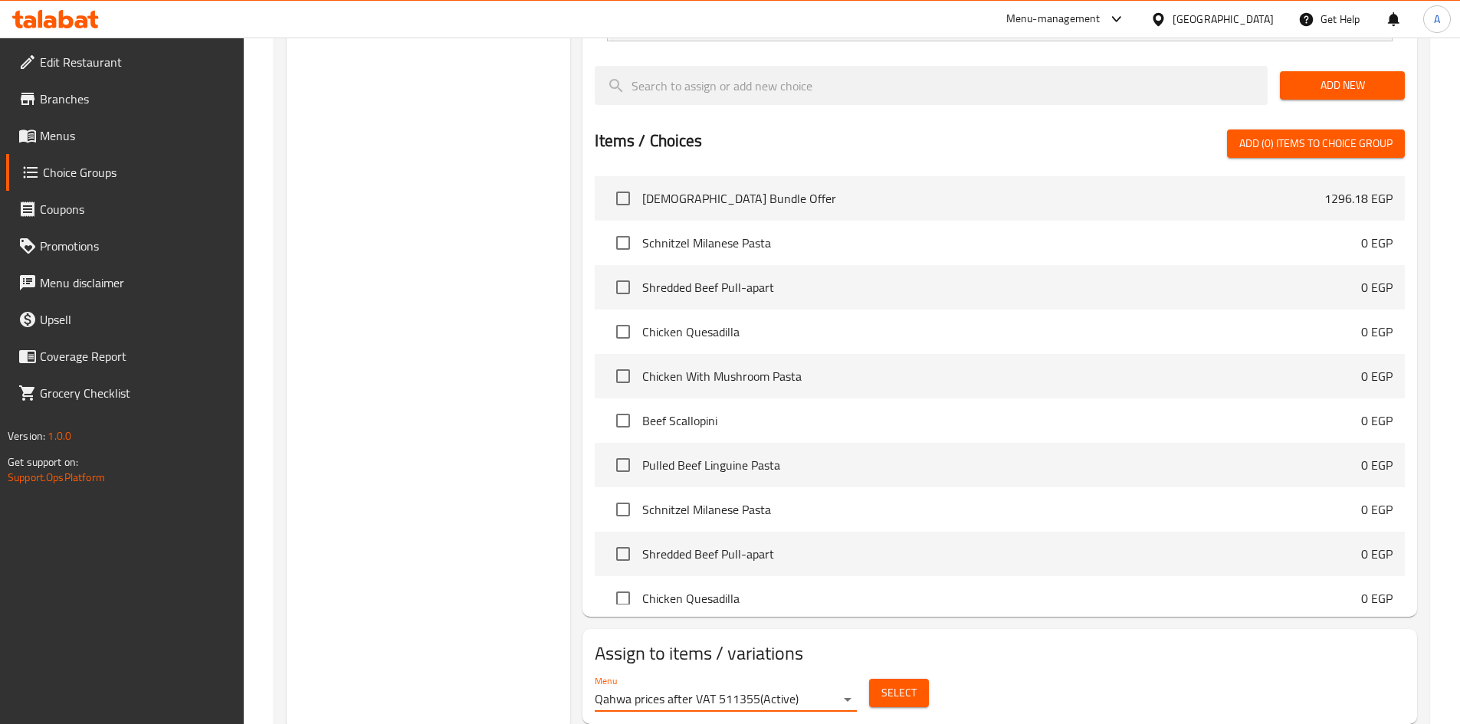
click at [911, 683] on span "Select" at bounding box center [898, 692] width 35 height 19
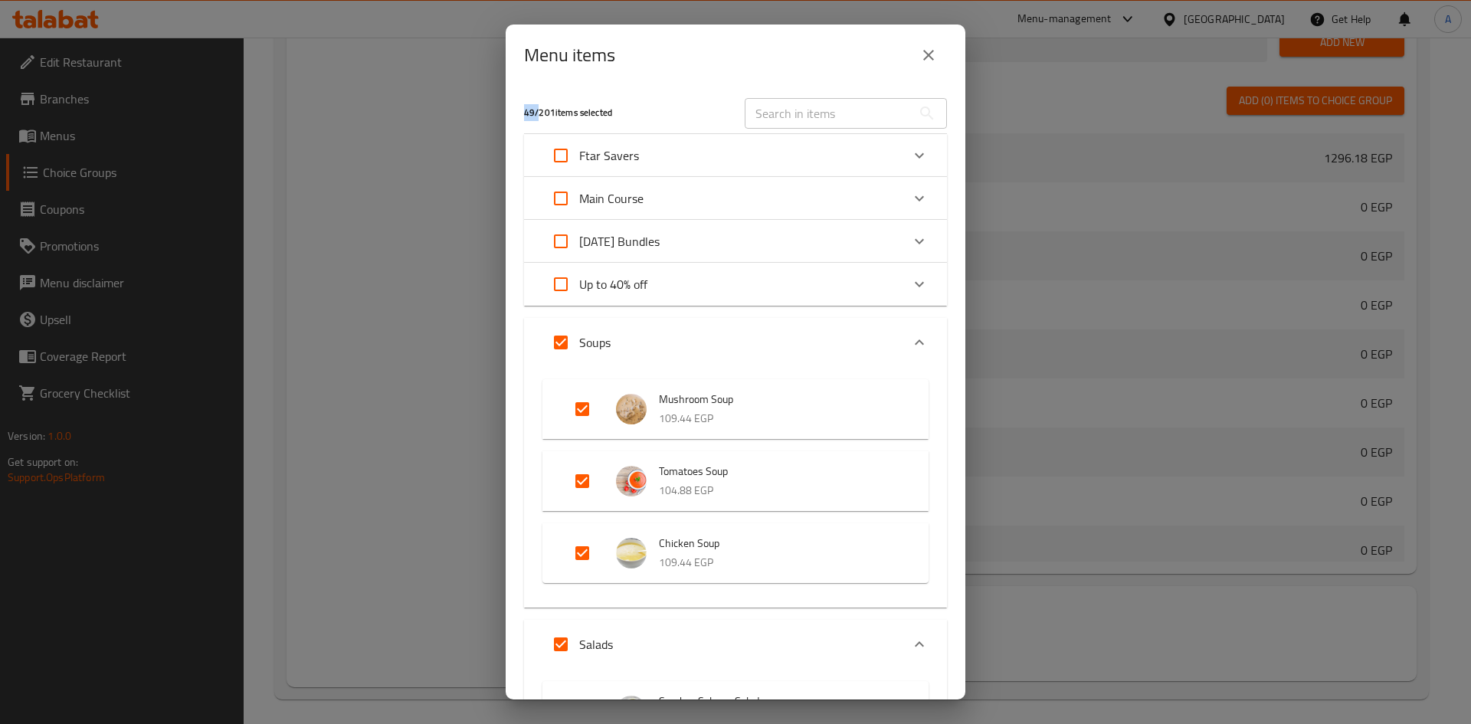
drag, startPoint x: 536, startPoint y: 110, endPoint x: 522, endPoint y: 113, distance: 14.1
click at [522, 113] on div "49 / 201 items selected" at bounding box center [625, 113] width 221 height 61
copy h5 "49"
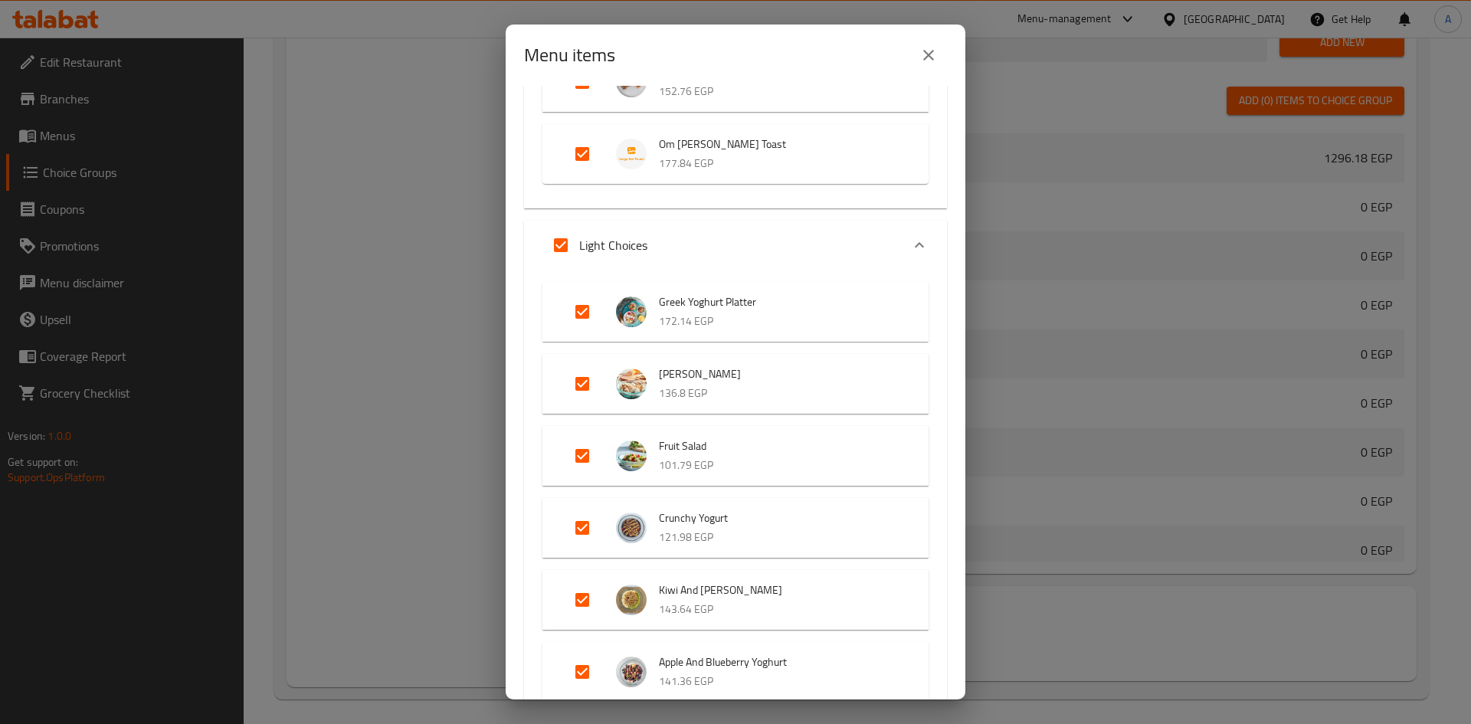
scroll to position [1456, 0]
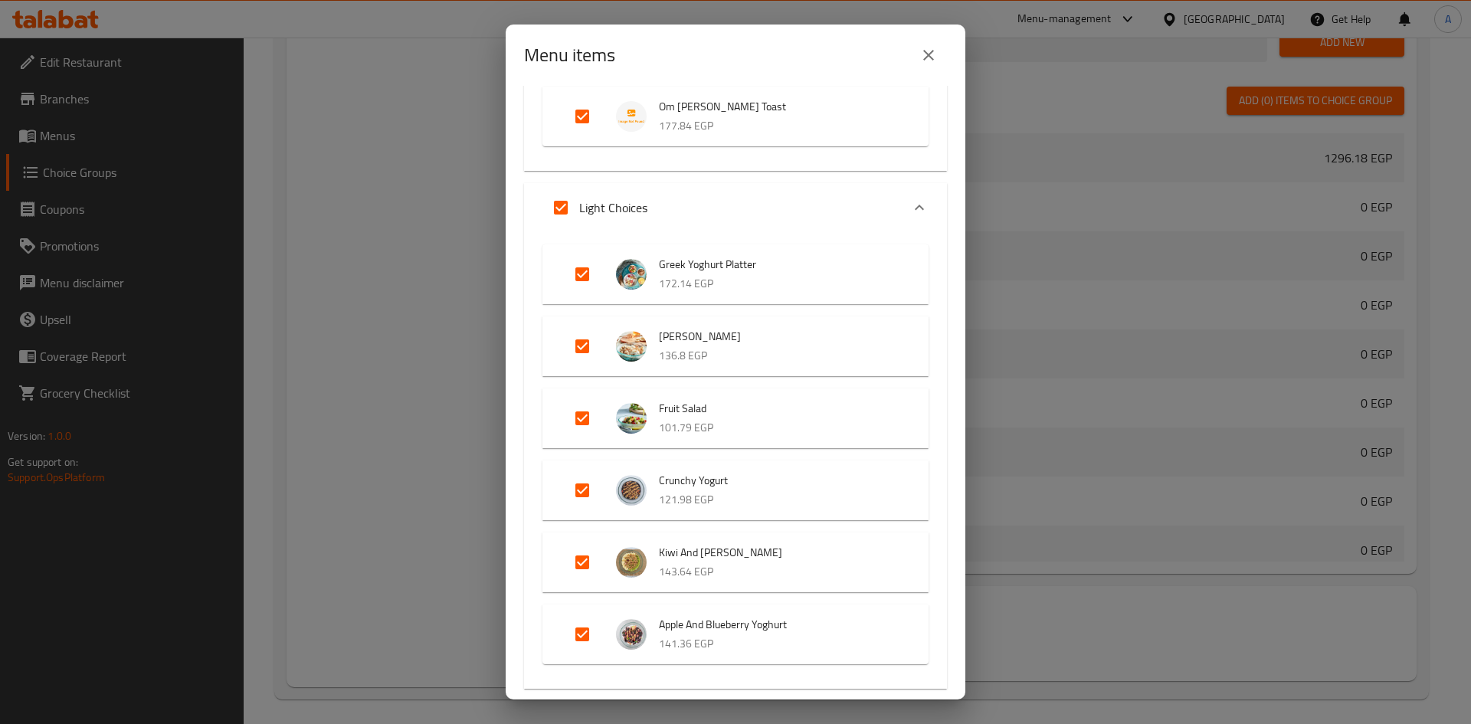
click at [410, 365] on div "Menu items 49 / 201 items selected ​ Ftar Savers Iftar Bundle Offer 1296.18 EGP…" at bounding box center [735, 362] width 1471 height 724
